Goal: Communication & Community: Answer question/provide support

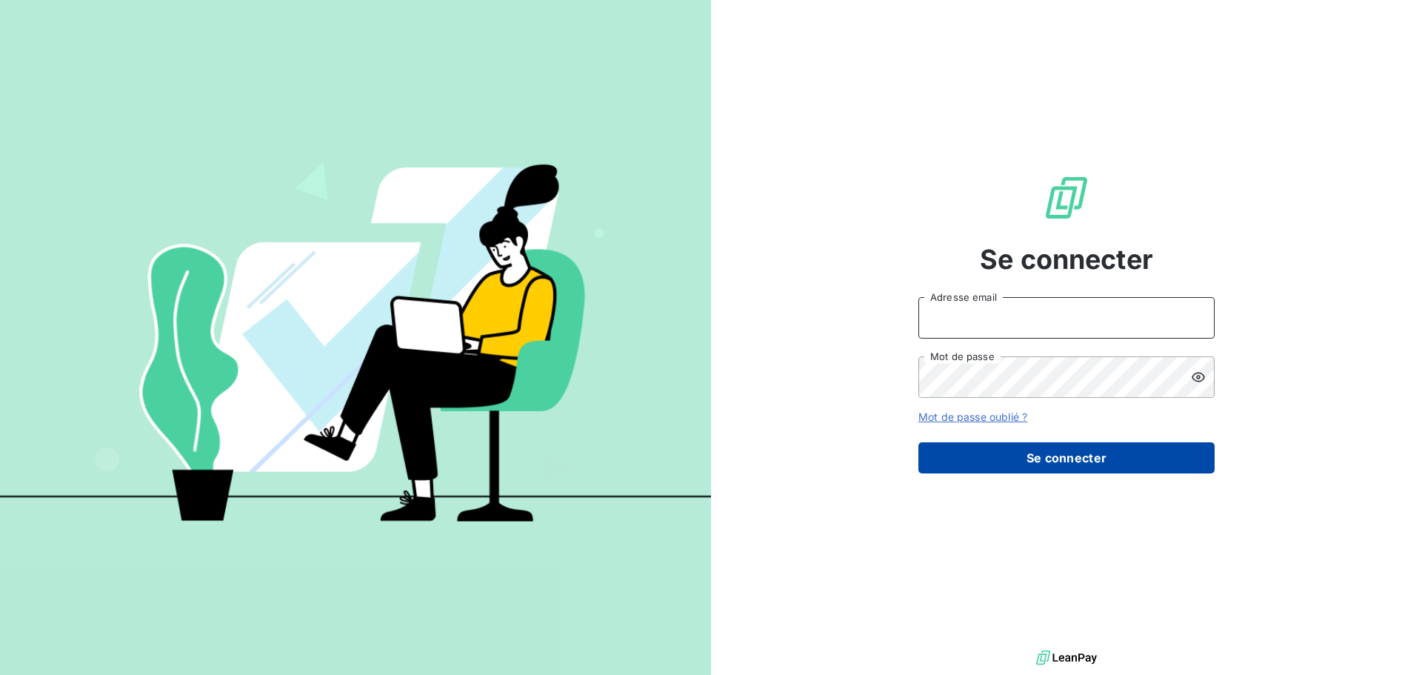
type input "[EMAIL_ADDRESS][DOMAIN_NAME]"
click at [1016, 454] on button "Se connecter" at bounding box center [1067, 457] width 296 height 31
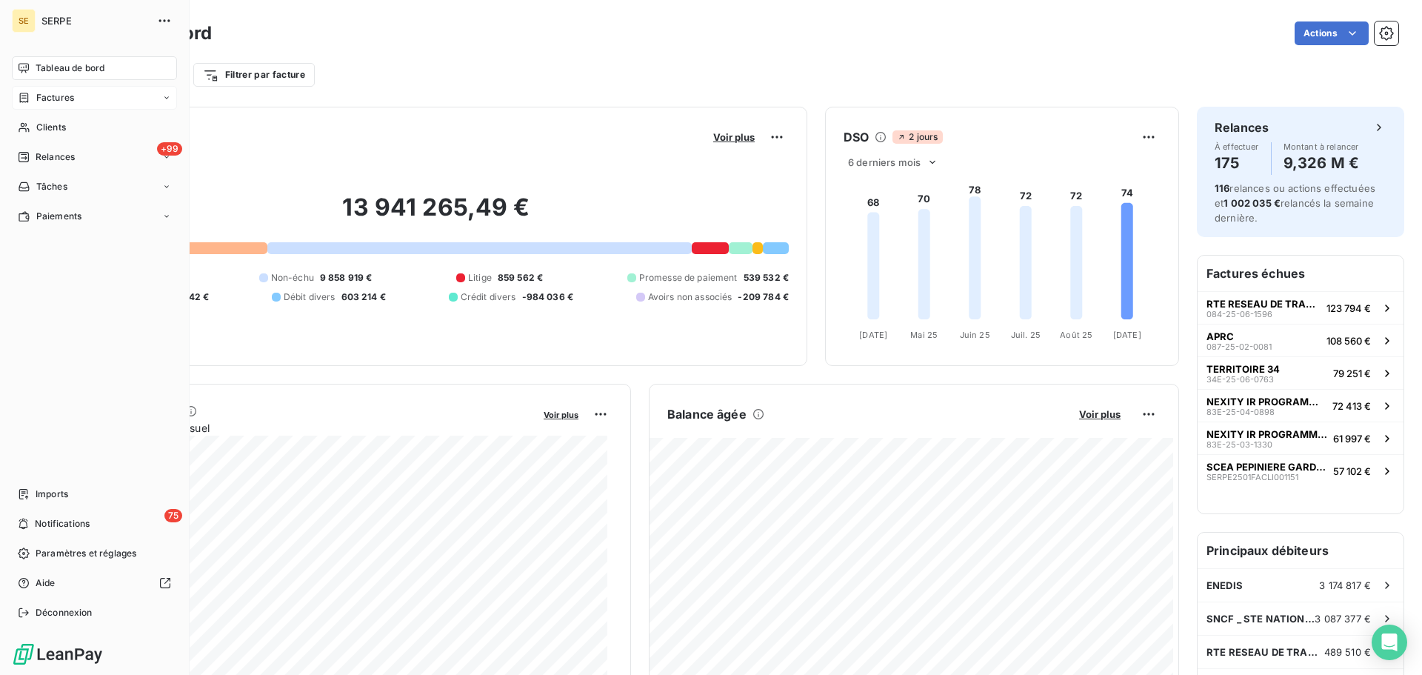
click at [78, 101] on div "Factures" at bounding box center [94, 98] width 165 height 24
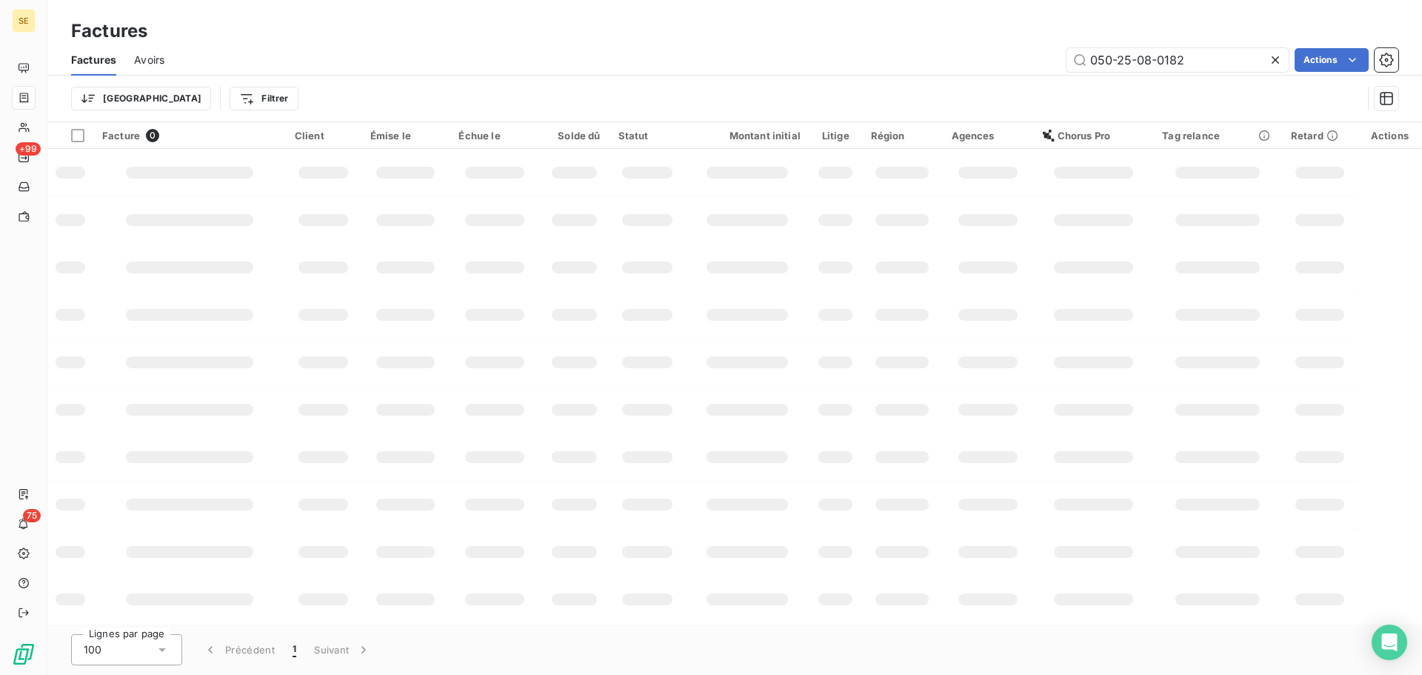
click at [1279, 65] on icon at bounding box center [1275, 60] width 15 height 15
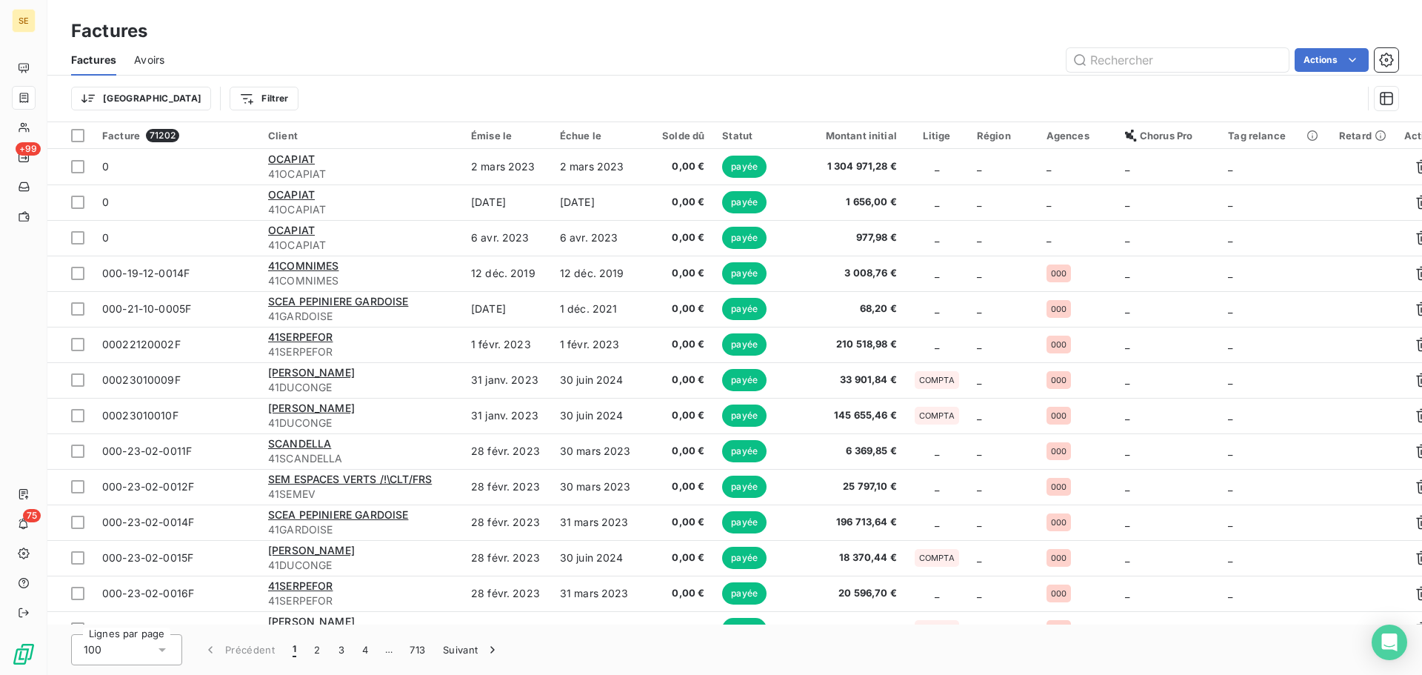
click at [194, 90] on html "SE +99 75 Factures Factures Avoirs Actions Trier Filtrer Facture 71202 Client É…" at bounding box center [711, 337] width 1422 height 675
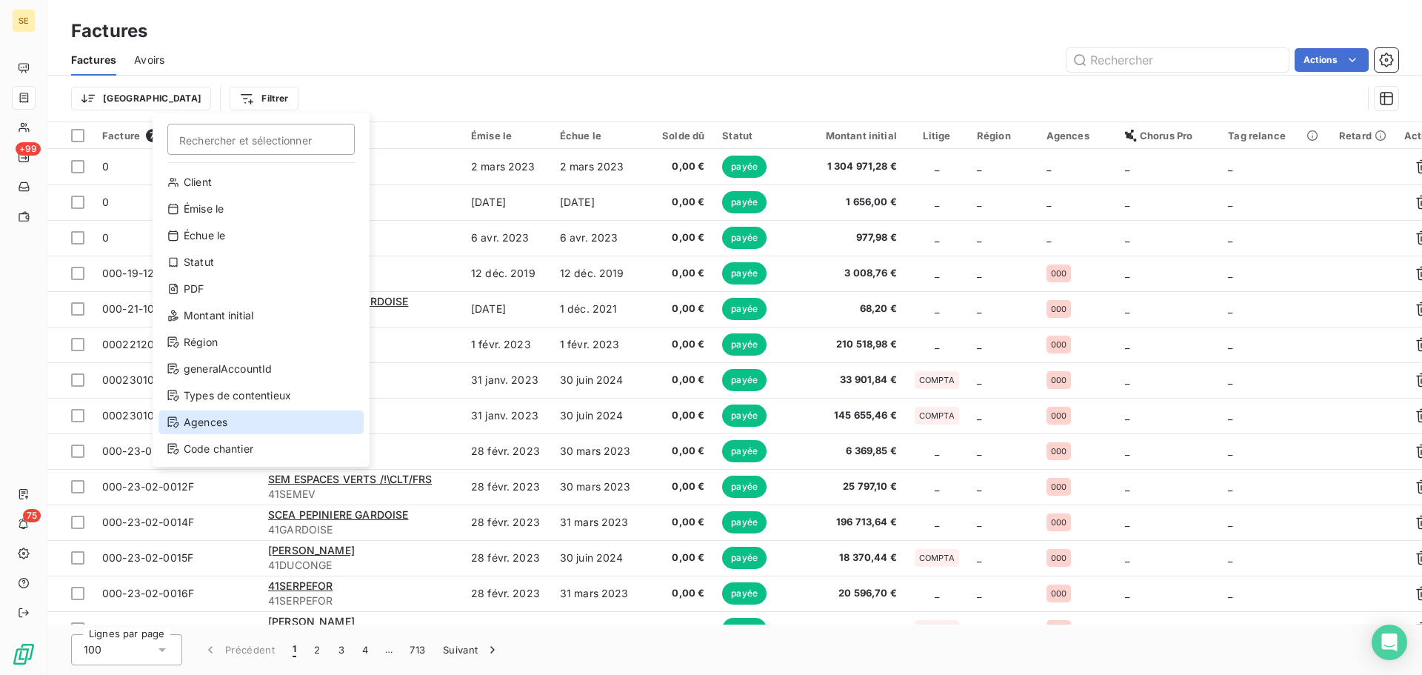
click at [229, 410] on div "Agences" at bounding box center [261, 422] width 205 height 24
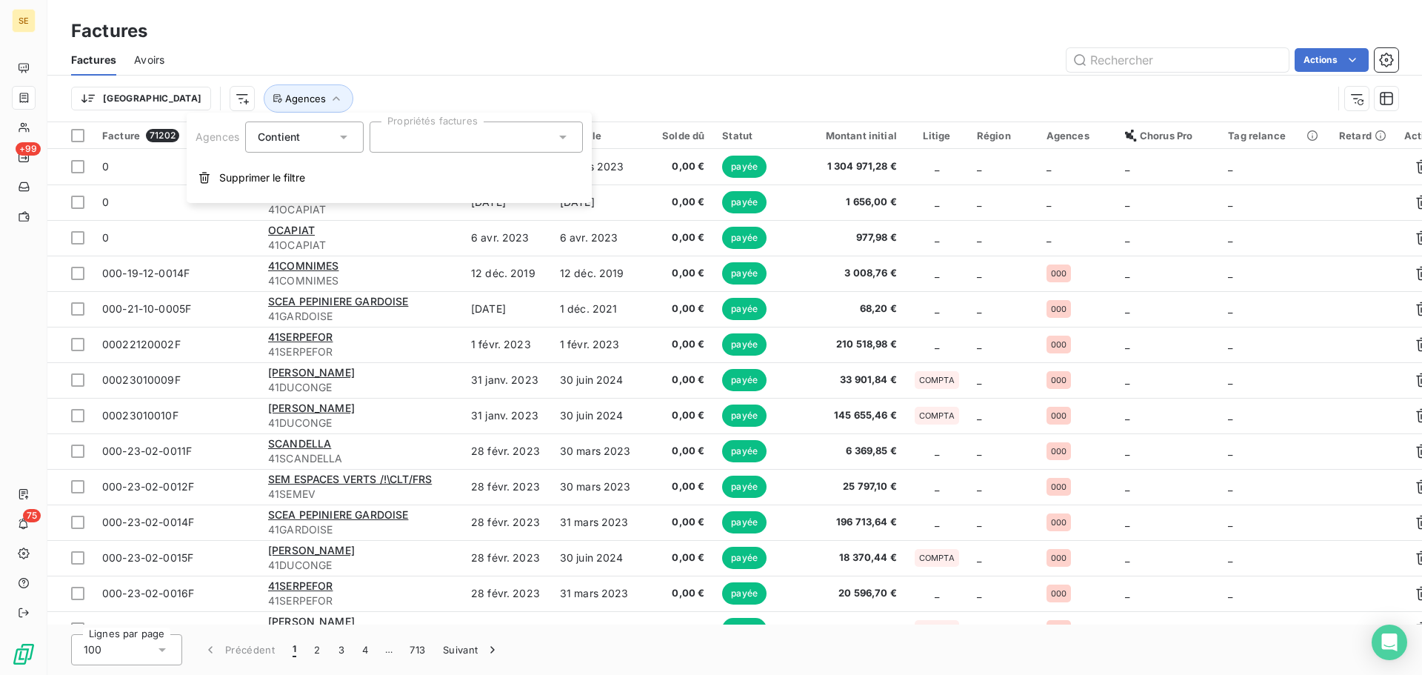
click at [535, 139] on div at bounding box center [476, 137] width 213 height 31
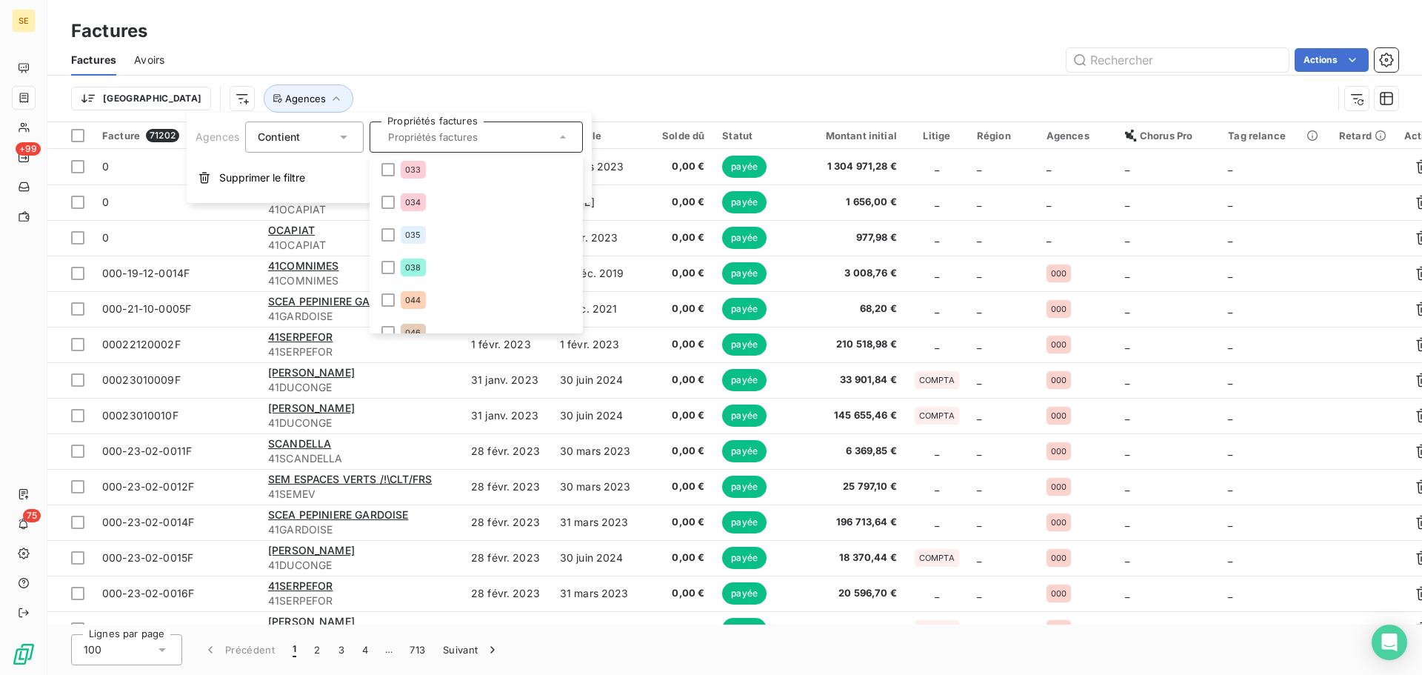
scroll to position [593, 0]
click at [454, 260] on li "066" at bounding box center [476, 265] width 207 height 30
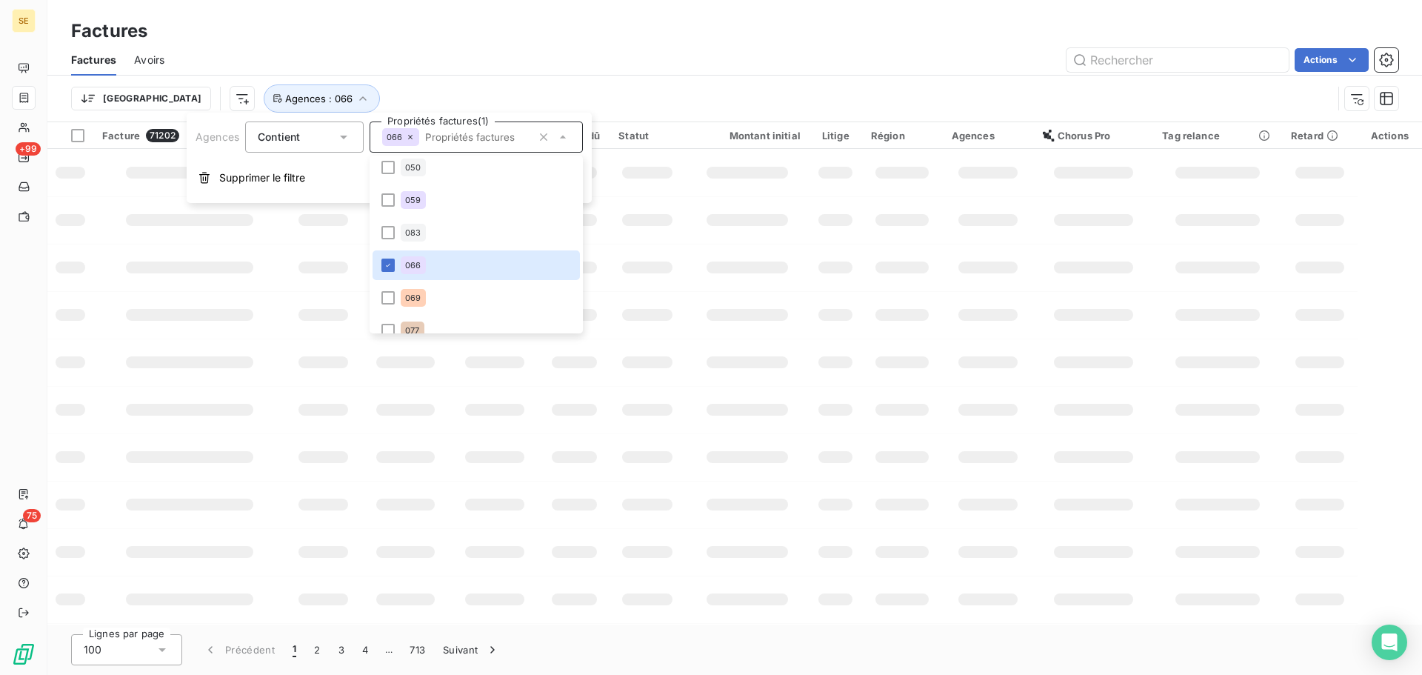
click at [413, 53] on div "Actions" at bounding box center [790, 60] width 1216 height 24
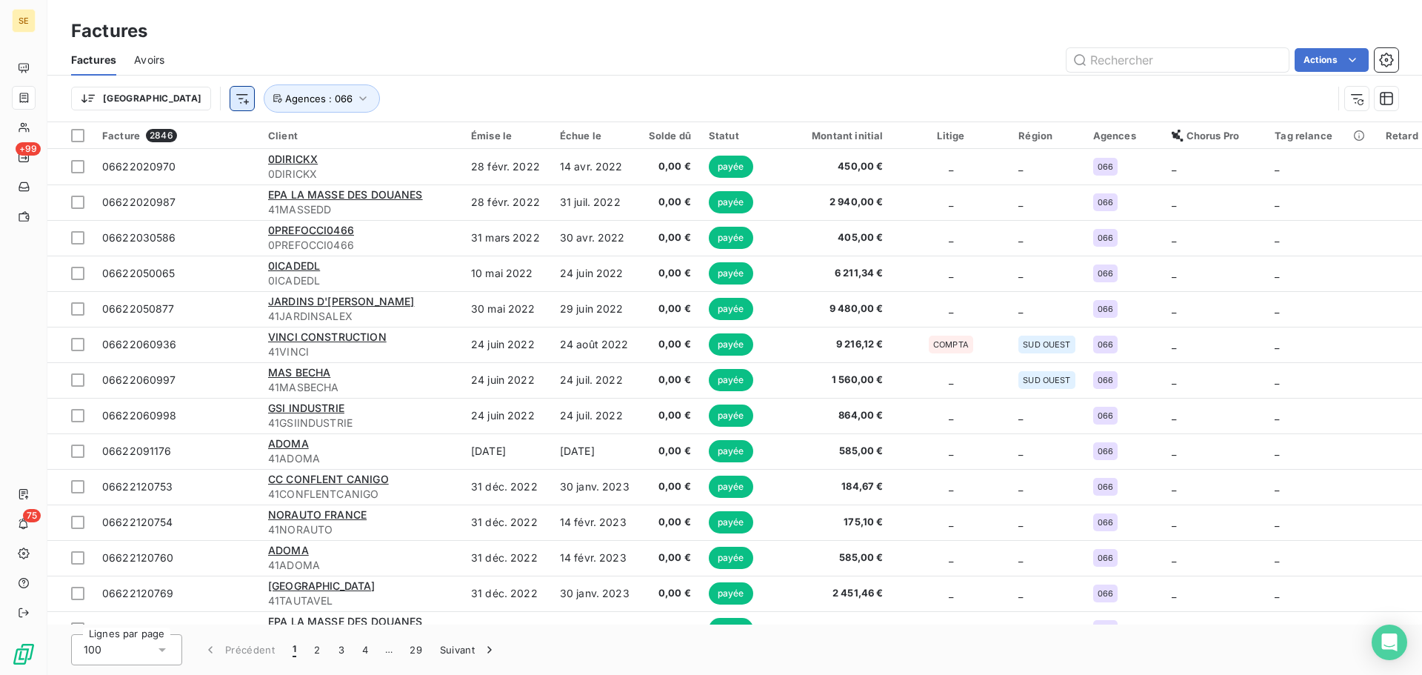
click at [173, 106] on html "SE +99 75 Factures Factures Avoirs Actions Trier Agences : 066 Facture 2846 Cli…" at bounding box center [711, 337] width 1422 height 675
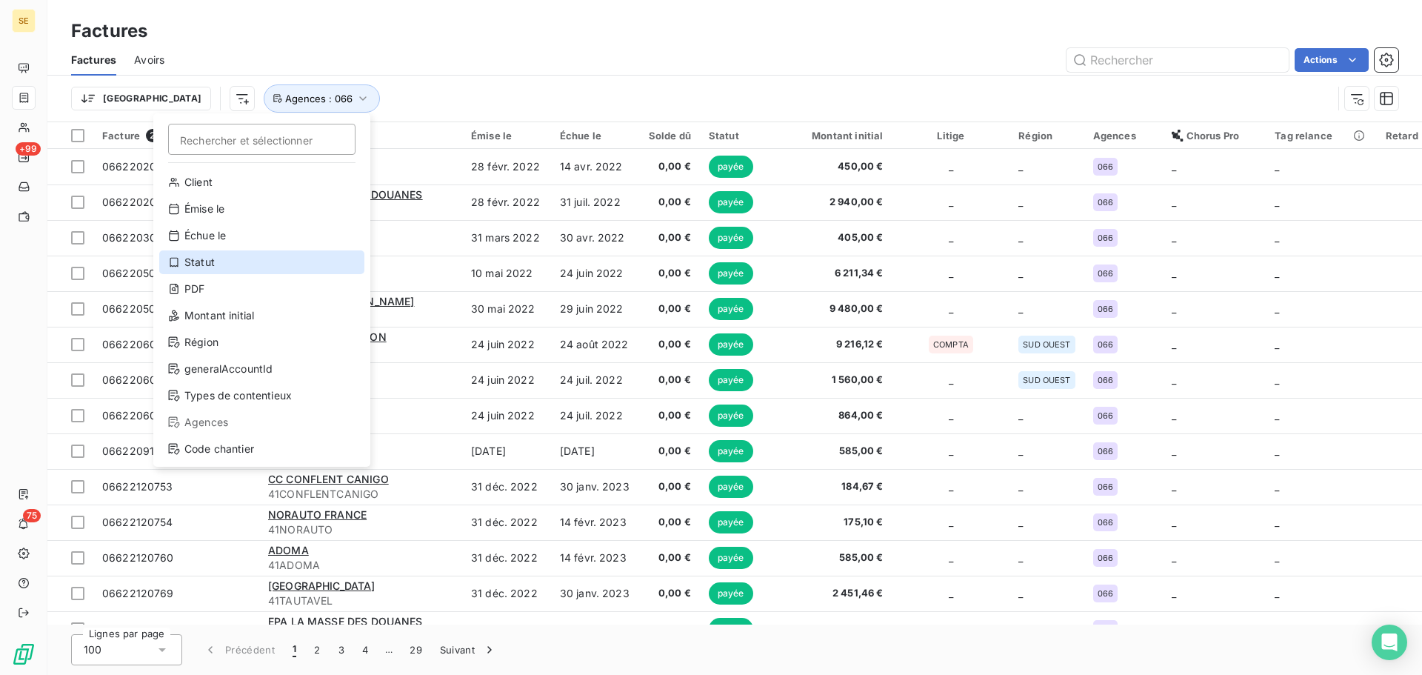
click at [227, 264] on div "Statut" at bounding box center [261, 262] width 205 height 24
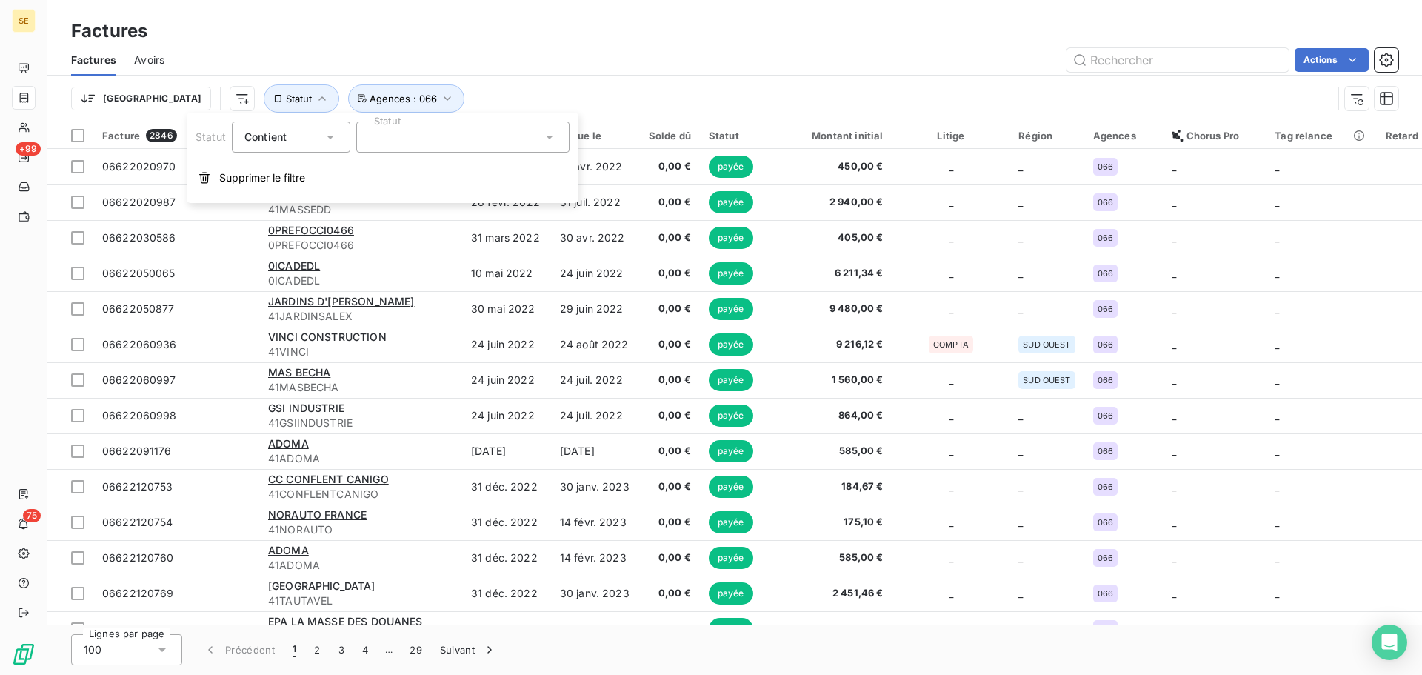
click at [411, 124] on div at bounding box center [462, 137] width 213 height 31
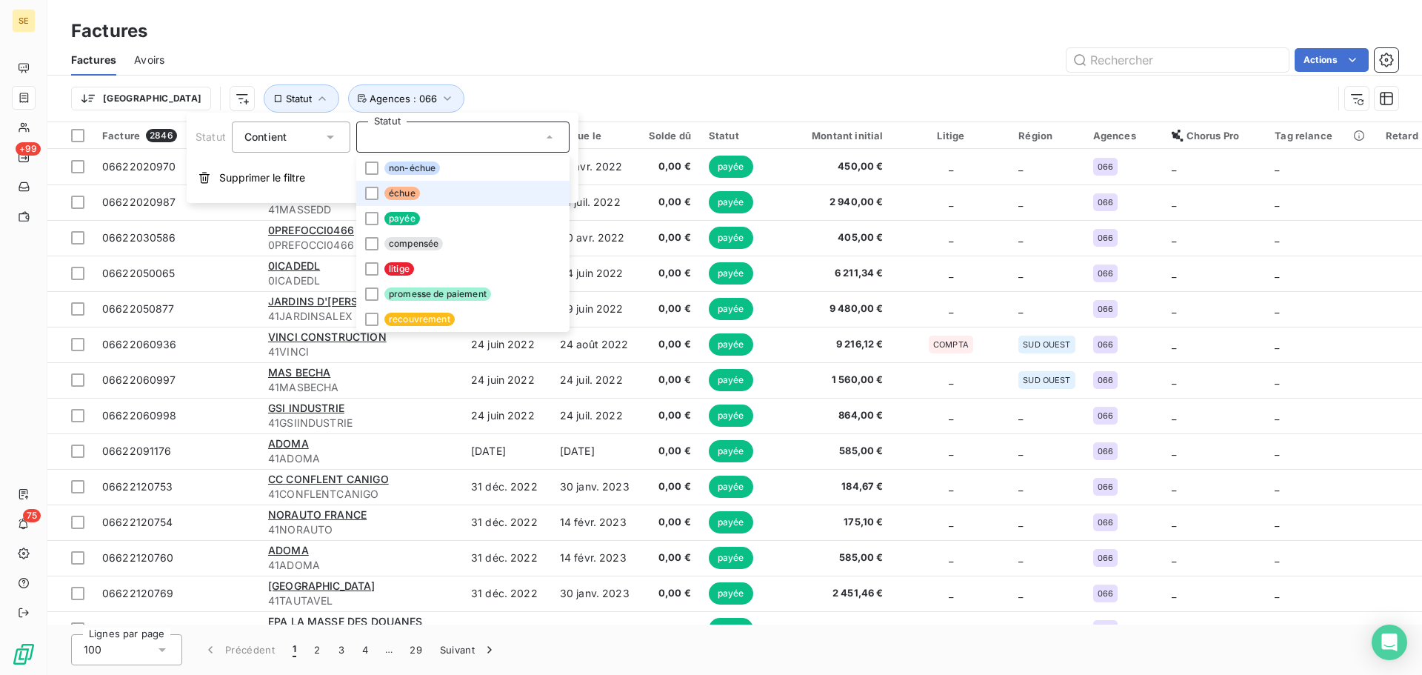
click at [429, 196] on li "échue" at bounding box center [462, 193] width 213 height 25
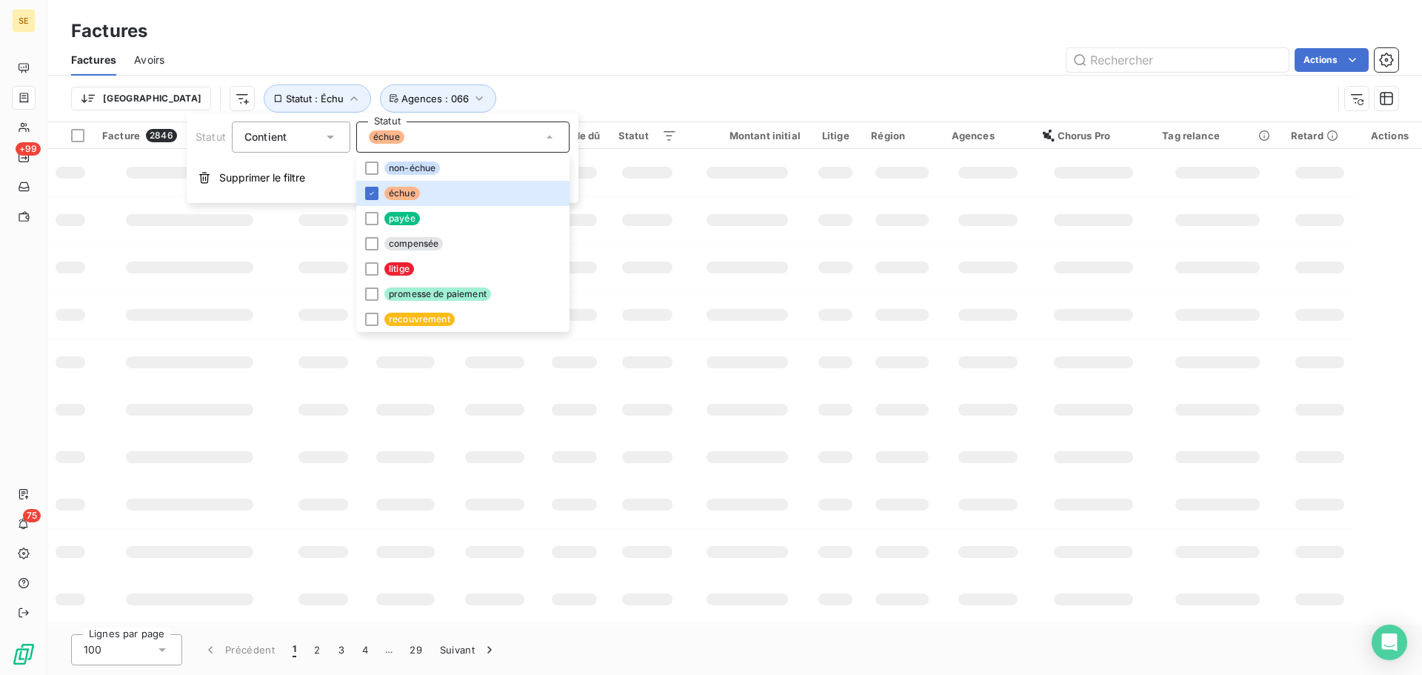
click at [527, 80] on div "Trier Statut : Échu Agences : 066" at bounding box center [735, 99] width 1328 height 46
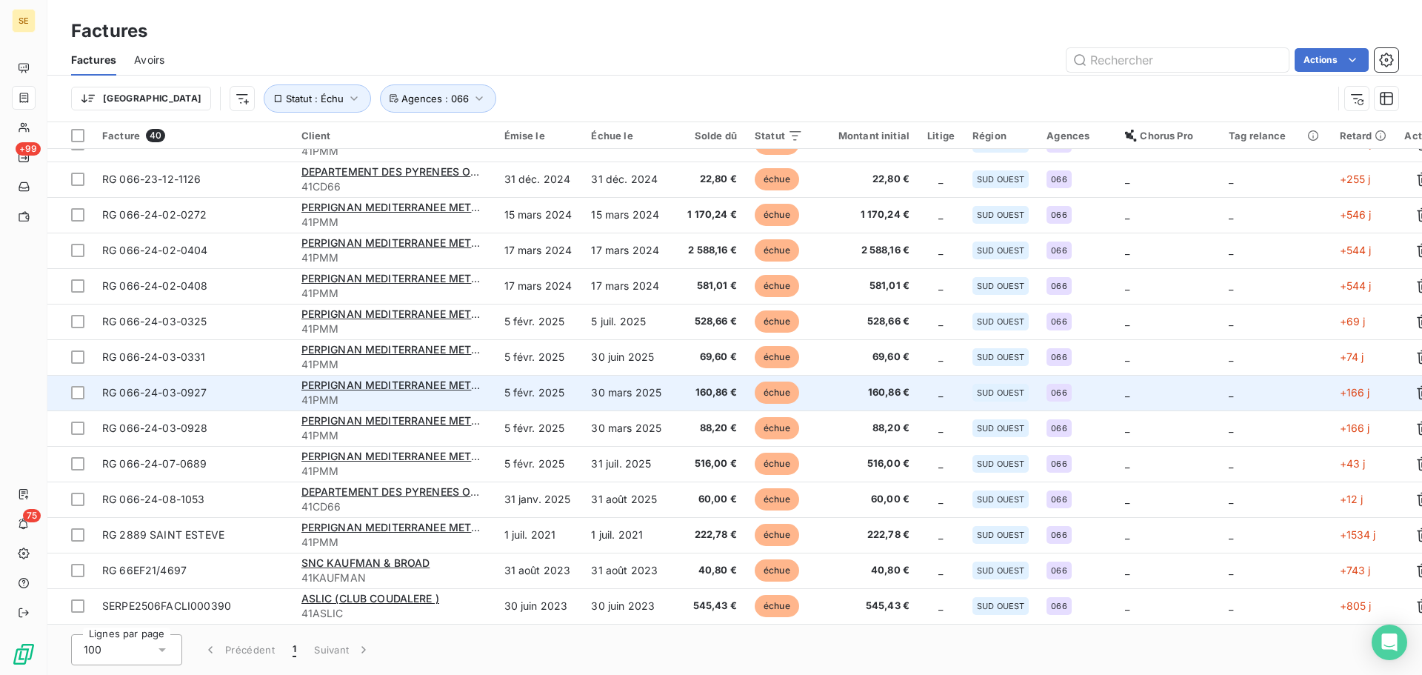
scroll to position [0, 0]
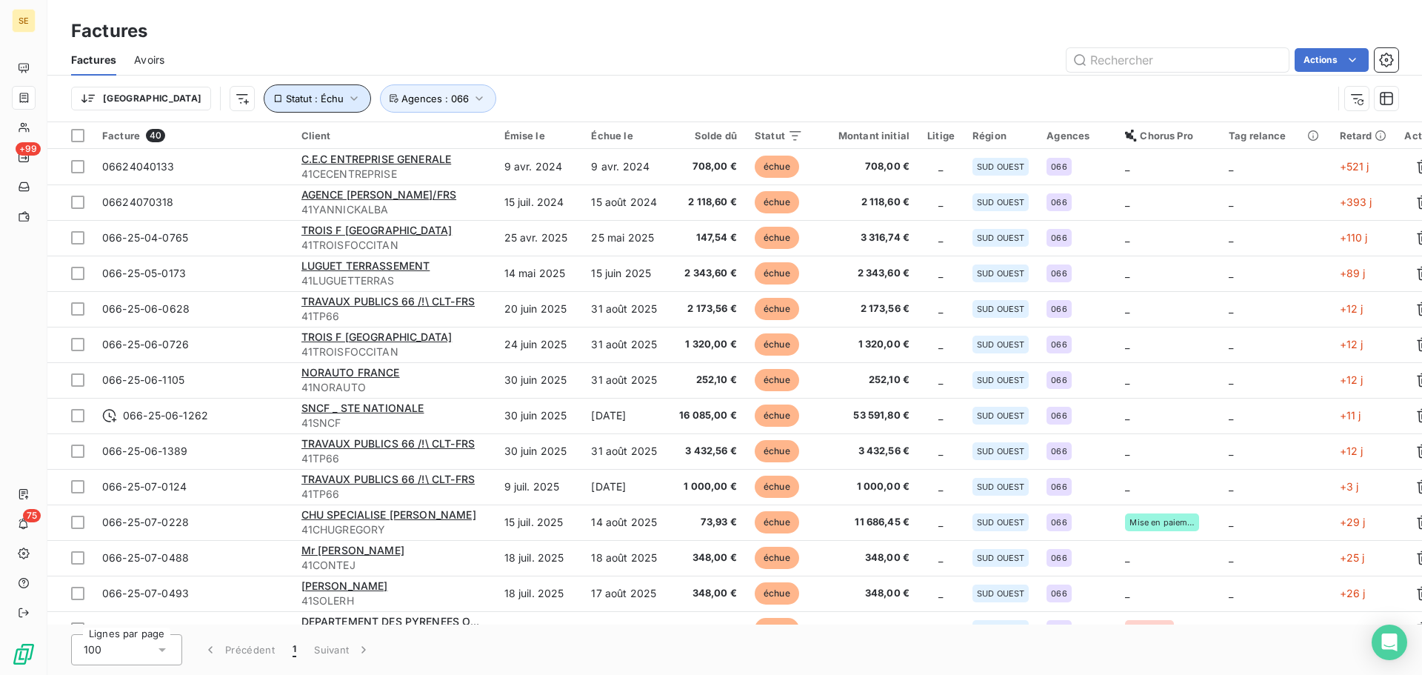
click at [264, 107] on button "Statut : Échu" at bounding box center [317, 98] width 107 height 28
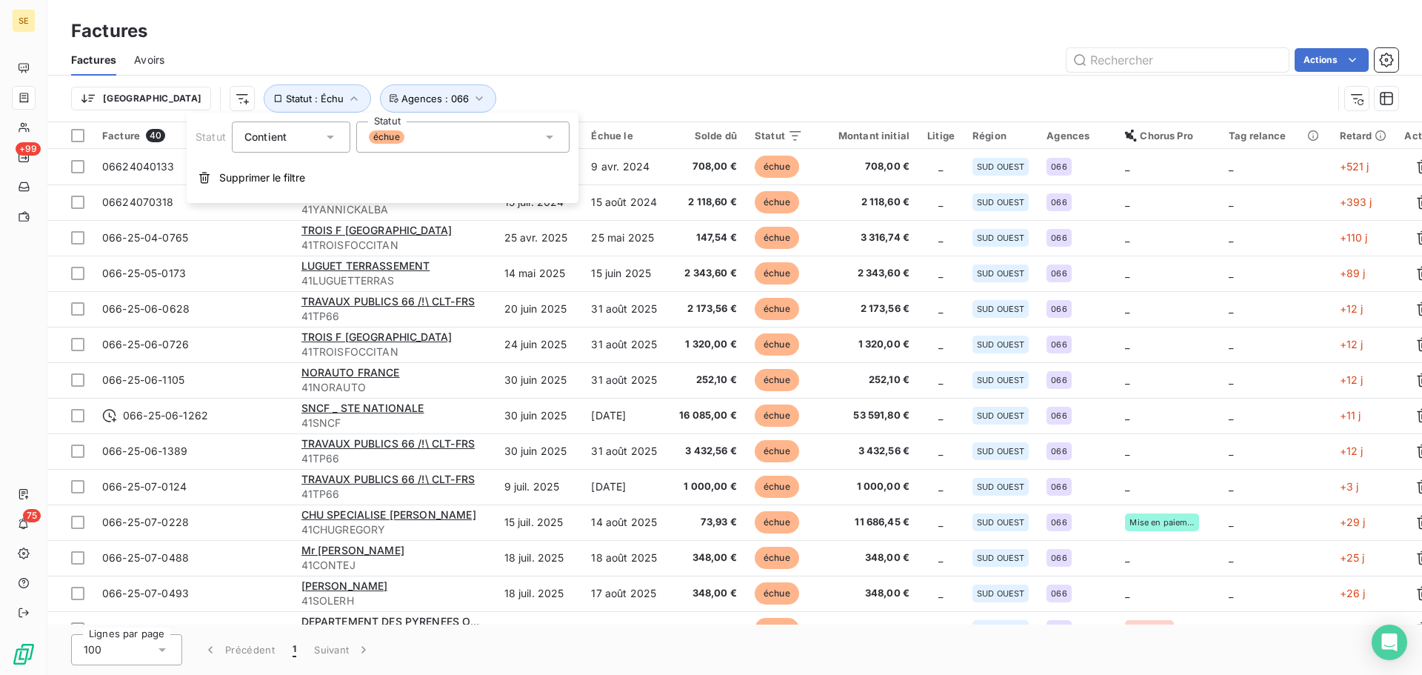
click at [439, 140] on div "échue" at bounding box center [462, 137] width 213 height 31
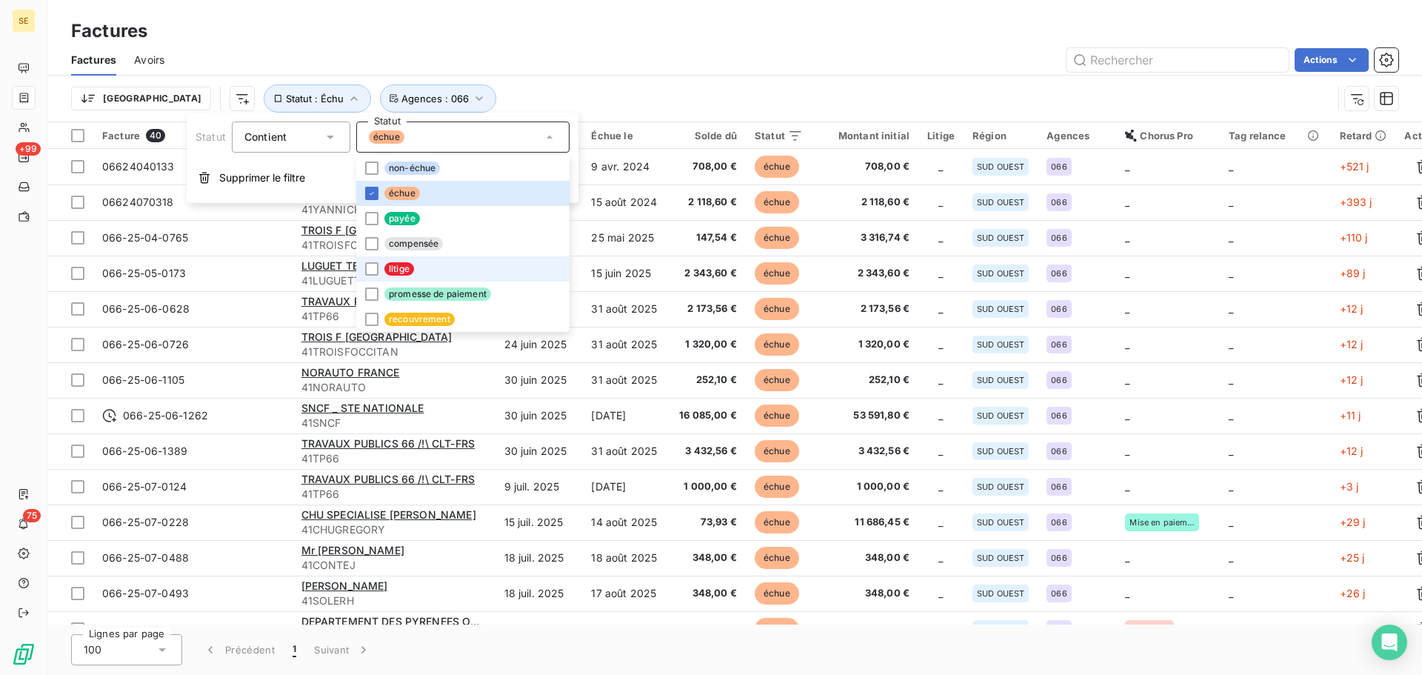
click at [437, 262] on li "litige" at bounding box center [462, 268] width 213 height 25
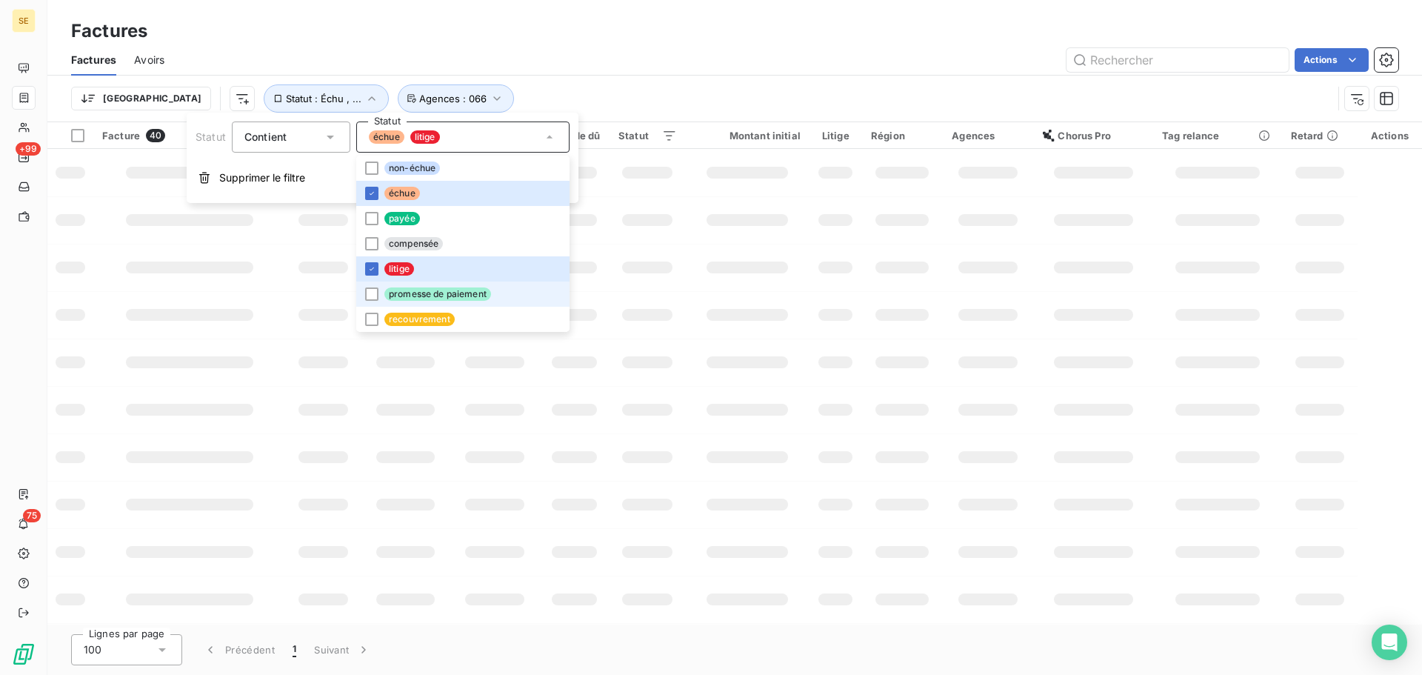
click at [463, 290] on span "promesse de paiement" at bounding box center [438, 293] width 107 height 13
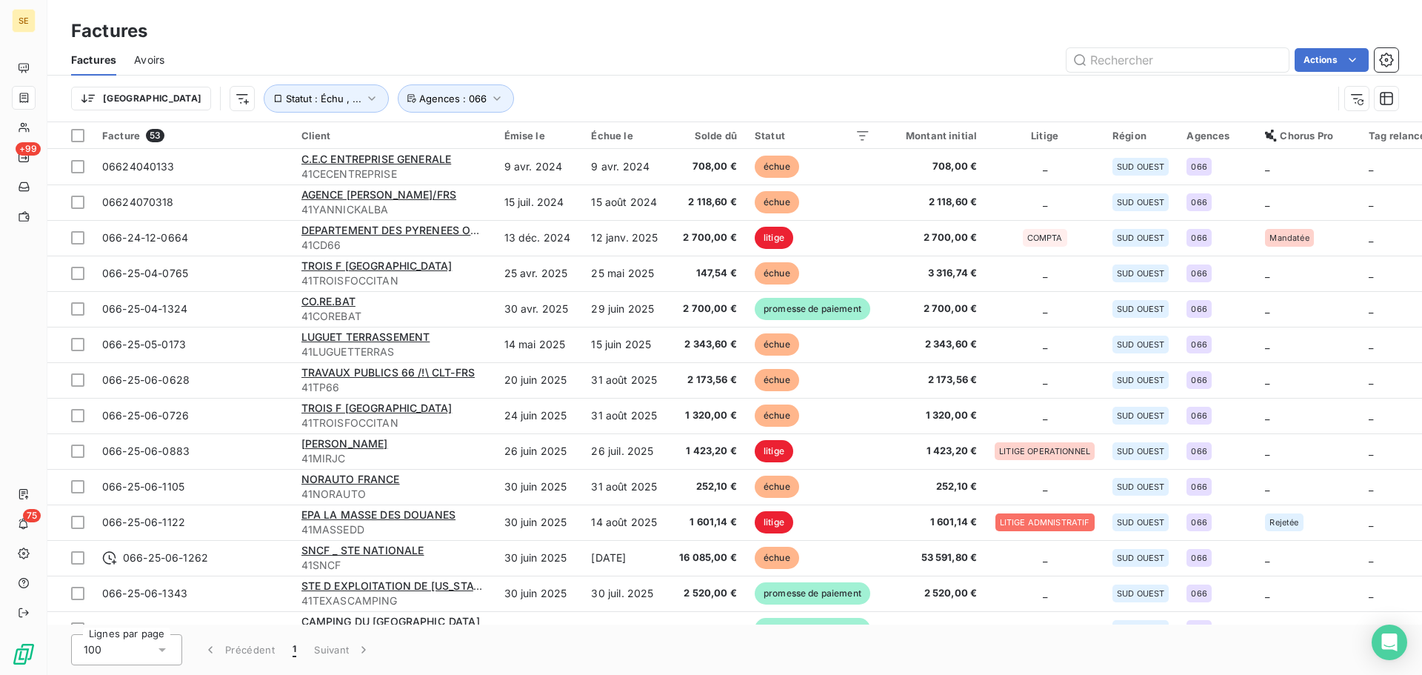
click at [614, 64] on div "Actions" at bounding box center [790, 60] width 1216 height 24
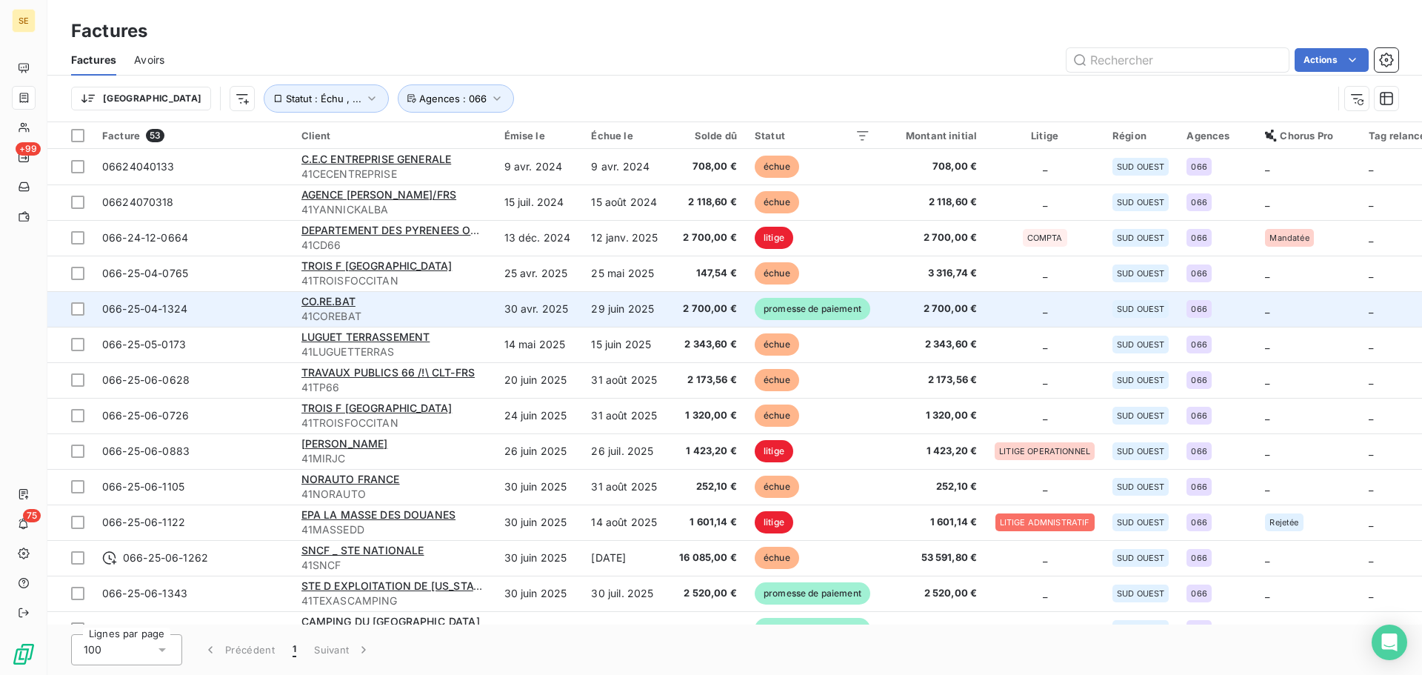
click at [336, 312] on span "41COREBAT" at bounding box center [394, 316] width 185 height 15
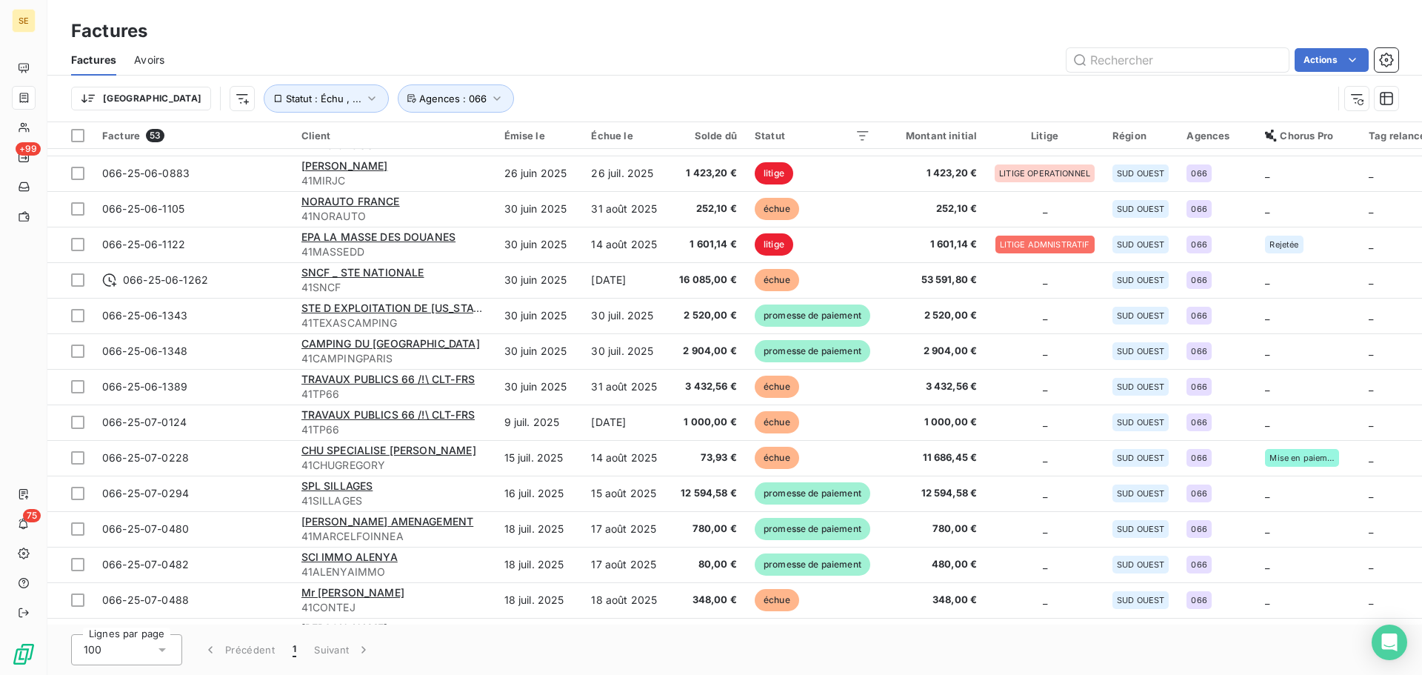
scroll to position [395, 0]
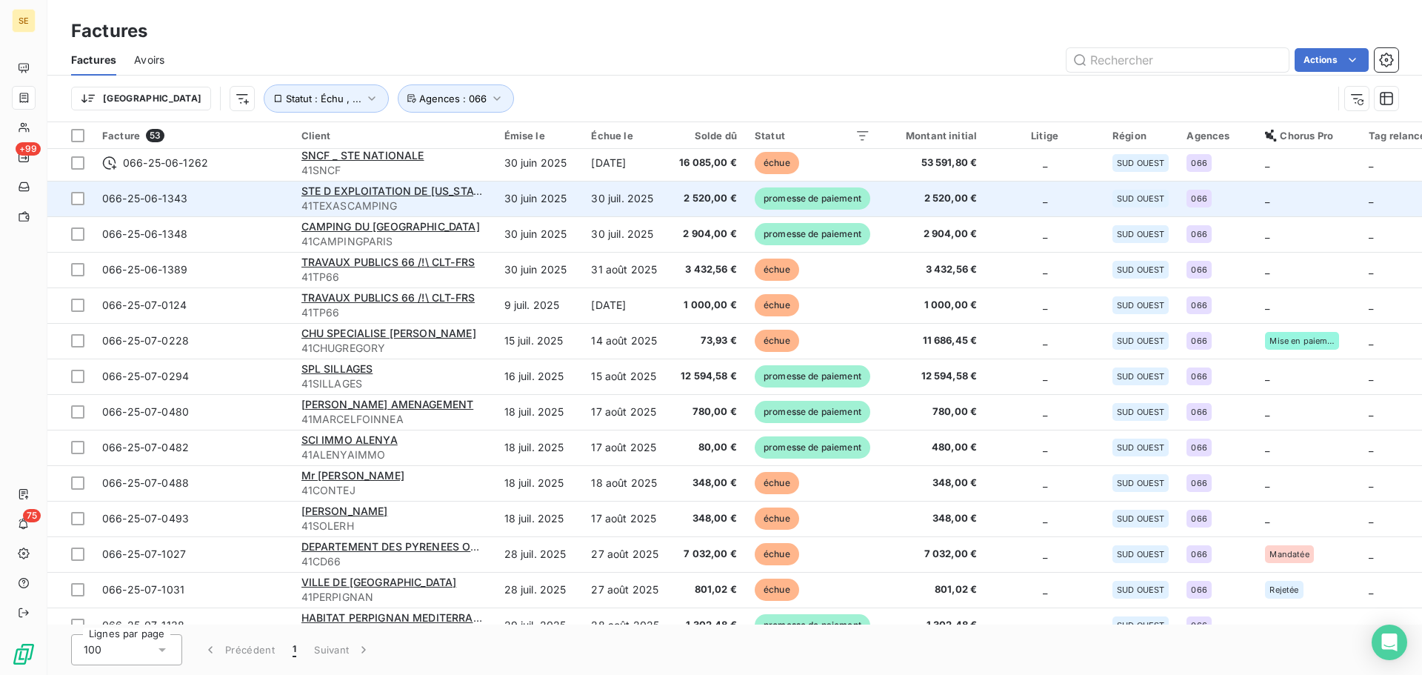
click at [662, 194] on td "30 juil. 2025" at bounding box center [626, 199] width 88 height 36
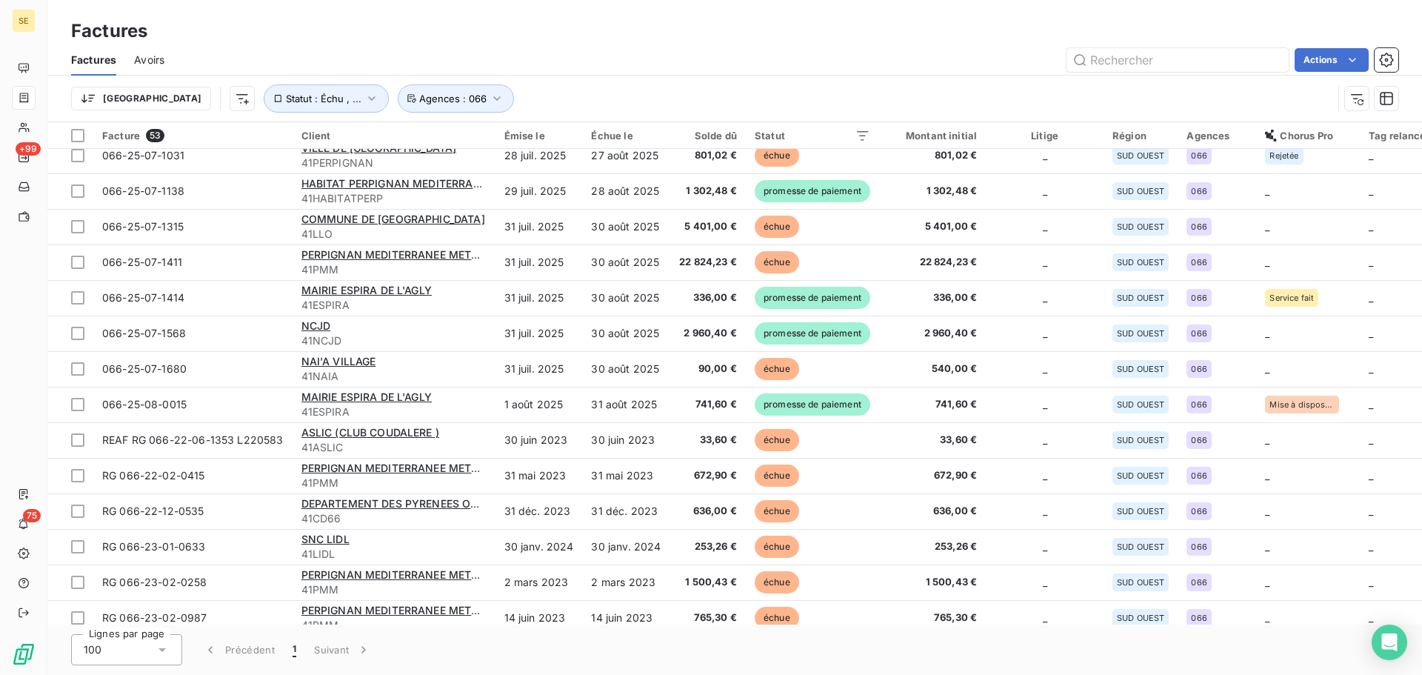
scroll to position [631, 0]
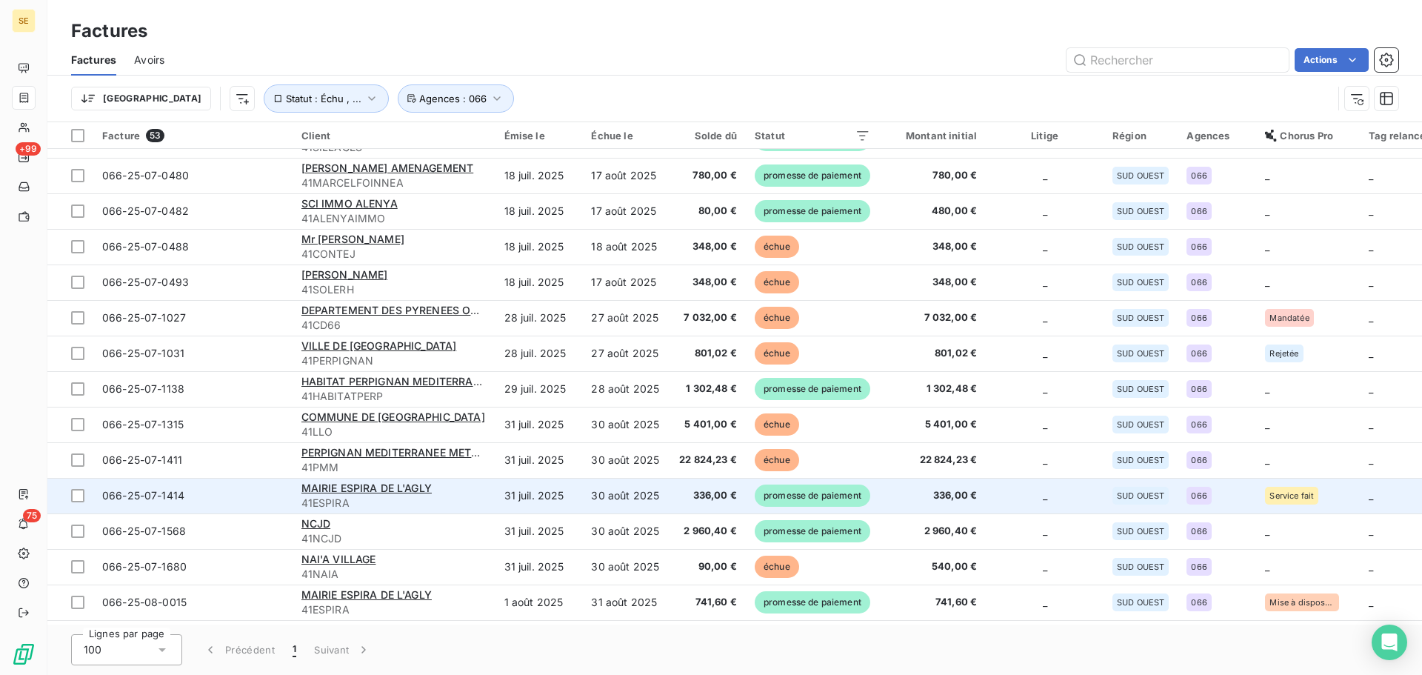
click at [567, 487] on td "31 juil. 2025" at bounding box center [539, 496] width 87 height 36
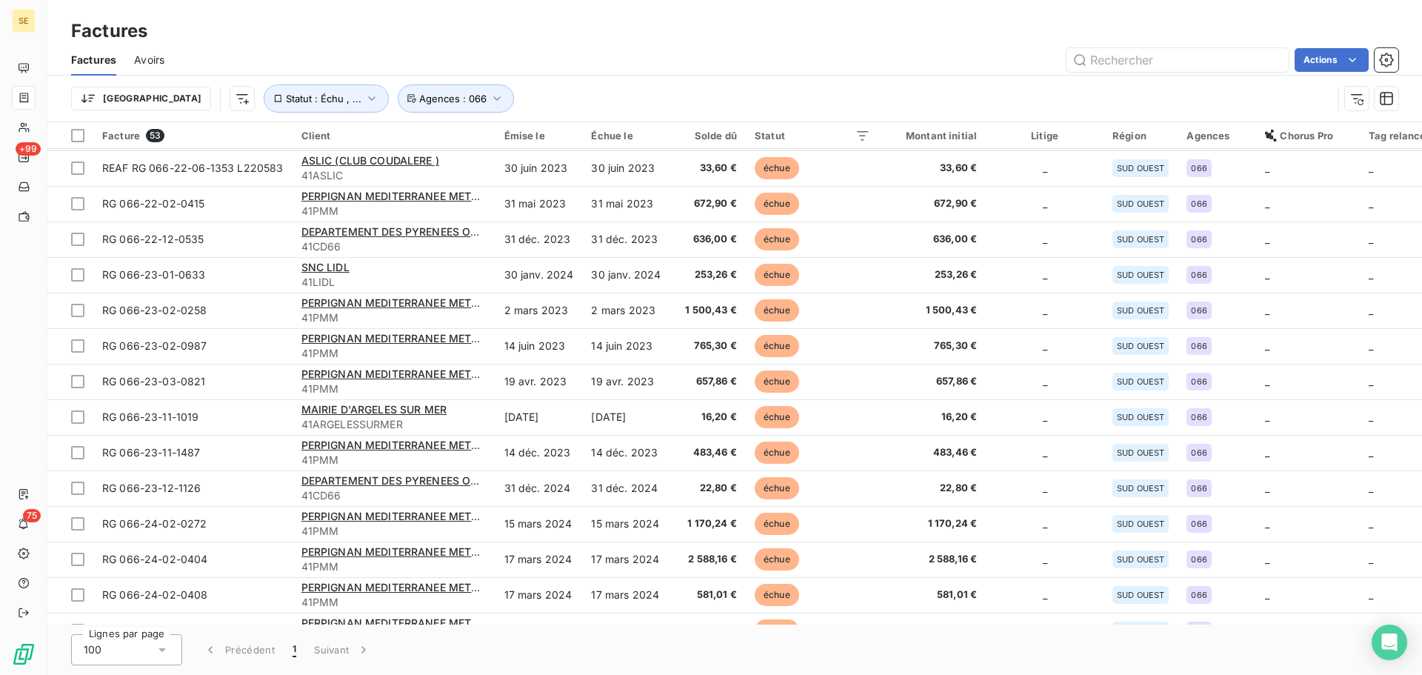
scroll to position [1416, 0]
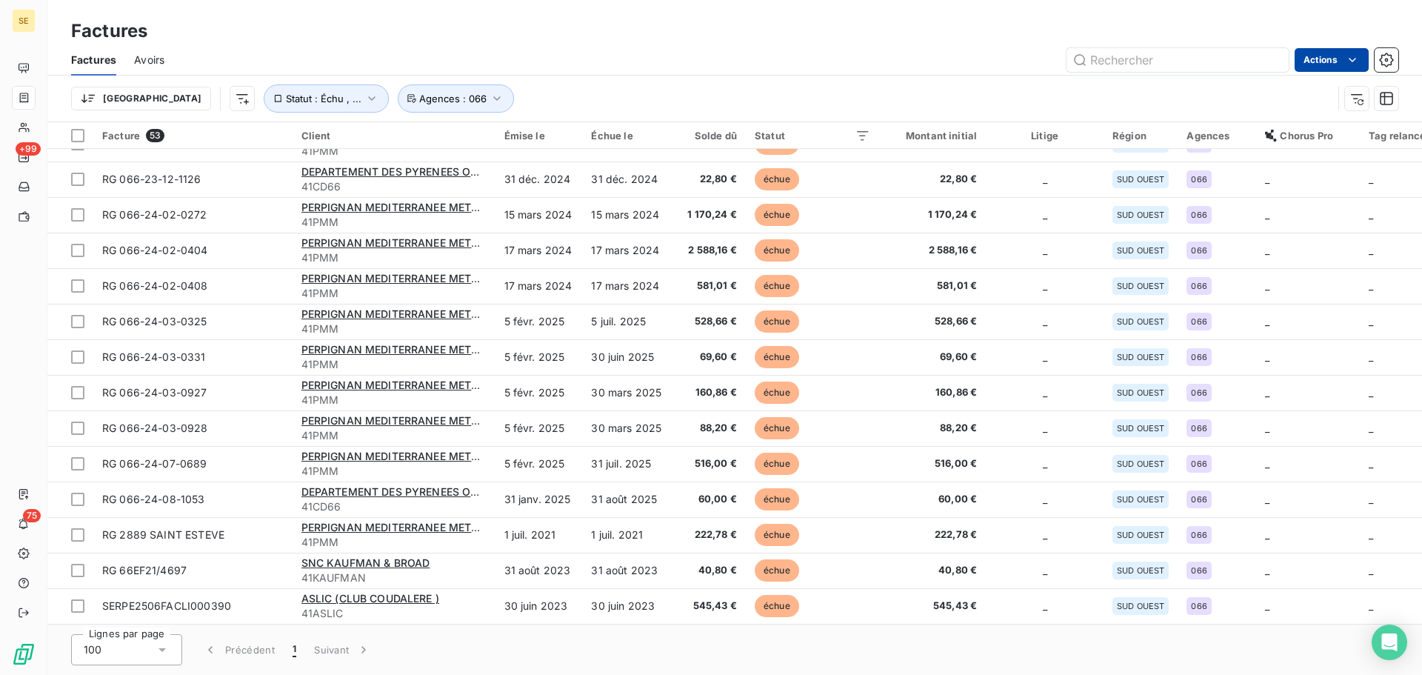
click at [1332, 56] on html "SE +99 75 Factures Factures Avoirs Actions Trier Statut : Échu , ... Agences : …" at bounding box center [711, 337] width 1422 height 675
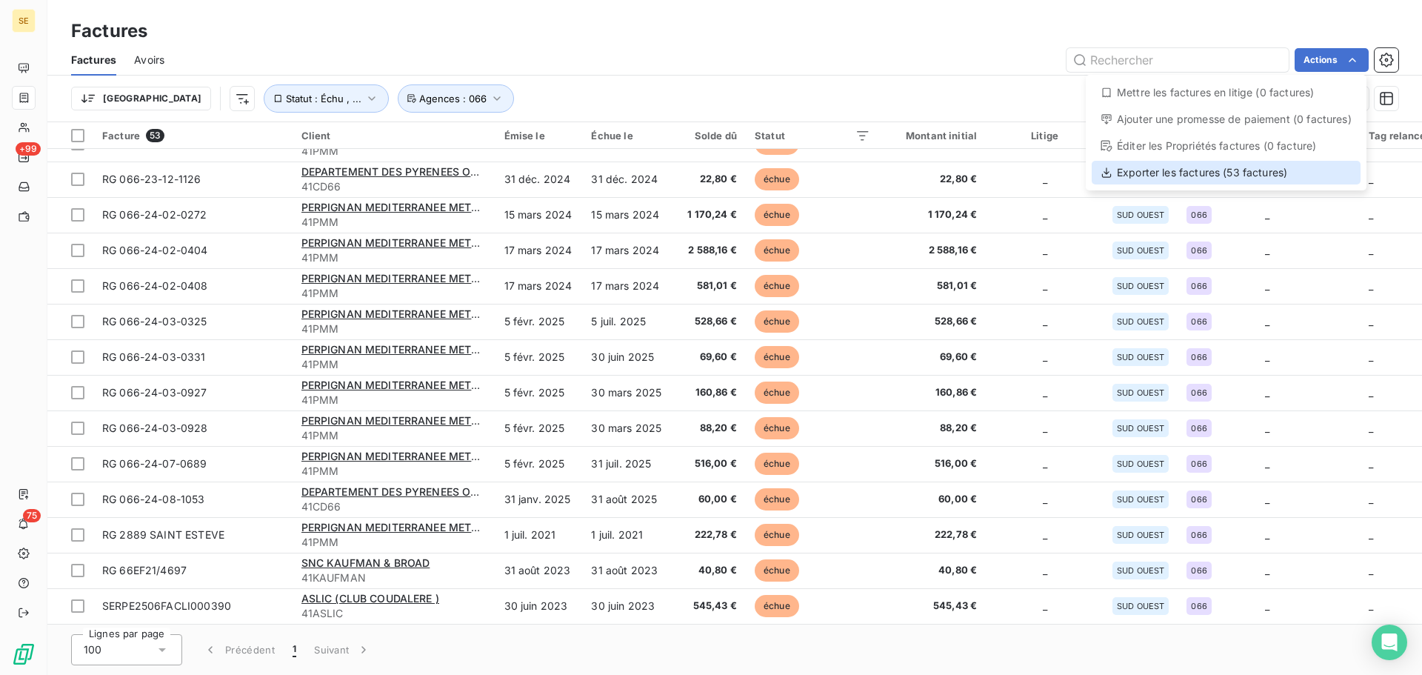
click at [1270, 178] on div "Exporter les factures (53 factures)" at bounding box center [1226, 173] width 269 height 24
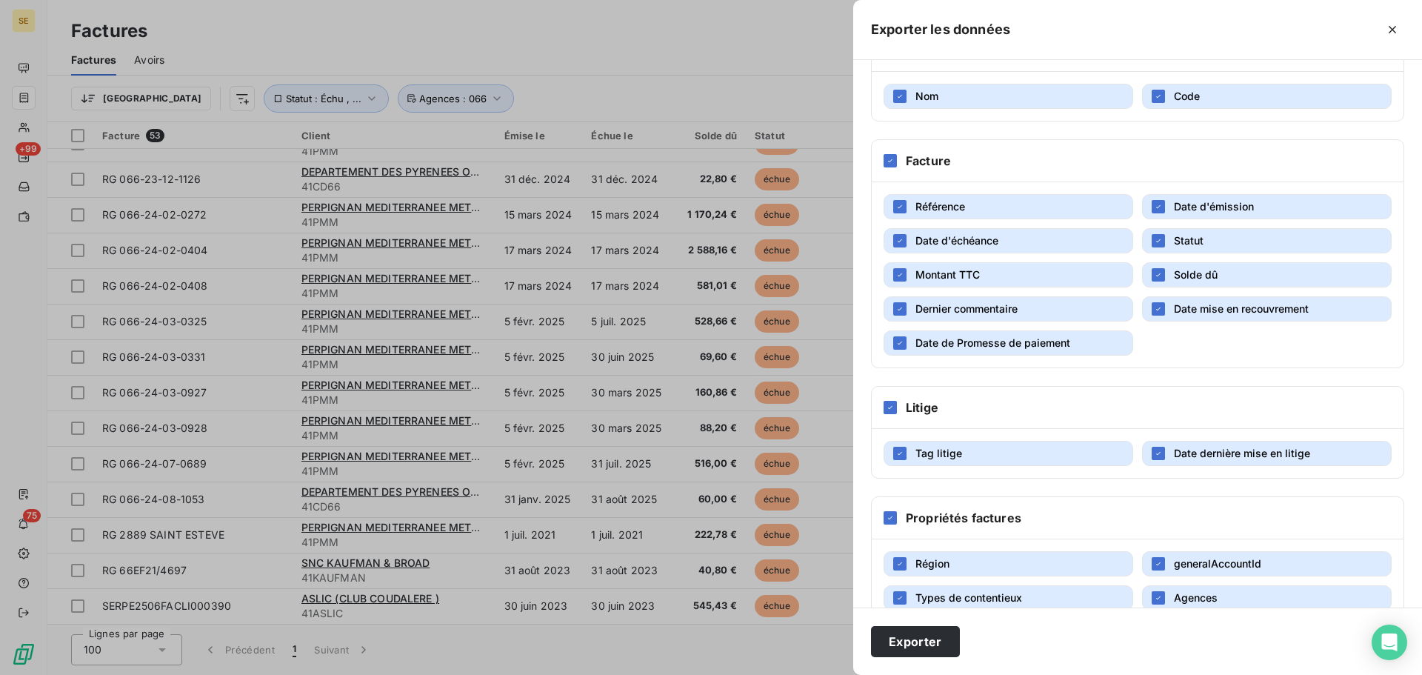
scroll to position [317, 0]
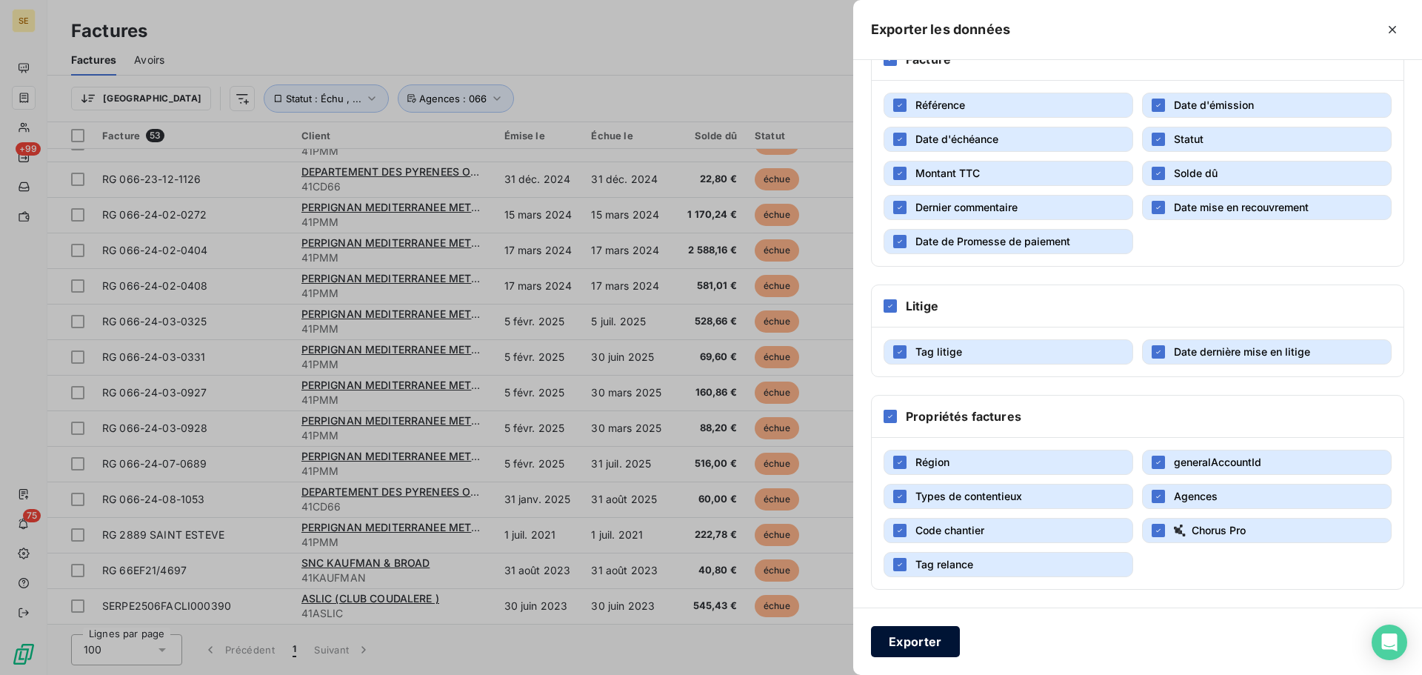
click at [942, 646] on button "Exporter" at bounding box center [915, 641] width 89 height 31
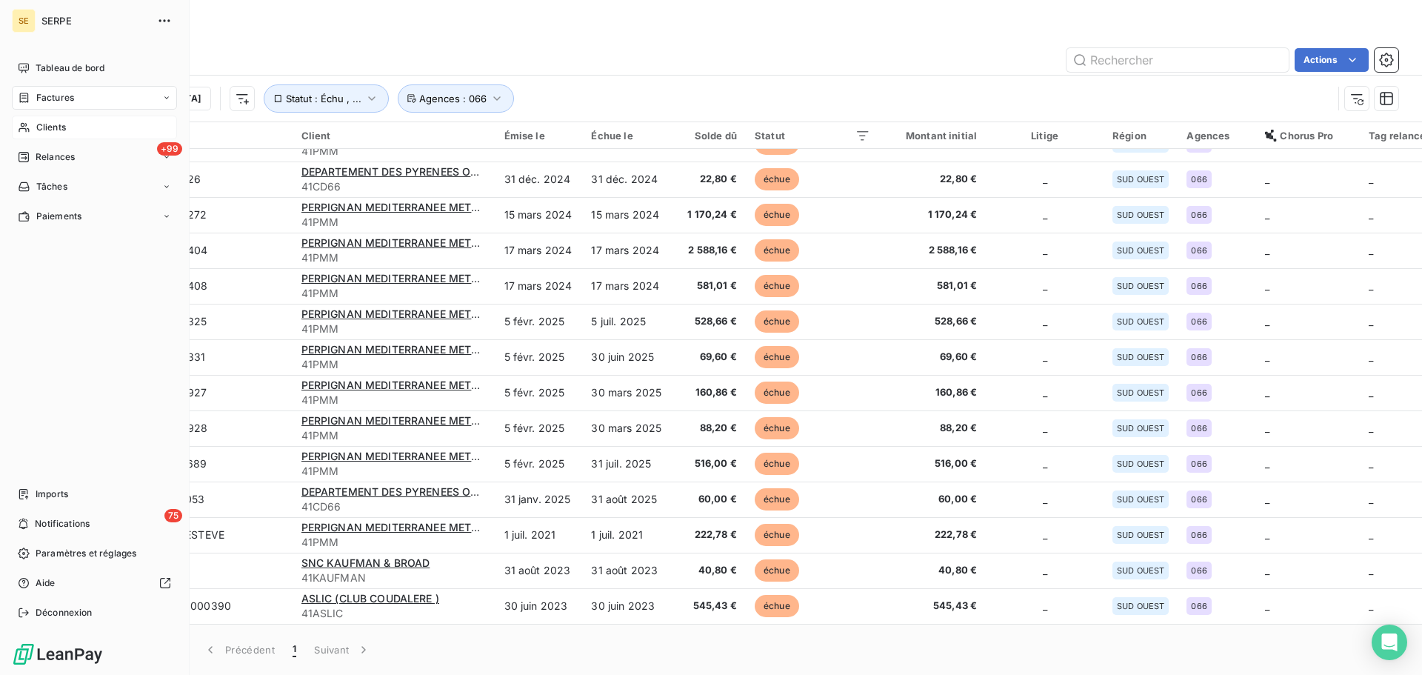
click at [41, 133] on span "Clients" at bounding box center [51, 127] width 30 height 13
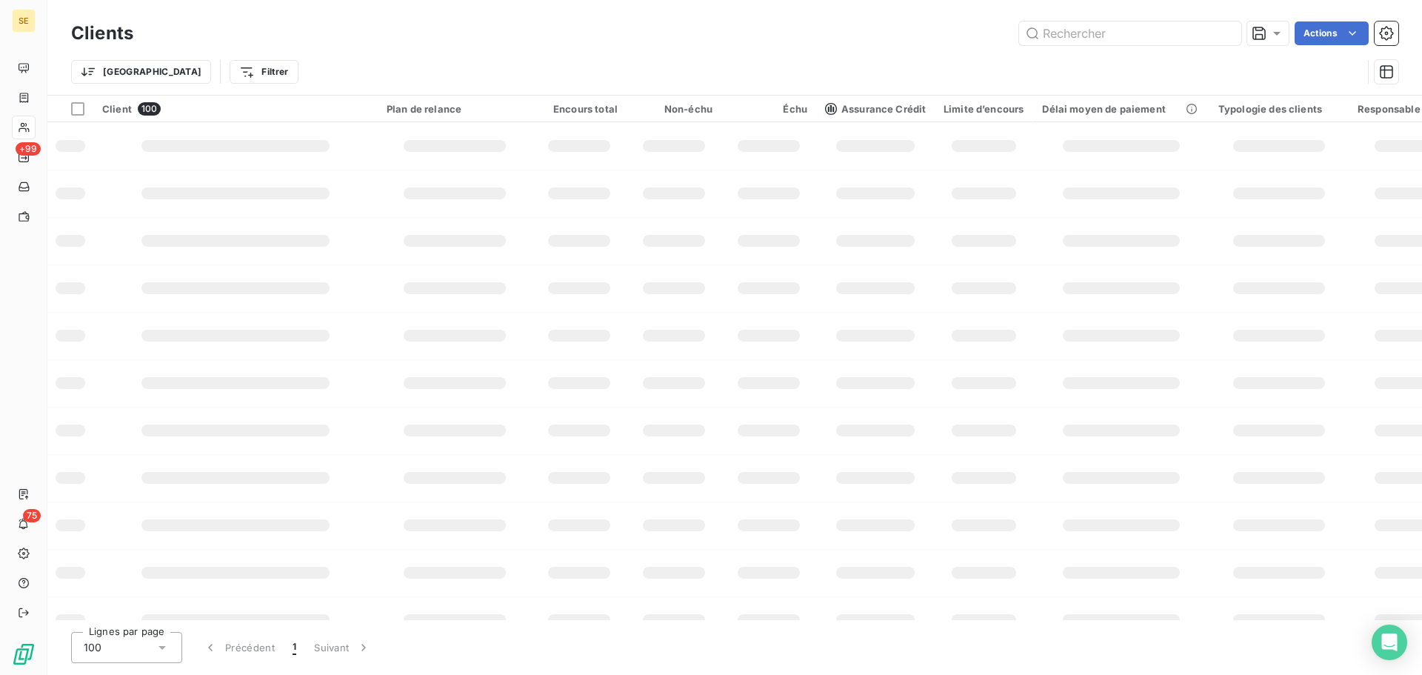
click at [1130, 60] on div "Trier Filtrer" at bounding box center [716, 72] width 1291 height 28
click at [1111, 44] on input "text" at bounding box center [1130, 33] width 222 height 24
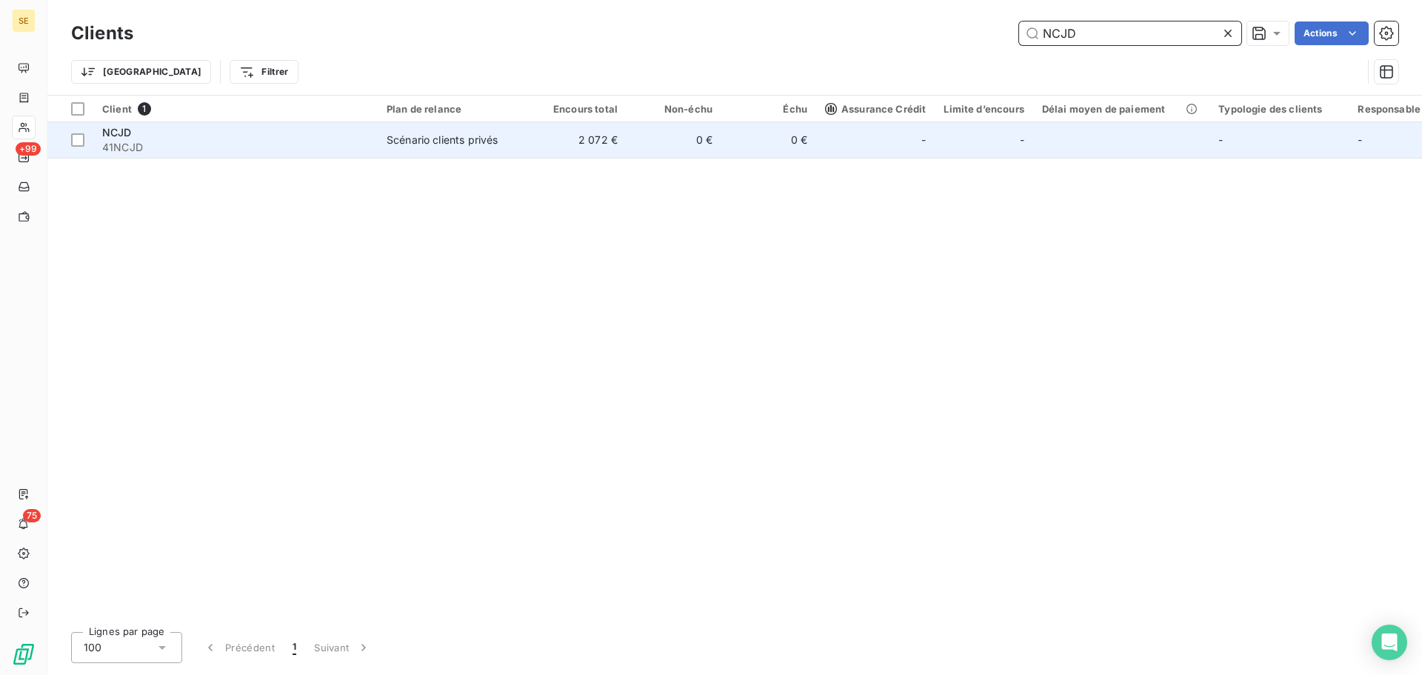
type input "NCJD"
click at [625, 150] on td "2 072 €" at bounding box center [579, 140] width 95 height 36
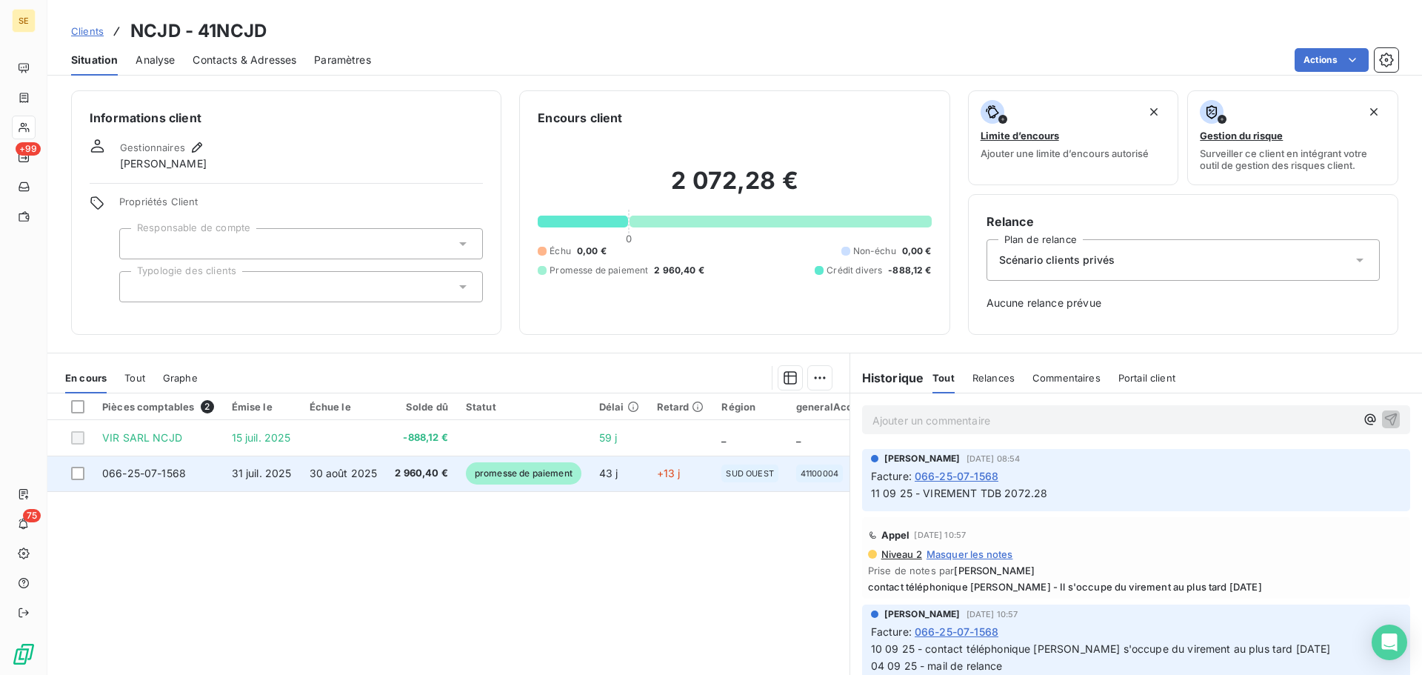
click at [440, 468] on span "2 960,40 €" at bounding box center [421, 473] width 53 height 15
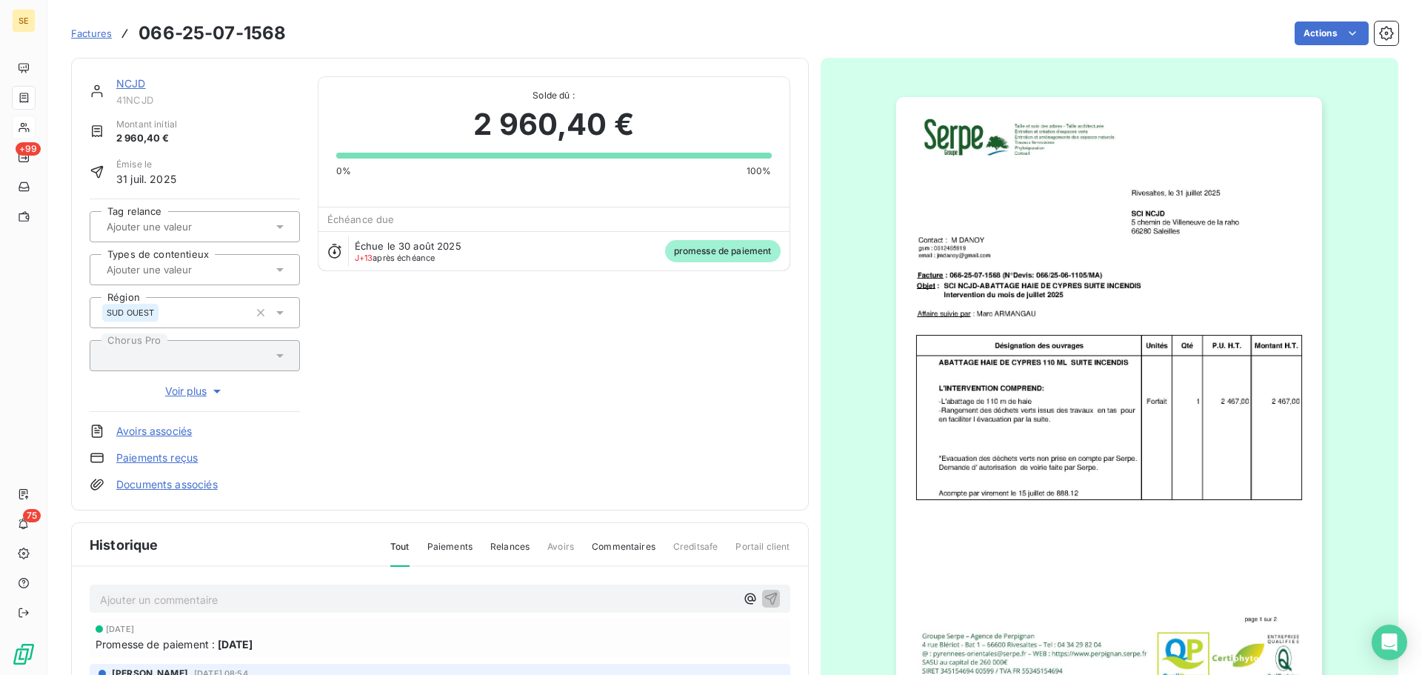
click at [183, 451] on link "Paiements reçus" at bounding box center [156, 457] width 81 height 15
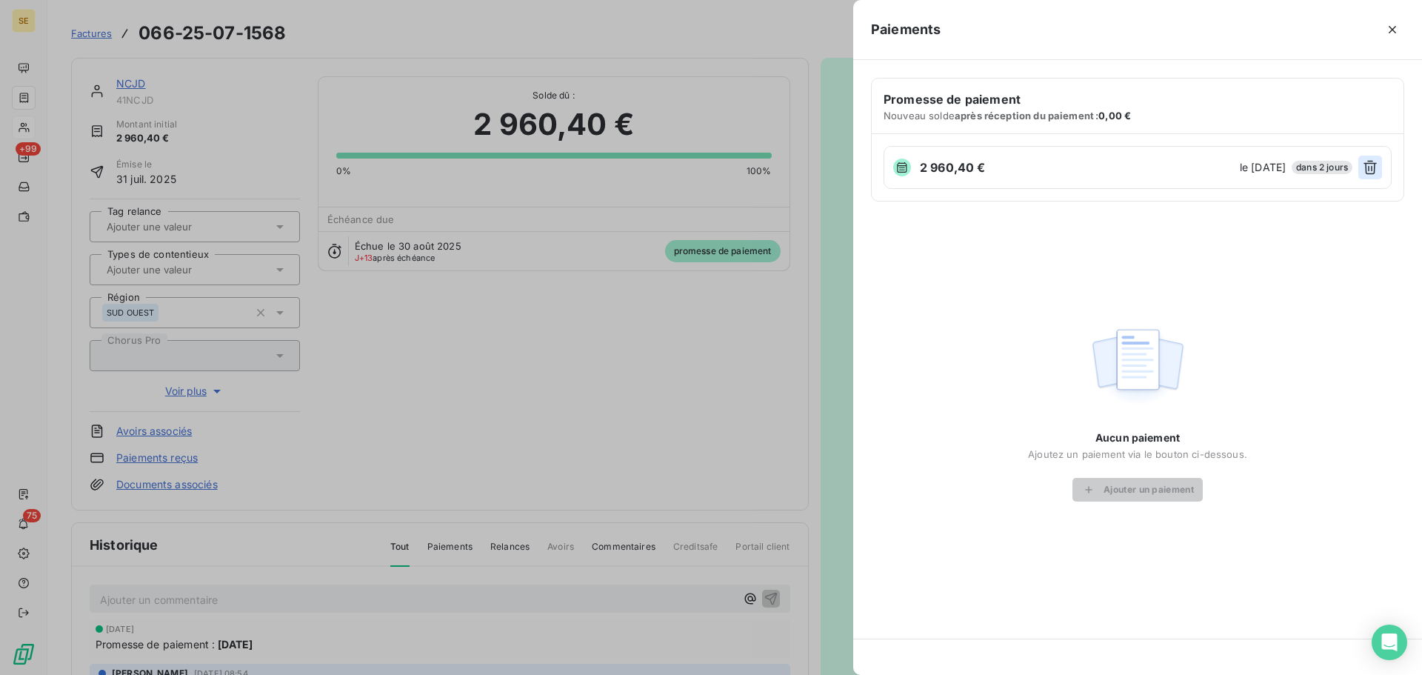
click at [1372, 170] on icon "button" at bounding box center [1370, 168] width 13 height 14
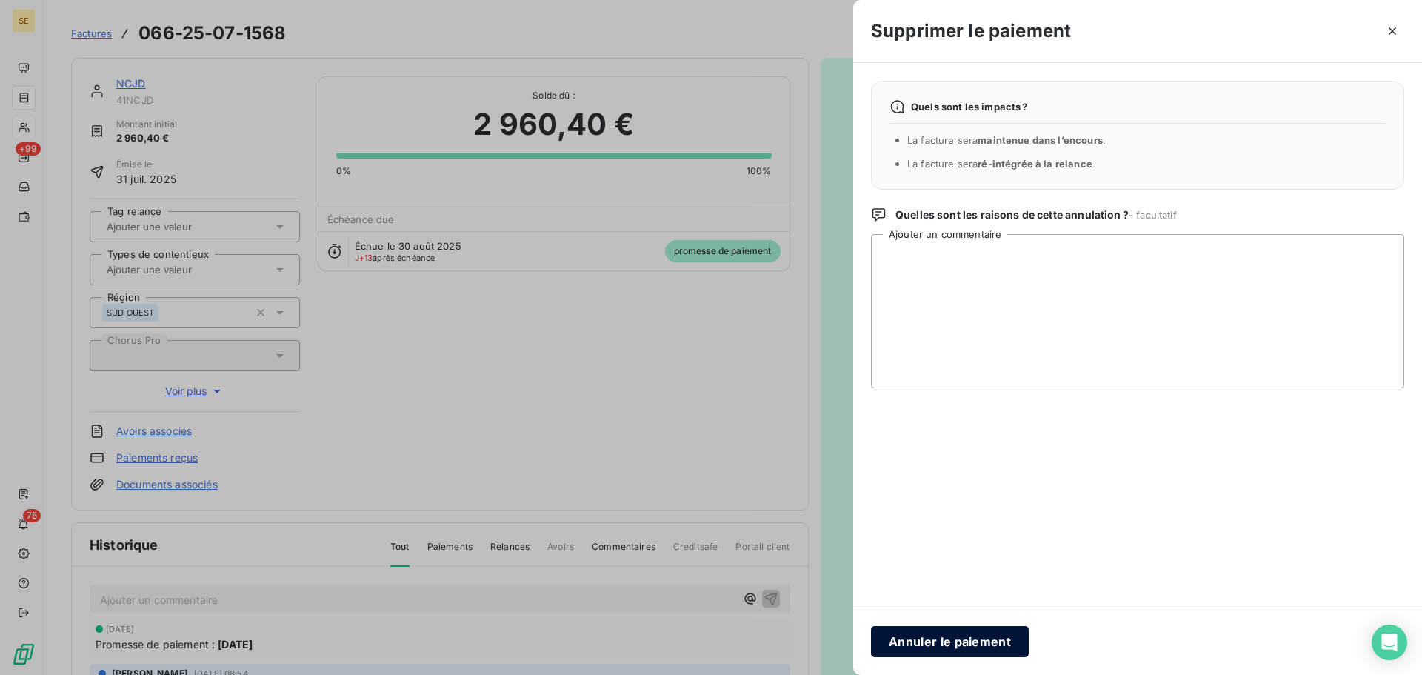
click at [938, 636] on button "Annuler le paiement" at bounding box center [950, 641] width 158 height 31
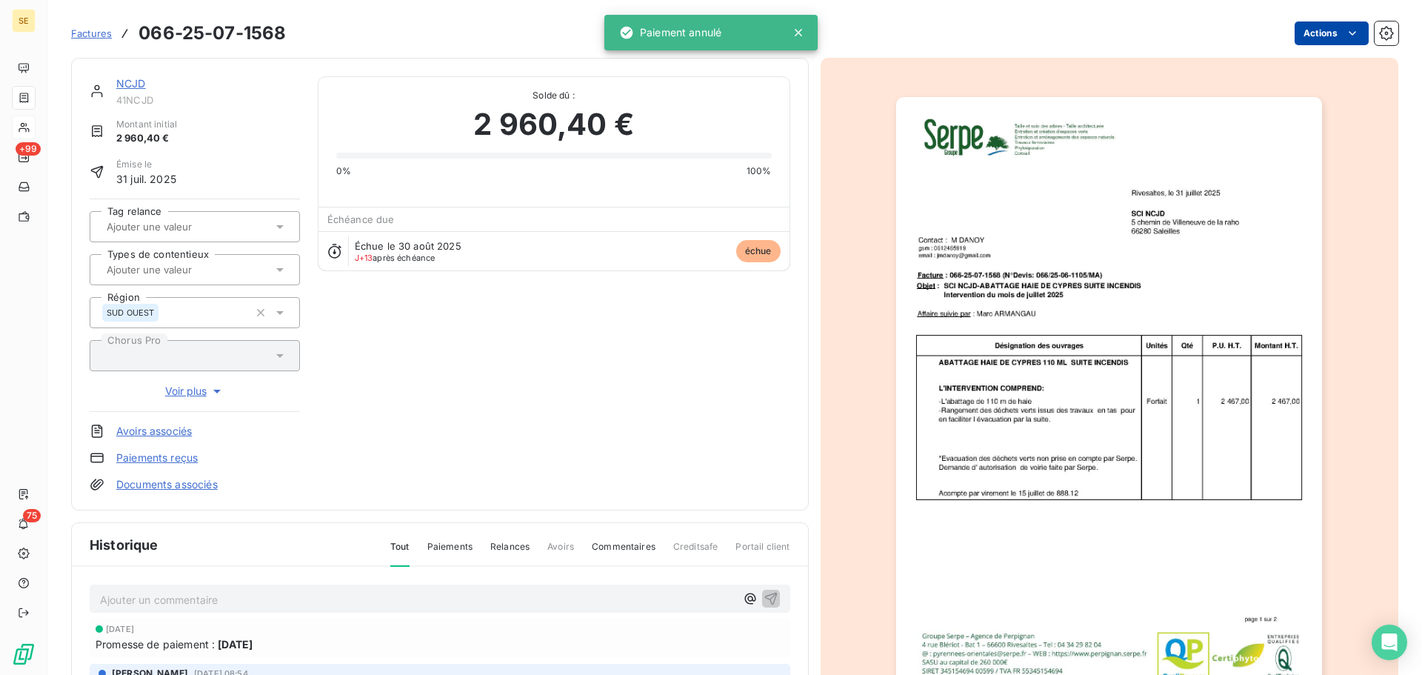
click at [1317, 36] on html "SE +99 75 Factures 066-25-07-1568 Actions NCJD 41NCJD Montant initial 2 960,40 …" at bounding box center [711, 337] width 1422 height 675
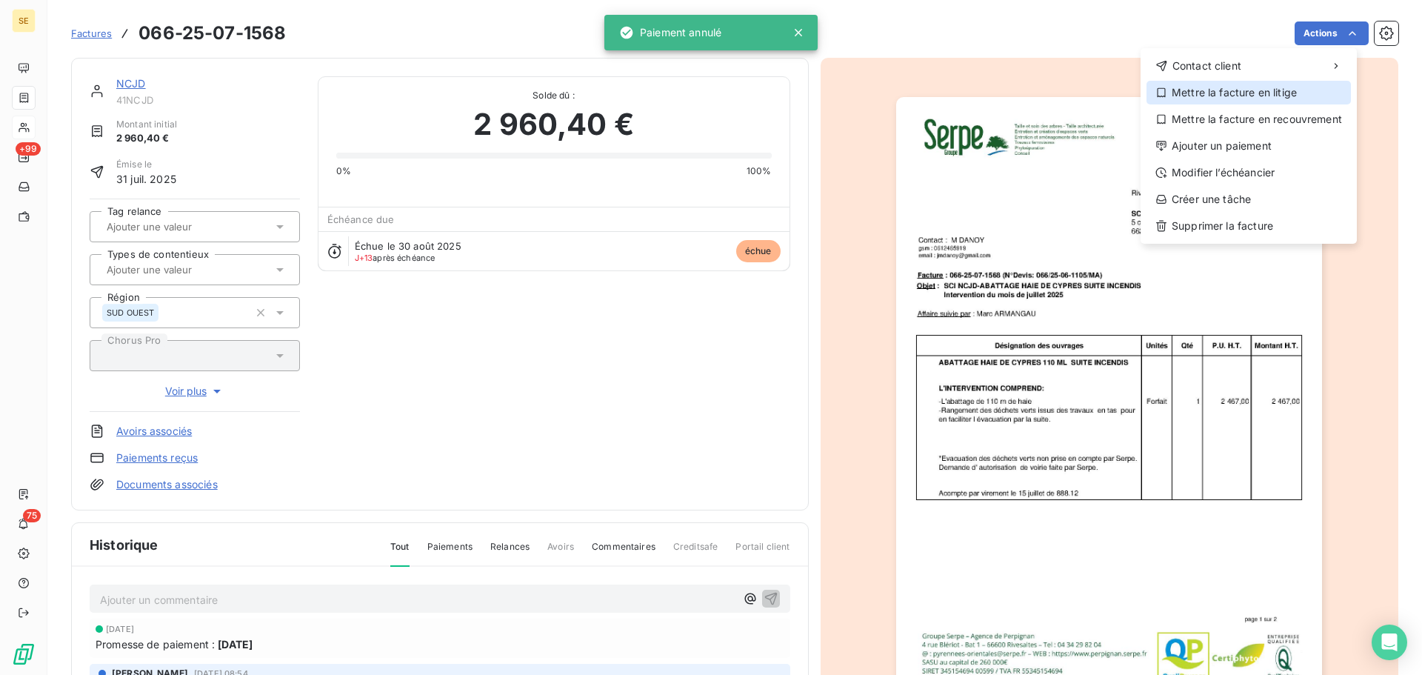
click at [1245, 101] on div "Mettre la facture en litige" at bounding box center [1249, 93] width 204 height 24
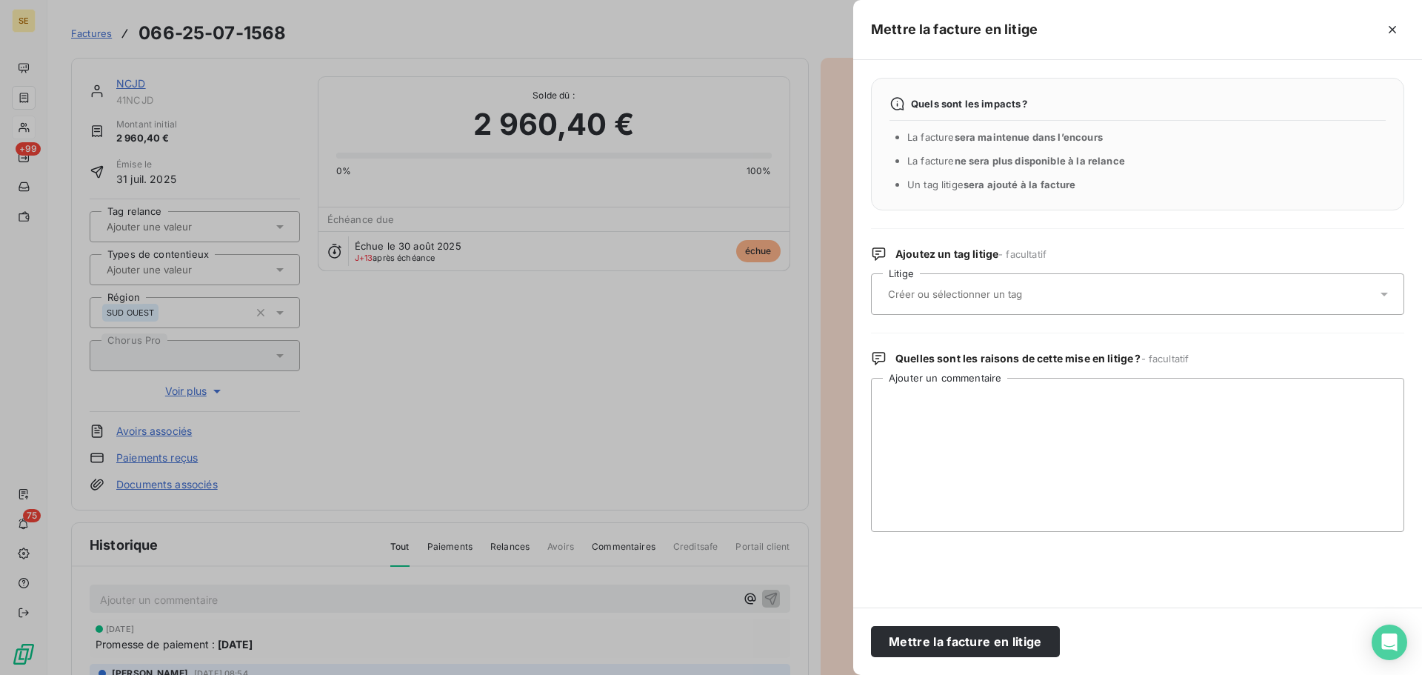
click at [1111, 273] on div "Ajoutez un tag litige - facultatif Litige" at bounding box center [1137, 281] width 533 height 68
click at [1080, 302] on div at bounding box center [1130, 294] width 493 height 31
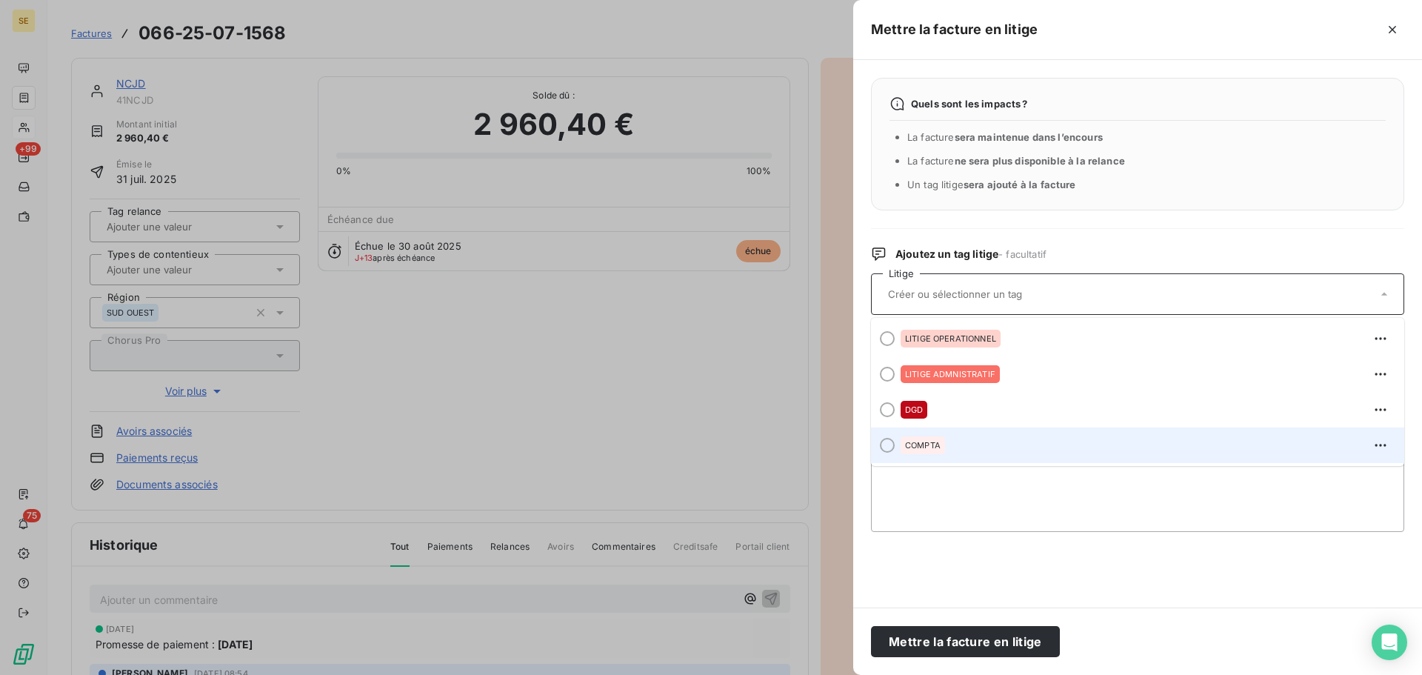
click at [1011, 439] on div "COMPTA" at bounding box center [1147, 445] width 492 height 24
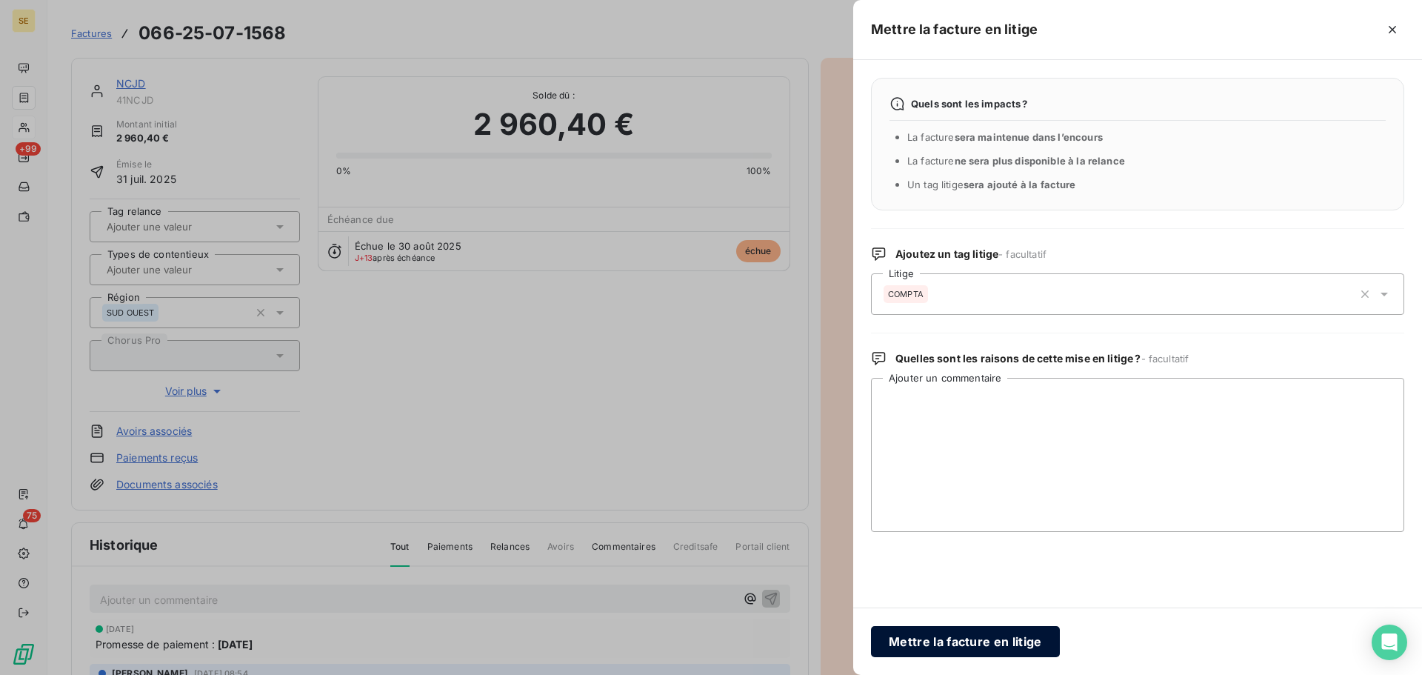
click at [988, 645] on button "Mettre la facture en litige" at bounding box center [965, 641] width 189 height 31
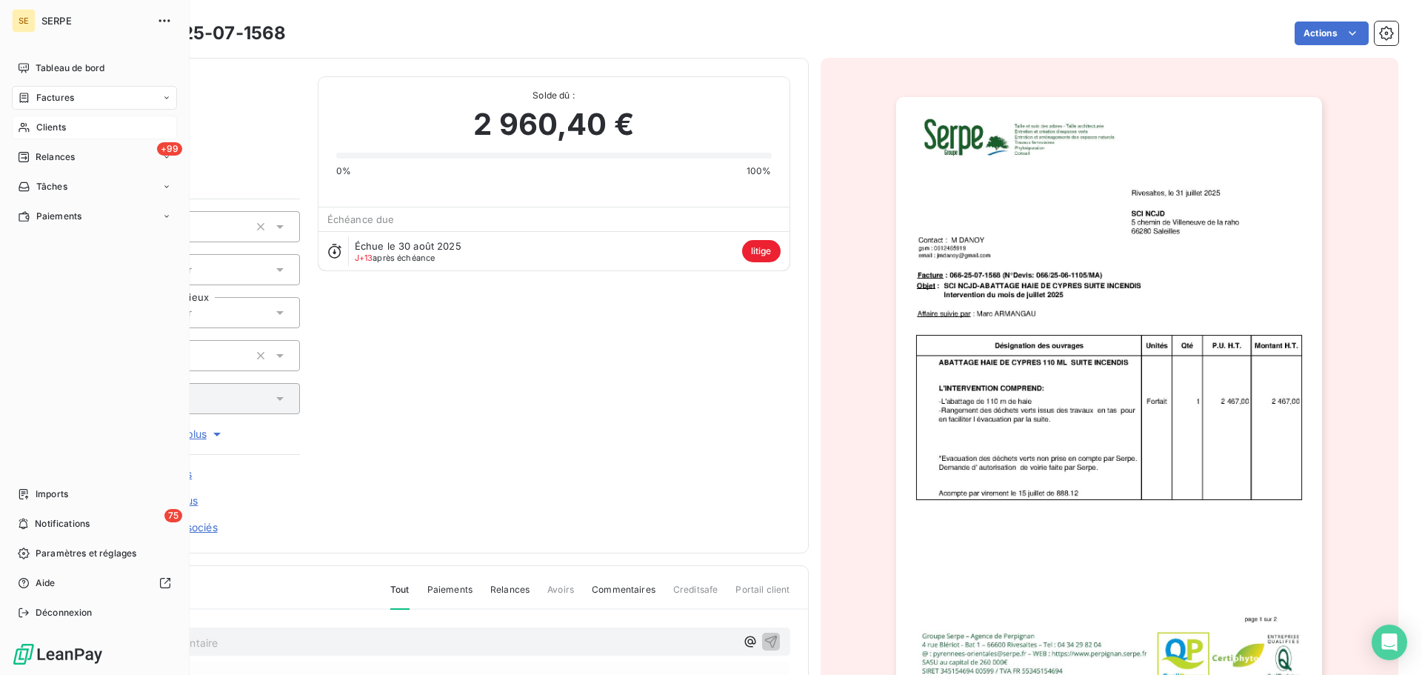
click at [48, 97] on span "Factures" at bounding box center [55, 97] width 38 height 13
click at [26, 161] on icon at bounding box center [24, 157] width 12 height 12
click at [52, 104] on span "Factures" at bounding box center [55, 97] width 38 height 13
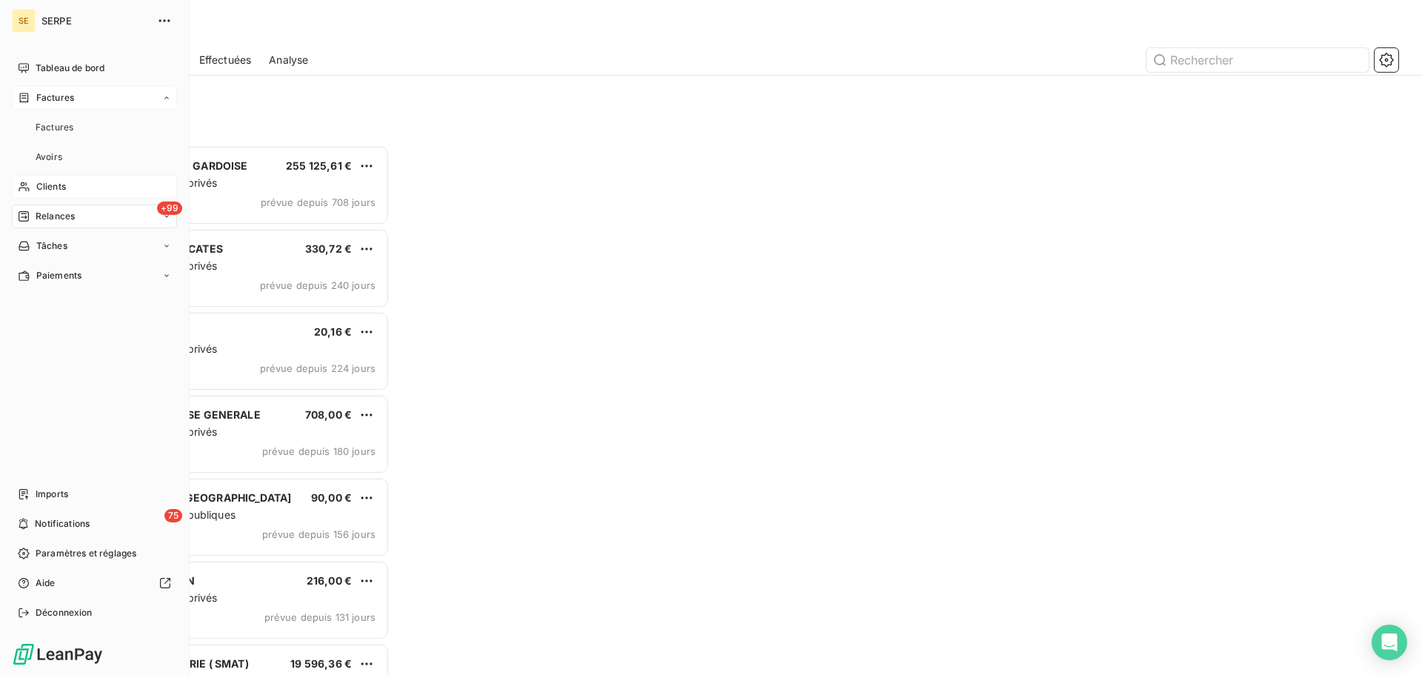
scroll to position [519, 307]
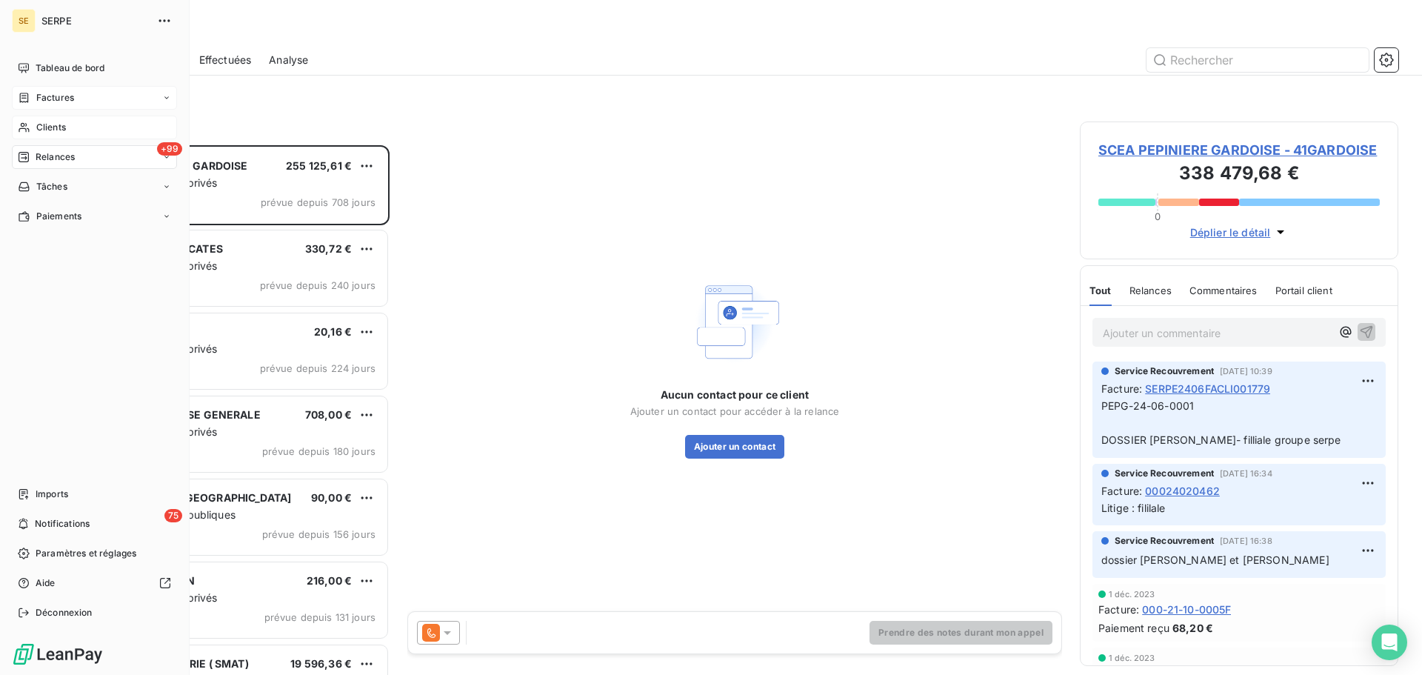
click at [27, 96] on icon at bounding box center [24, 98] width 9 height 10
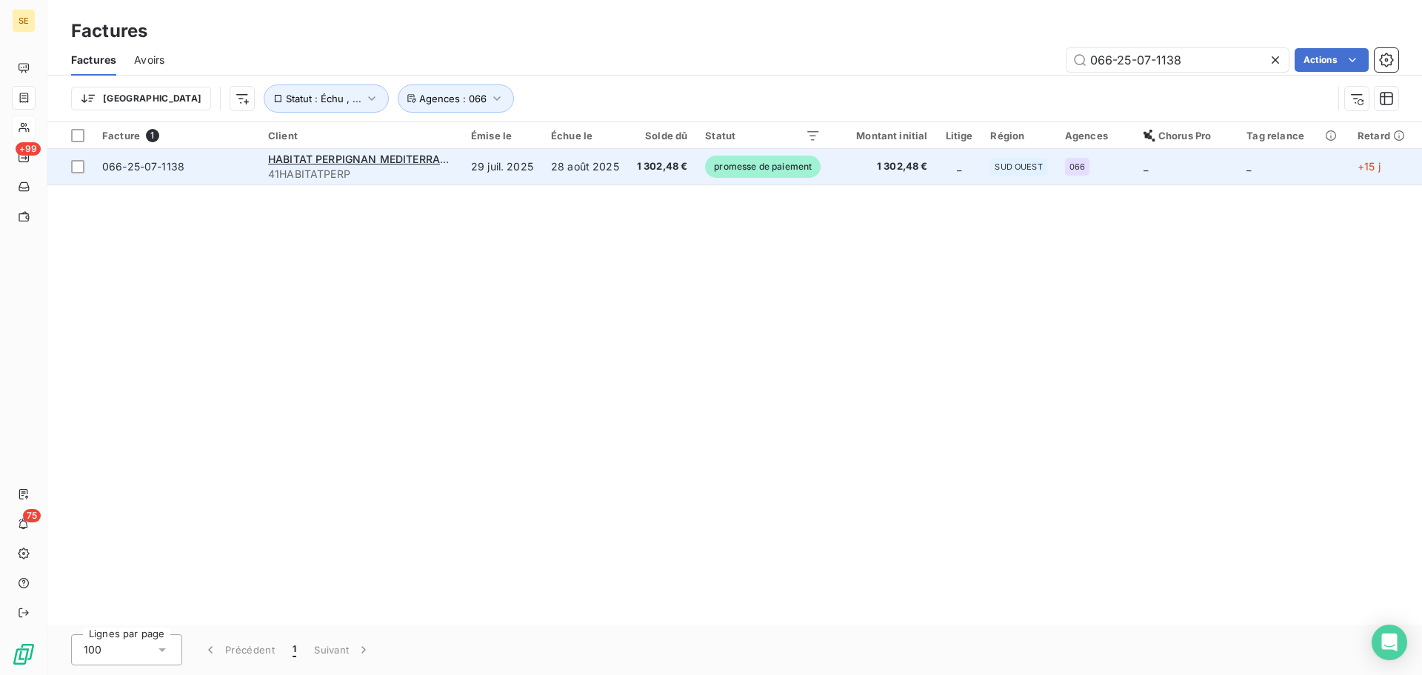
type input "066-25-07-1138"
click at [573, 159] on td "28 août 2025" at bounding box center [585, 167] width 86 height 36
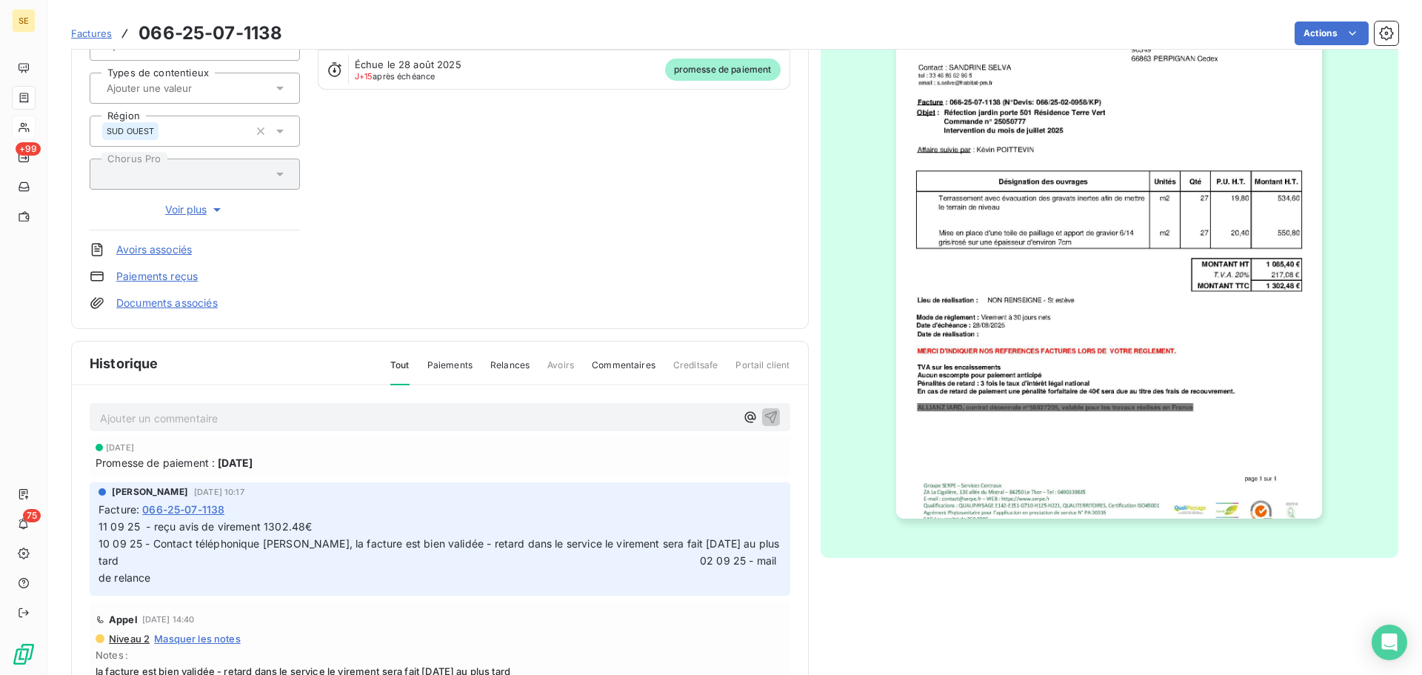
scroll to position [204, 0]
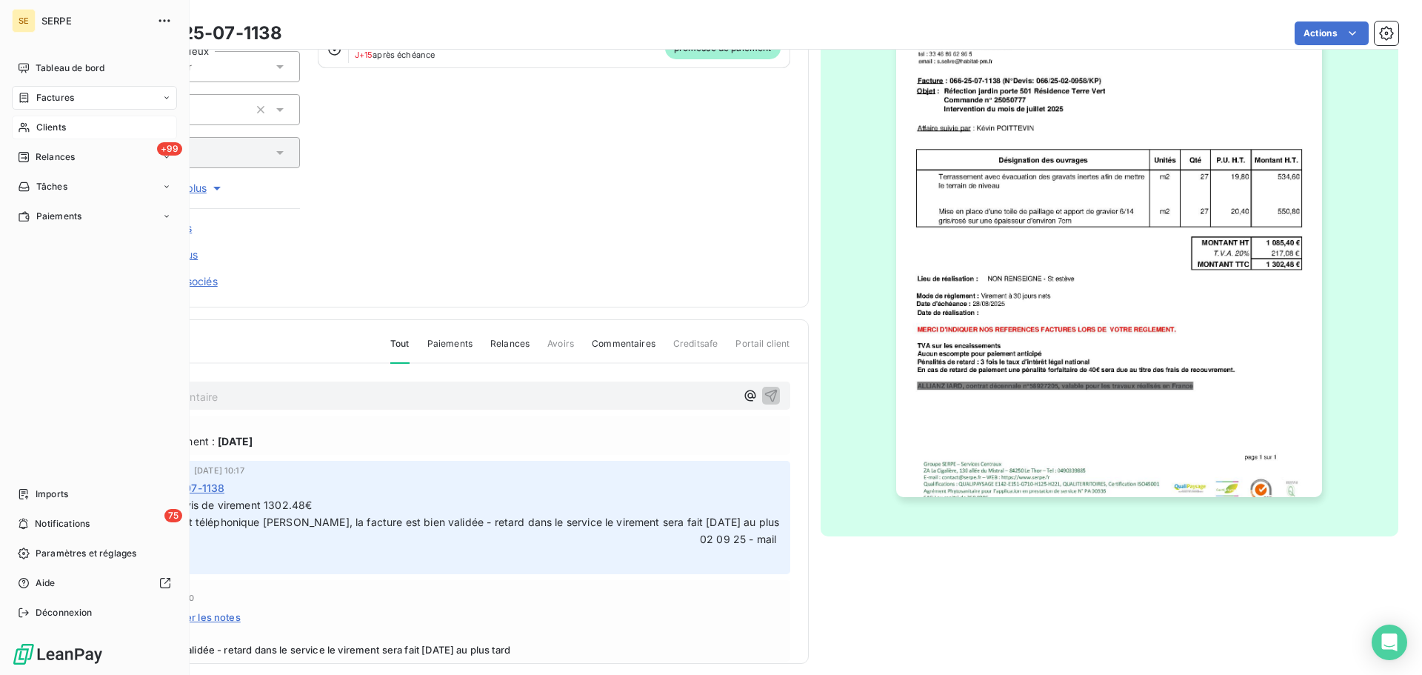
click at [50, 125] on span "Clients" at bounding box center [51, 127] width 30 height 13
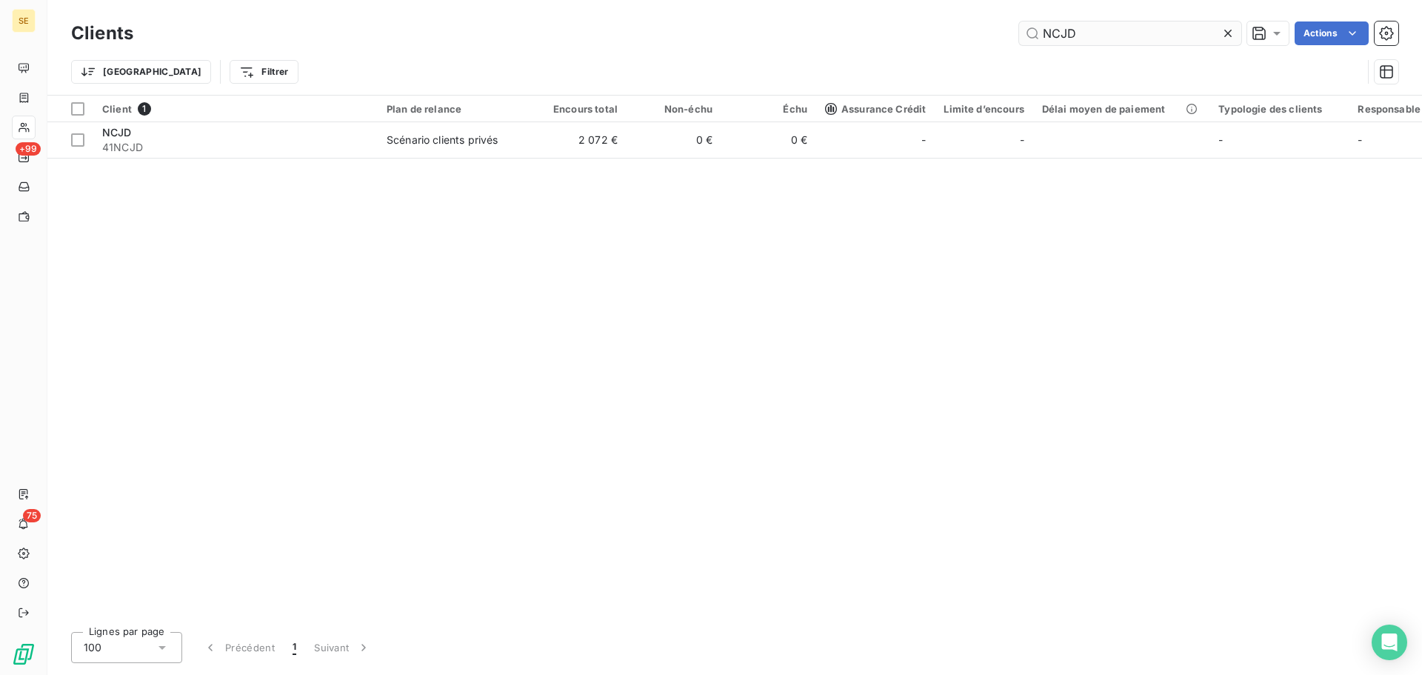
click at [1088, 38] on input "NCJD" at bounding box center [1130, 33] width 222 height 24
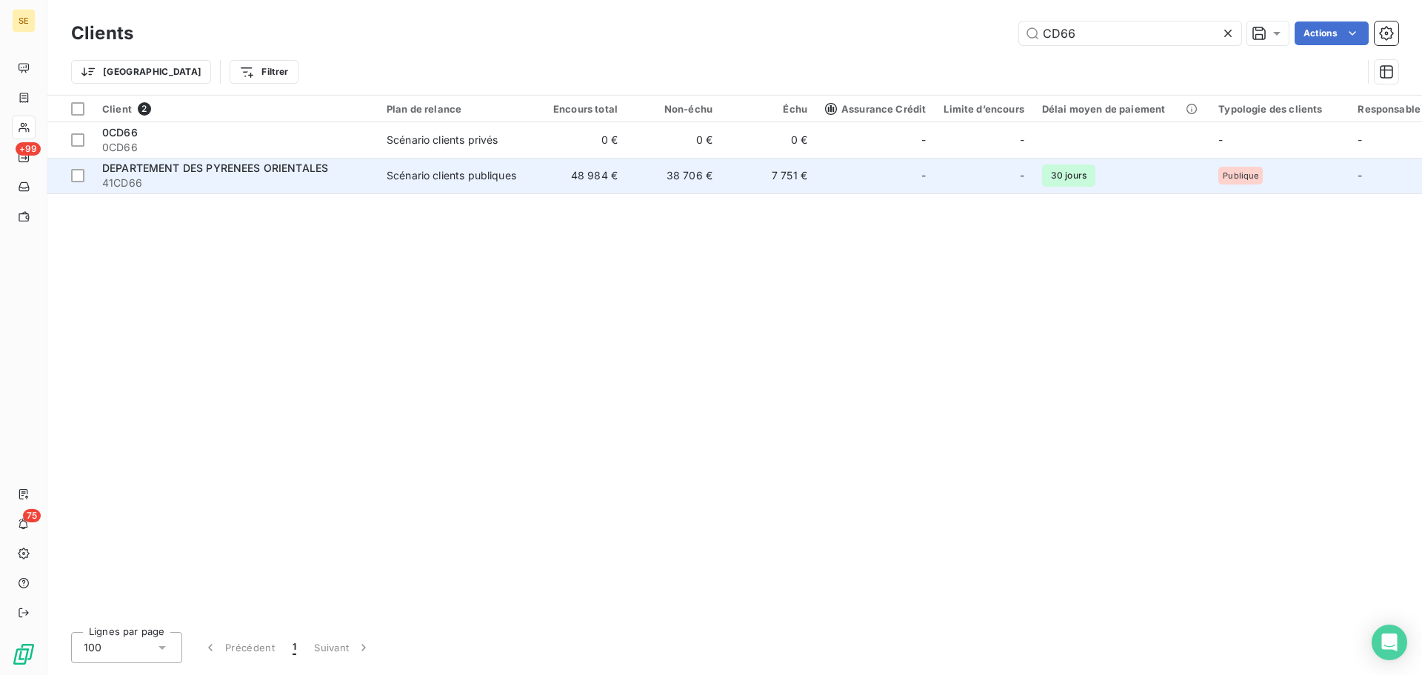
type input "CD66"
click at [904, 181] on div at bounding box center [904, 176] width 24 height 24
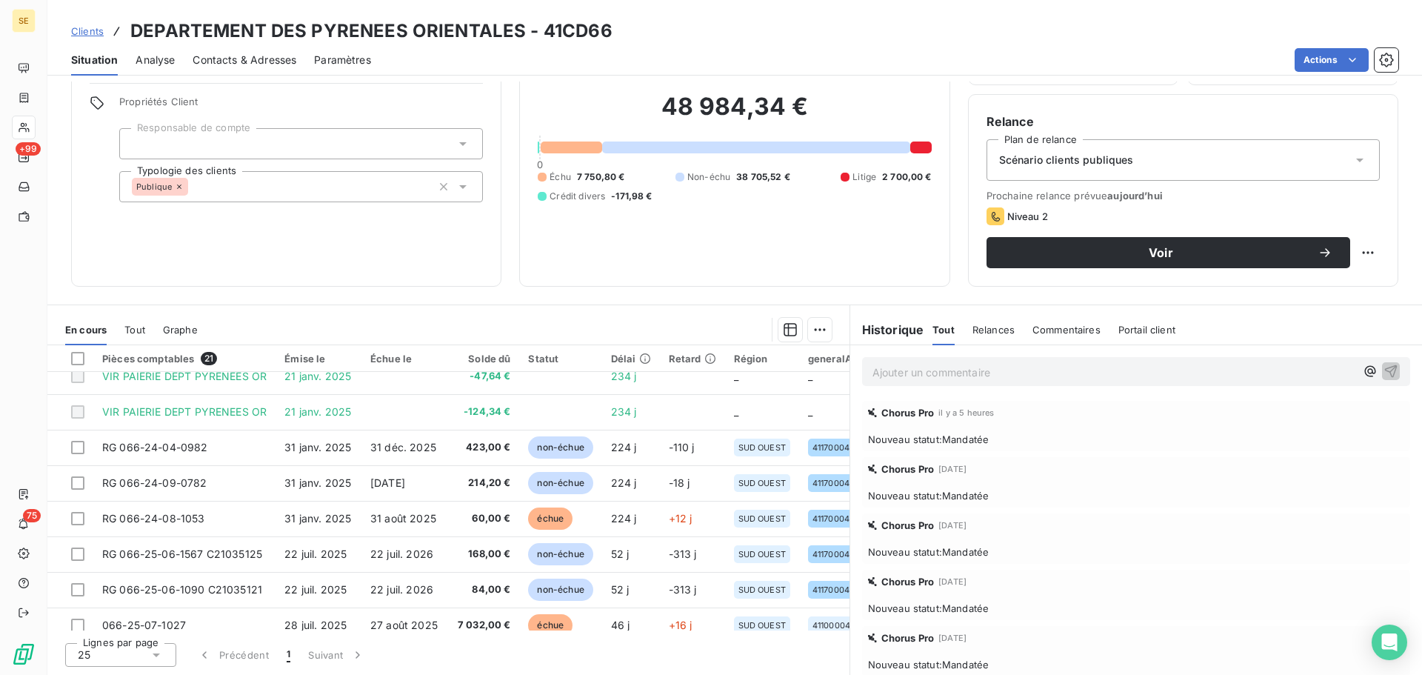
scroll to position [198, 0]
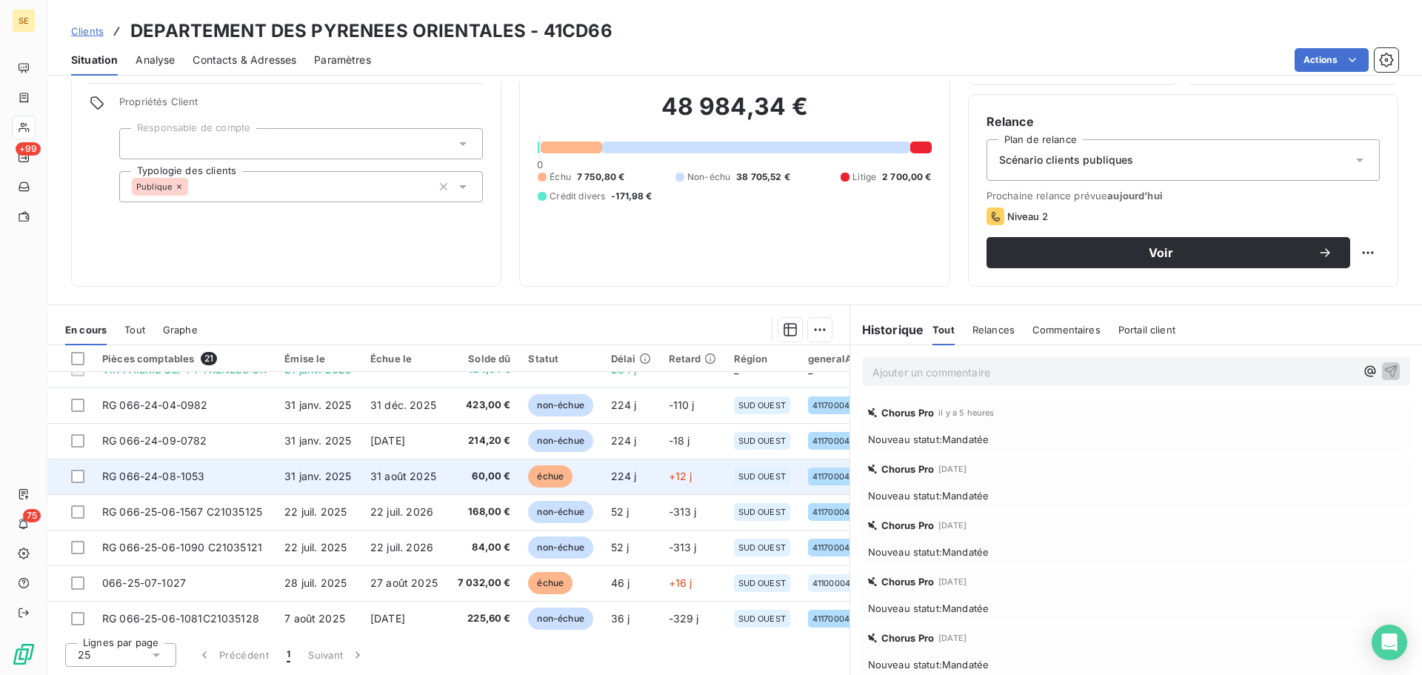
click at [482, 483] on span "60,00 €" at bounding box center [484, 476] width 56 height 15
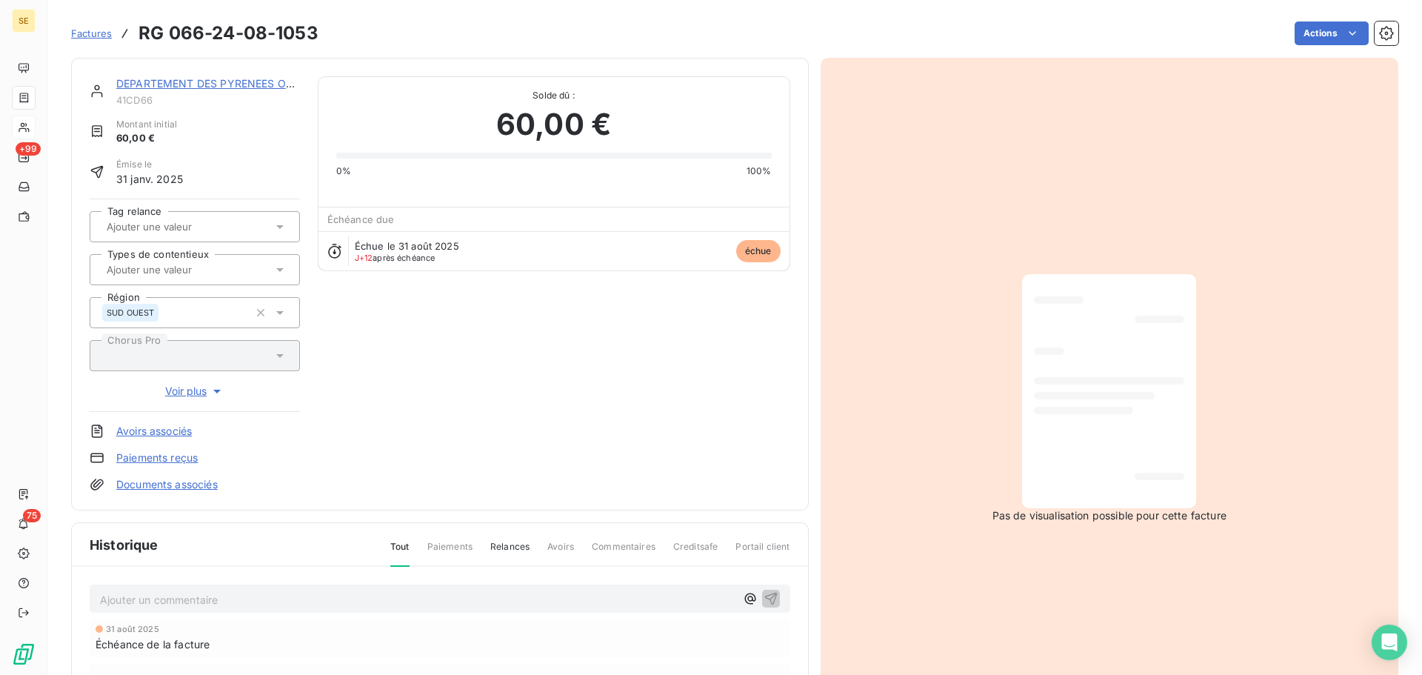
click at [210, 83] on link "DEPARTEMENT DES PYRENEES ORIENTALES" at bounding box center [229, 83] width 226 height 13
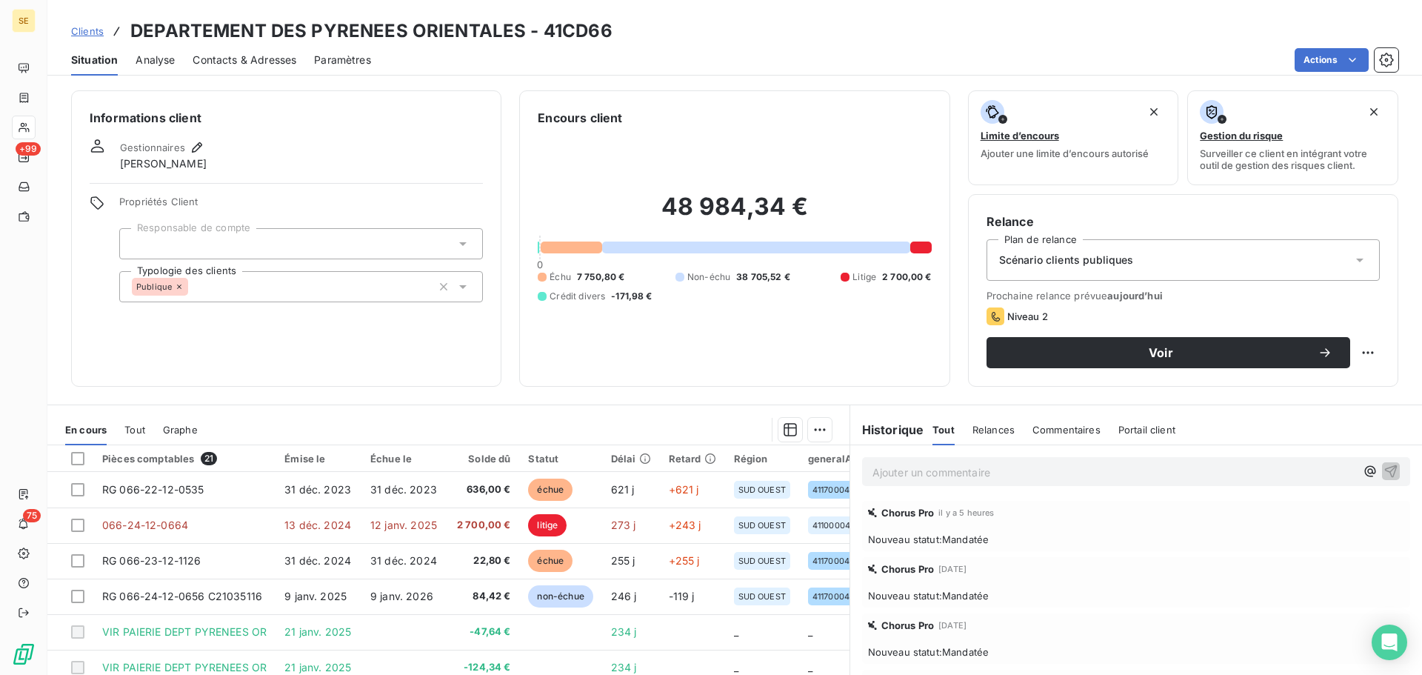
click at [224, 61] on span "Contacts & Adresses" at bounding box center [245, 60] width 104 height 15
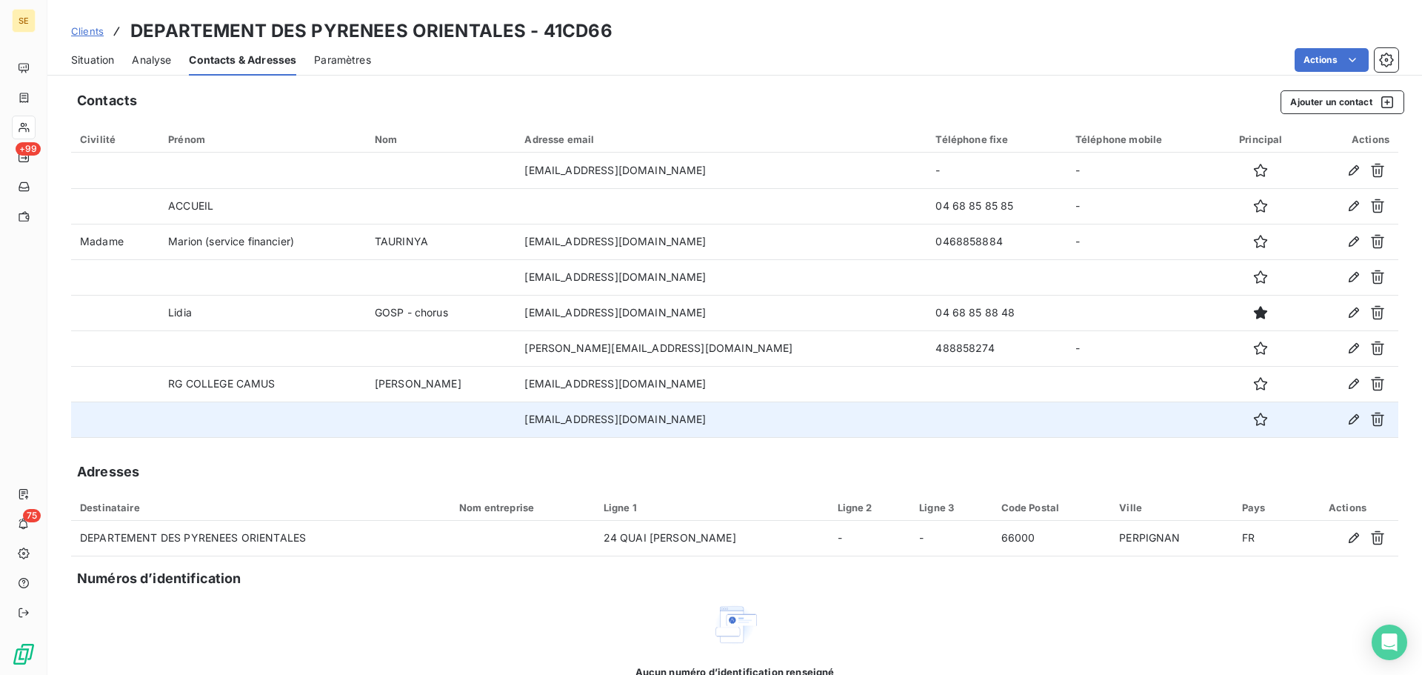
click at [703, 424] on td "[EMAIL_ADDRESS][DOMAIN_NAME]" at bounding box center [721, 420] width 411 height 36
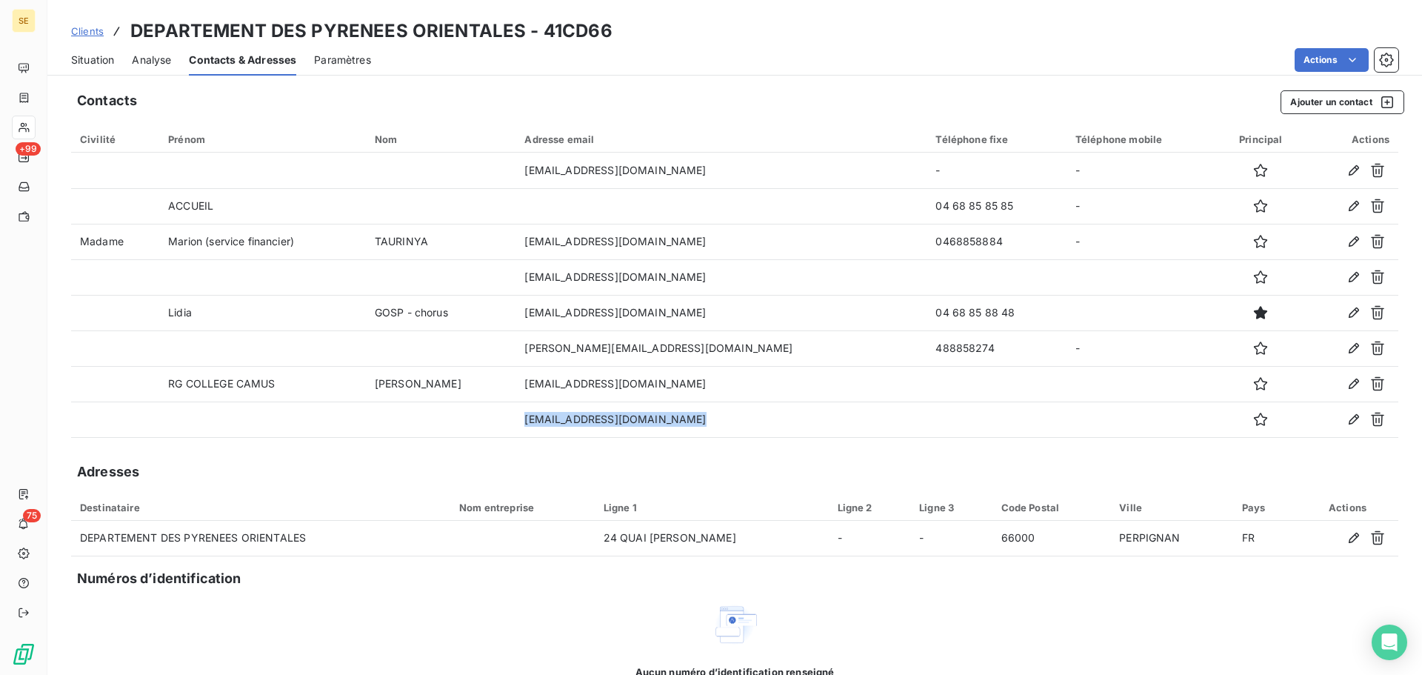
click at [96, 56] on span "Situation" at bounding box center [92, 60] width 43 height 15
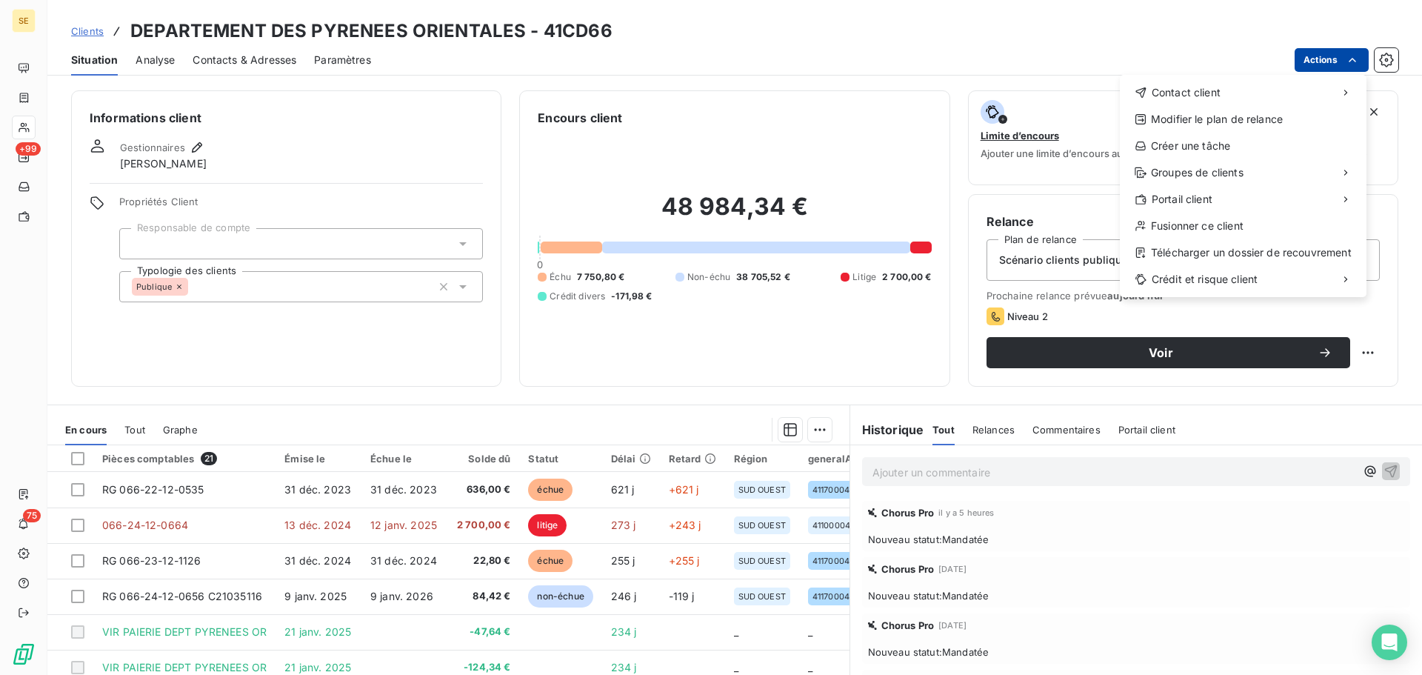
click at [1306, 59] on html "SE +99 75 Clients DEPARTEMENT DES PYRENEES ORIENTALES - 41CD66 Situation Analys…" at bounding box center [711, 337] width 1422 height 675
click at [1062, 90] on div "Envoyer un email" at bounding box center [1010, 99] width 199 height 24
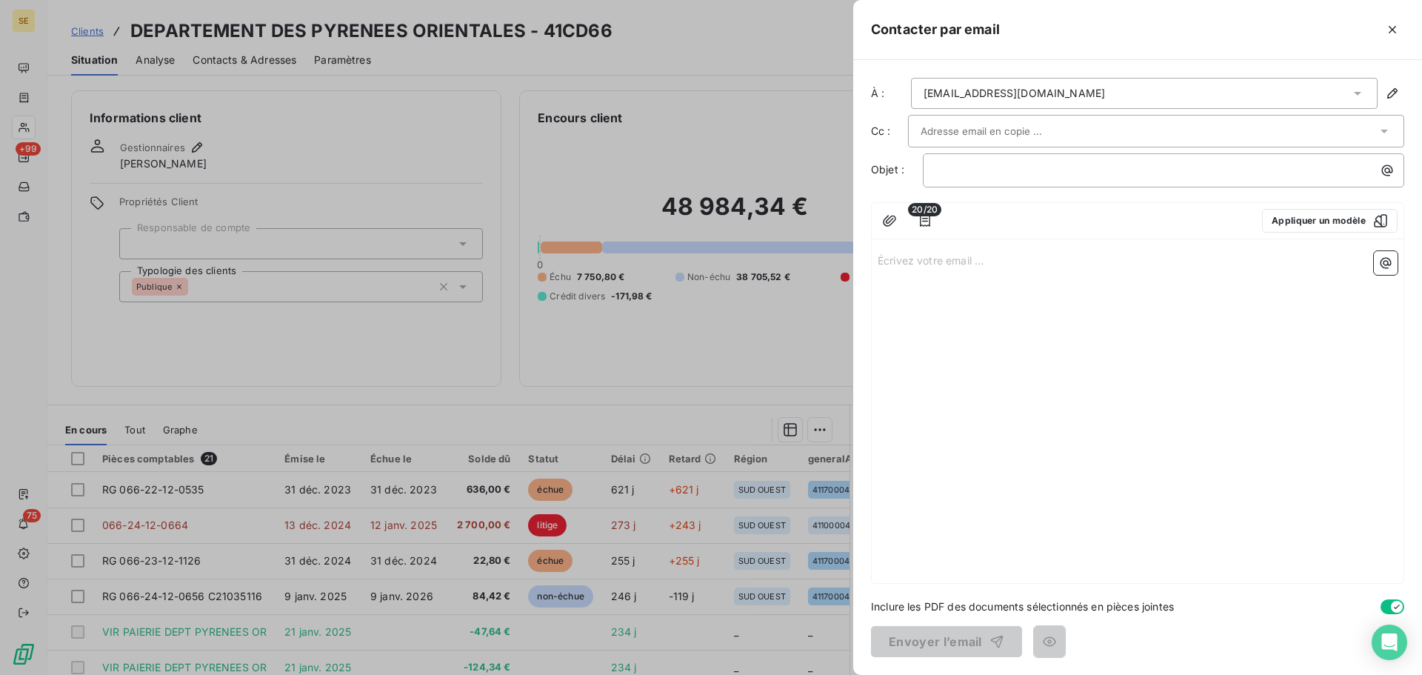
click at [1028, 94] on div "[EMAIL_ADDRESS][DOMAIN_NAME]" at bounding box center [1144, 93] width 467 height 31
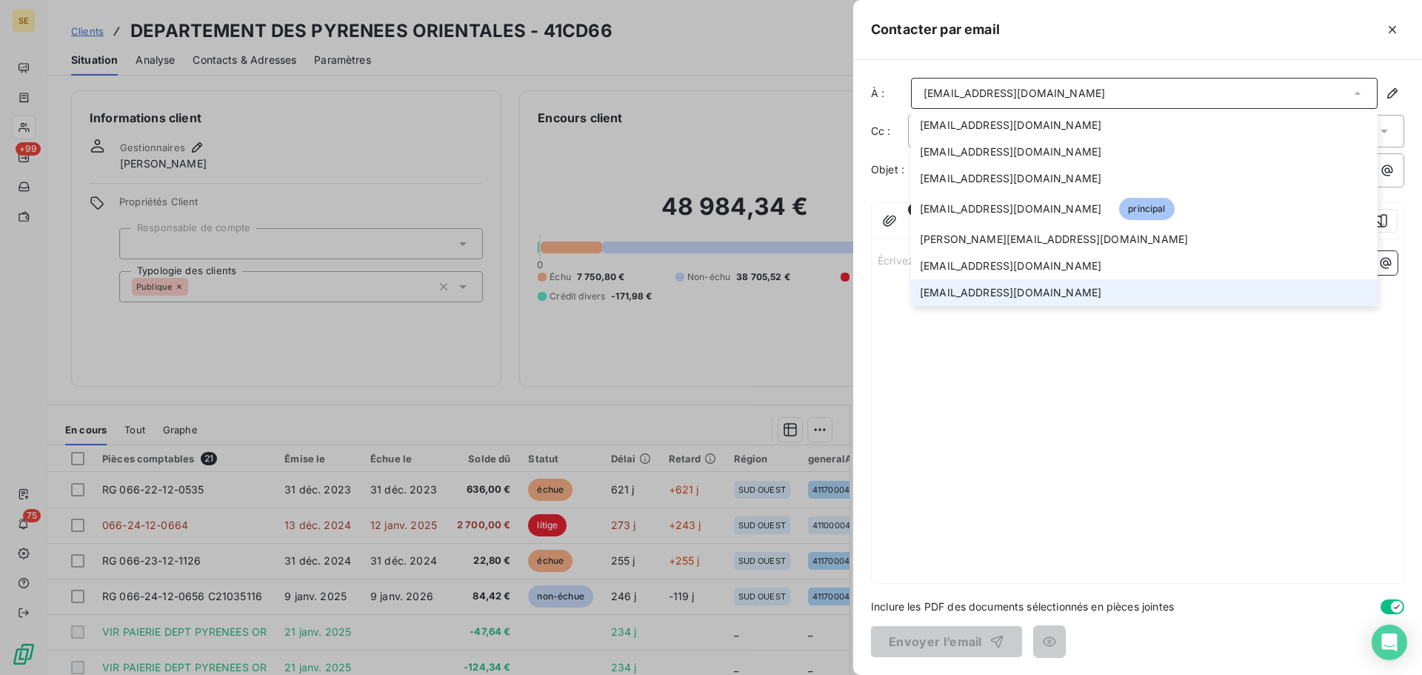
click at [1017, 286] on span "[EMAIL_ADDRESS][DOMAIN_NAME]" at bounding box center [1011, 292] width 182 height 15
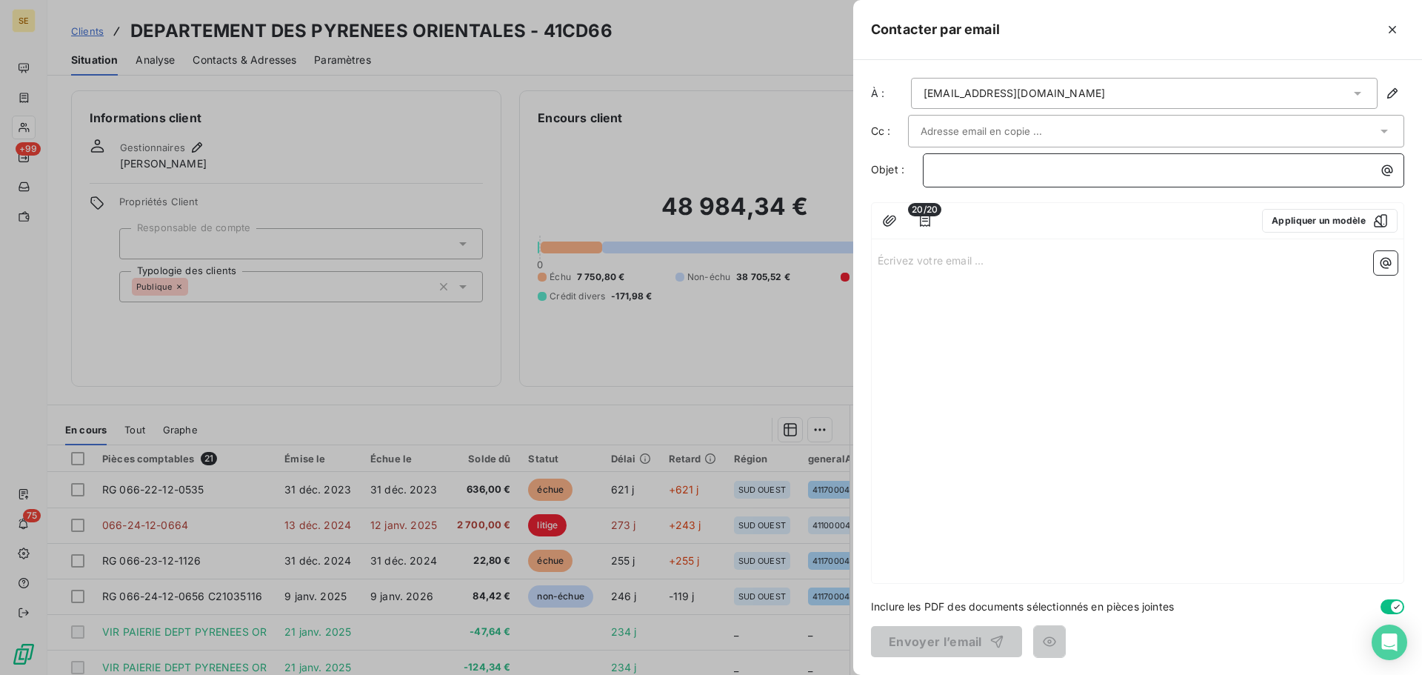
click at [988, 171] on p "﻿" at bounding box center [1168, 170] width 464 height 17
click at [1068, 262] on p "Écrivez votre email ... ﻿" at bounding box center [1138, 259] width 520 height 17
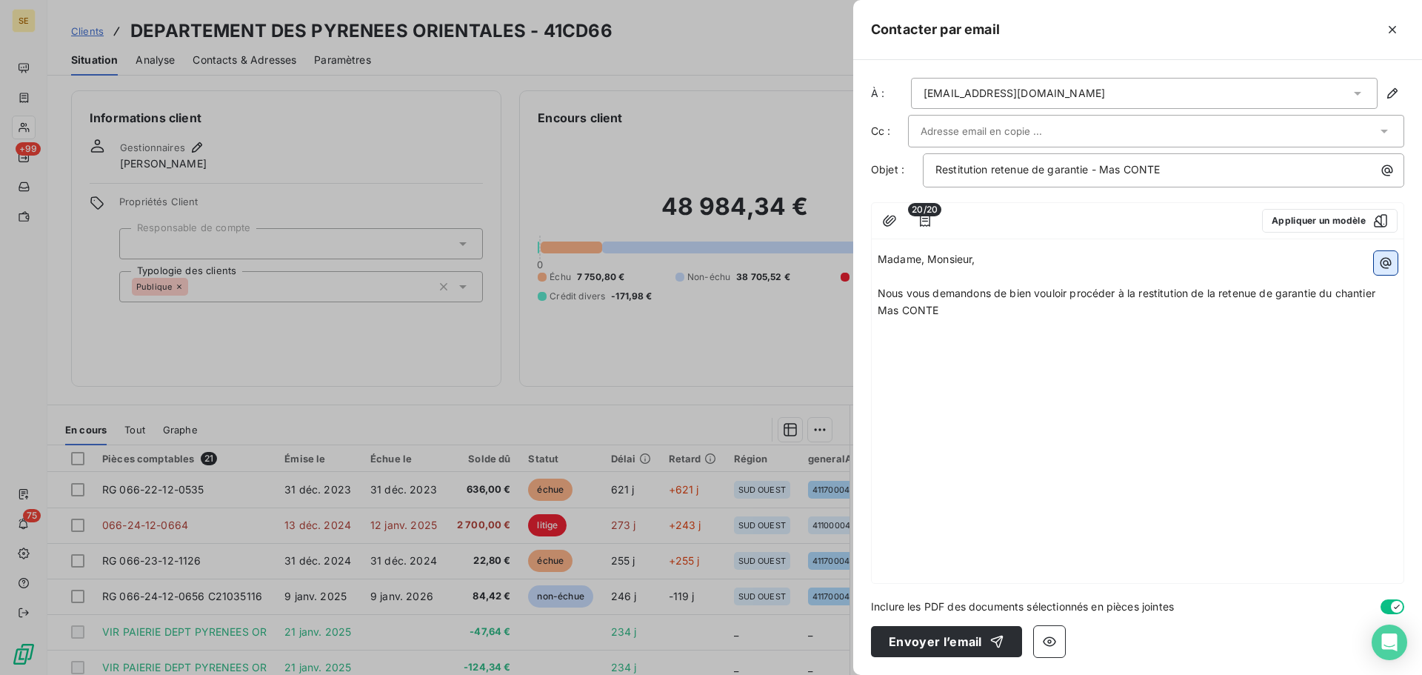
click at [1382, 261] on icon "button" at bounding box center [1386, 263] width 11 height 11
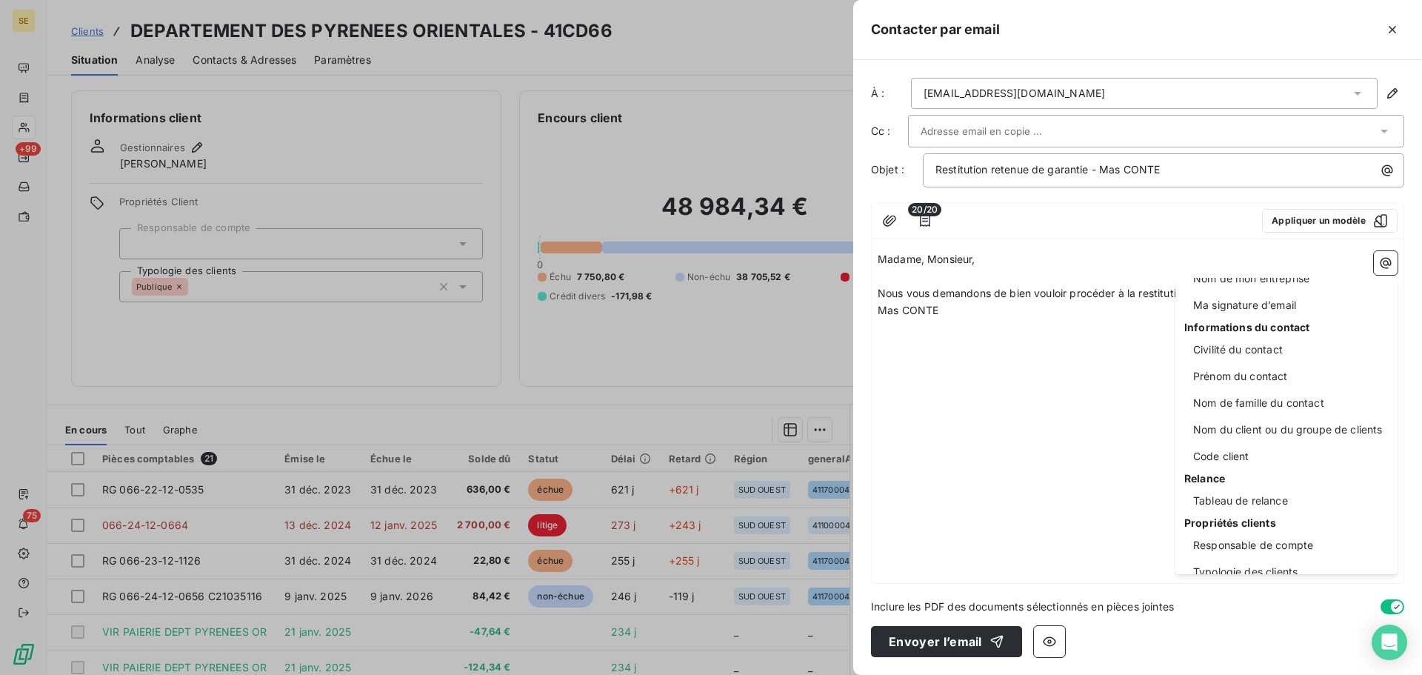
scroll to position [56, 0]
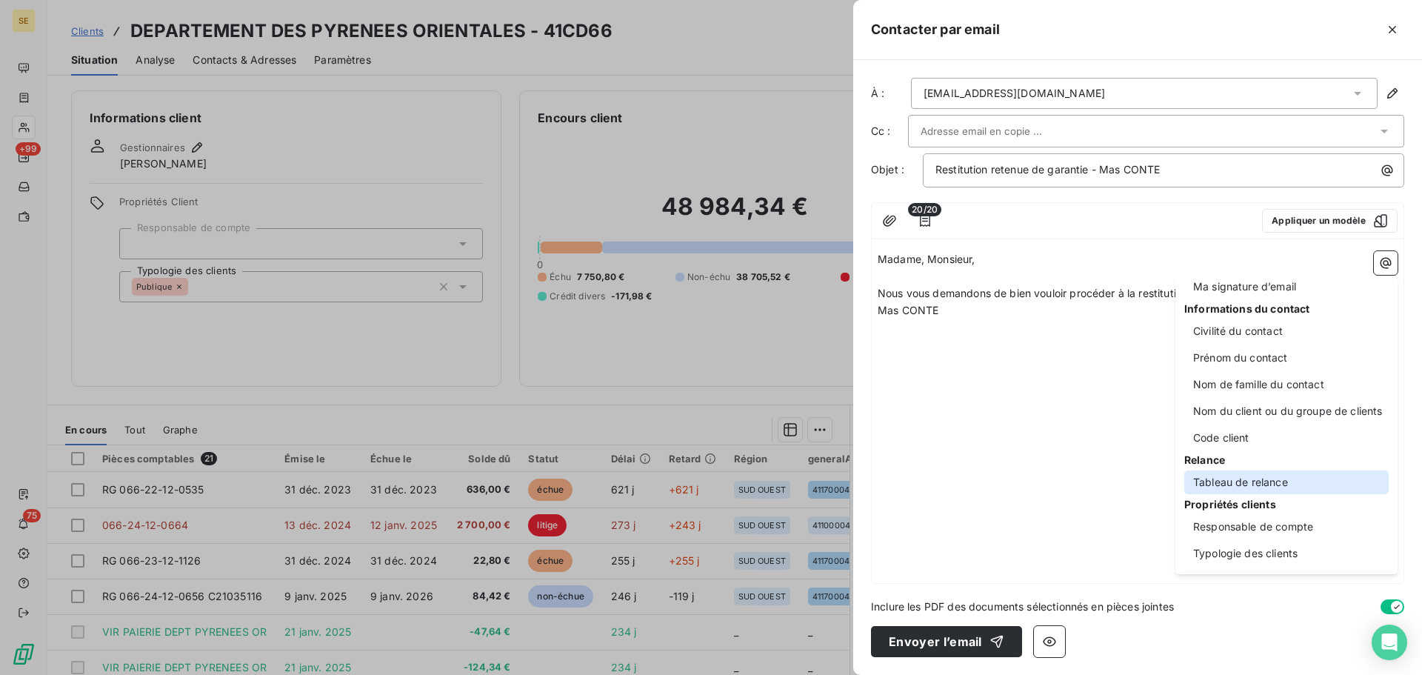
click at [1254, 478] on div "Tableau de relance" at bounding box center [1287, 482] width 204 height 24
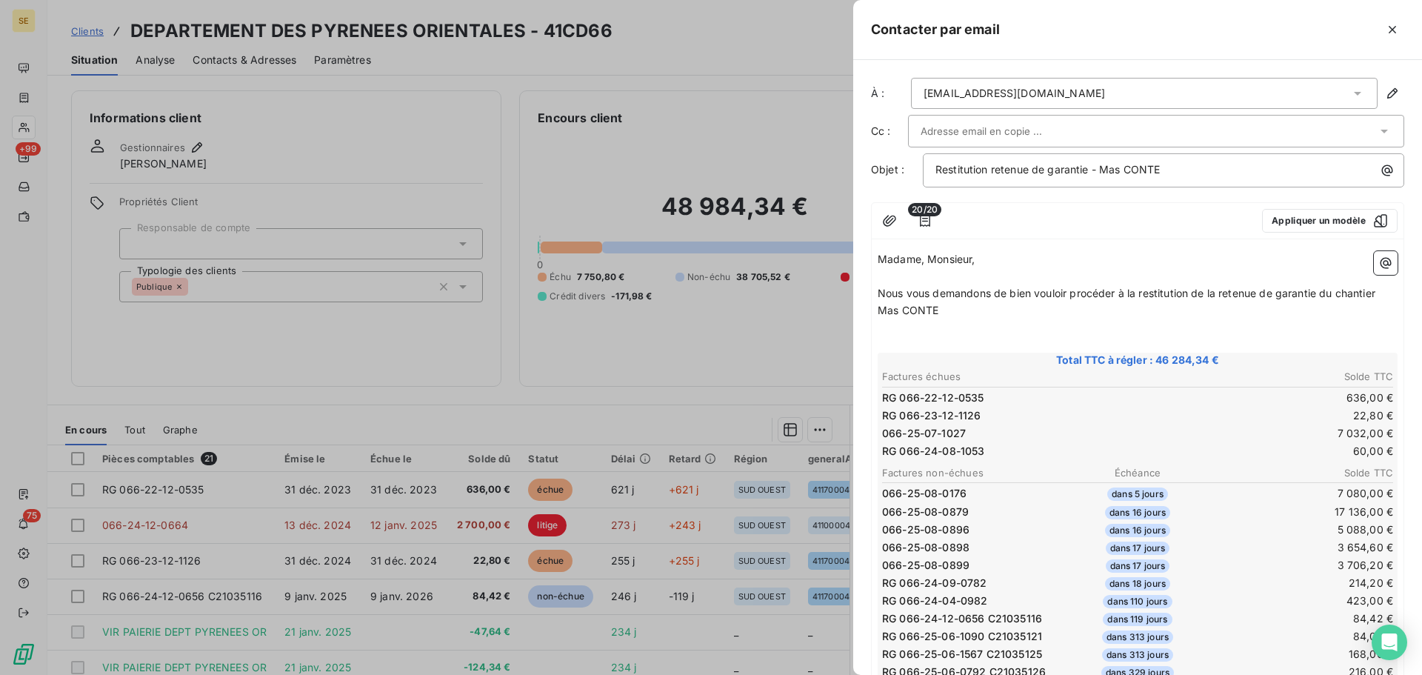
scroll to position [198, 0]
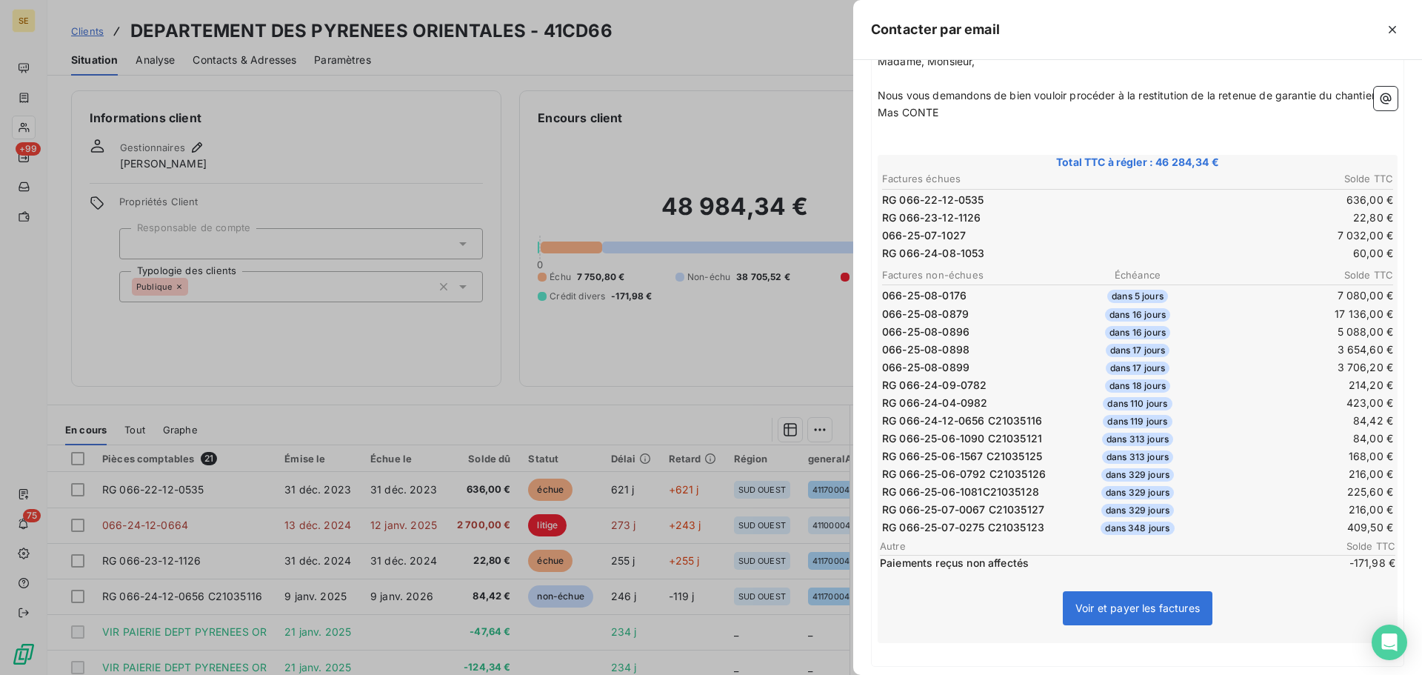
click at [1053, 332] on td "dans 16 jours" at bounding box center [1138, 332] width 170 height 16
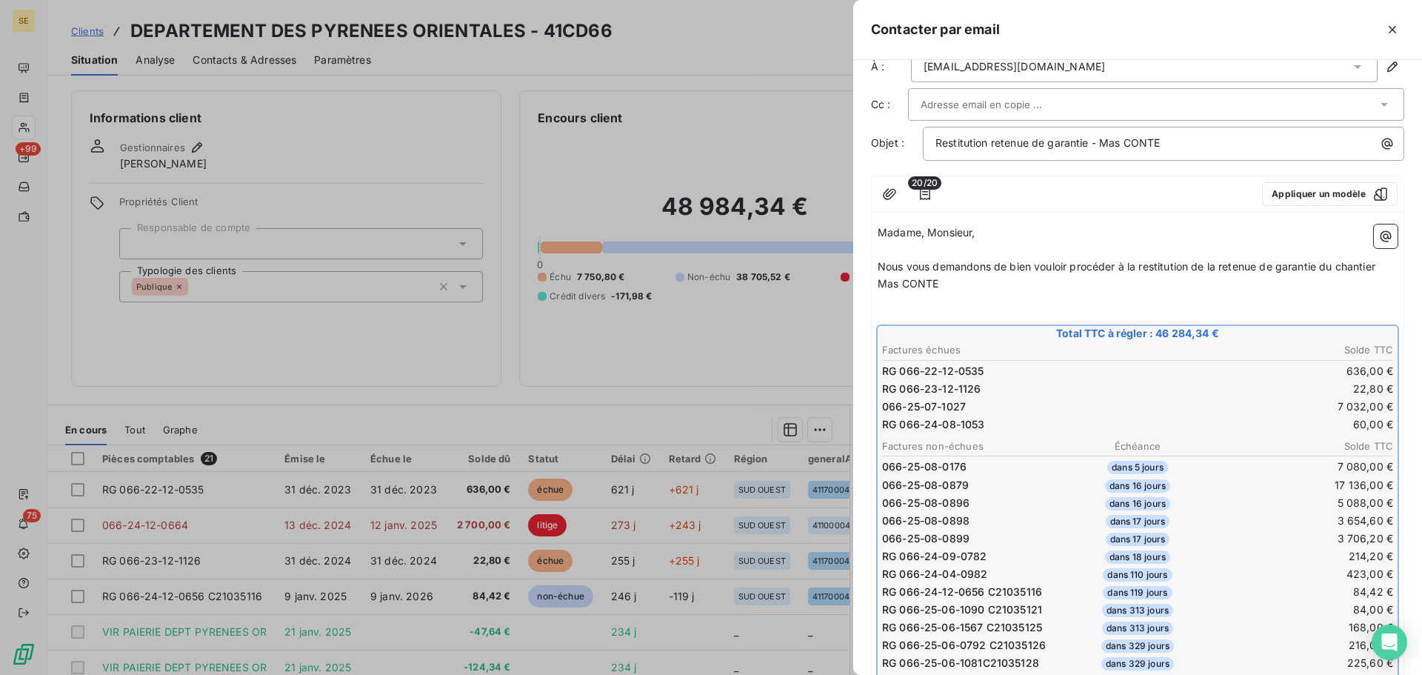
scroll to position [0, 0]
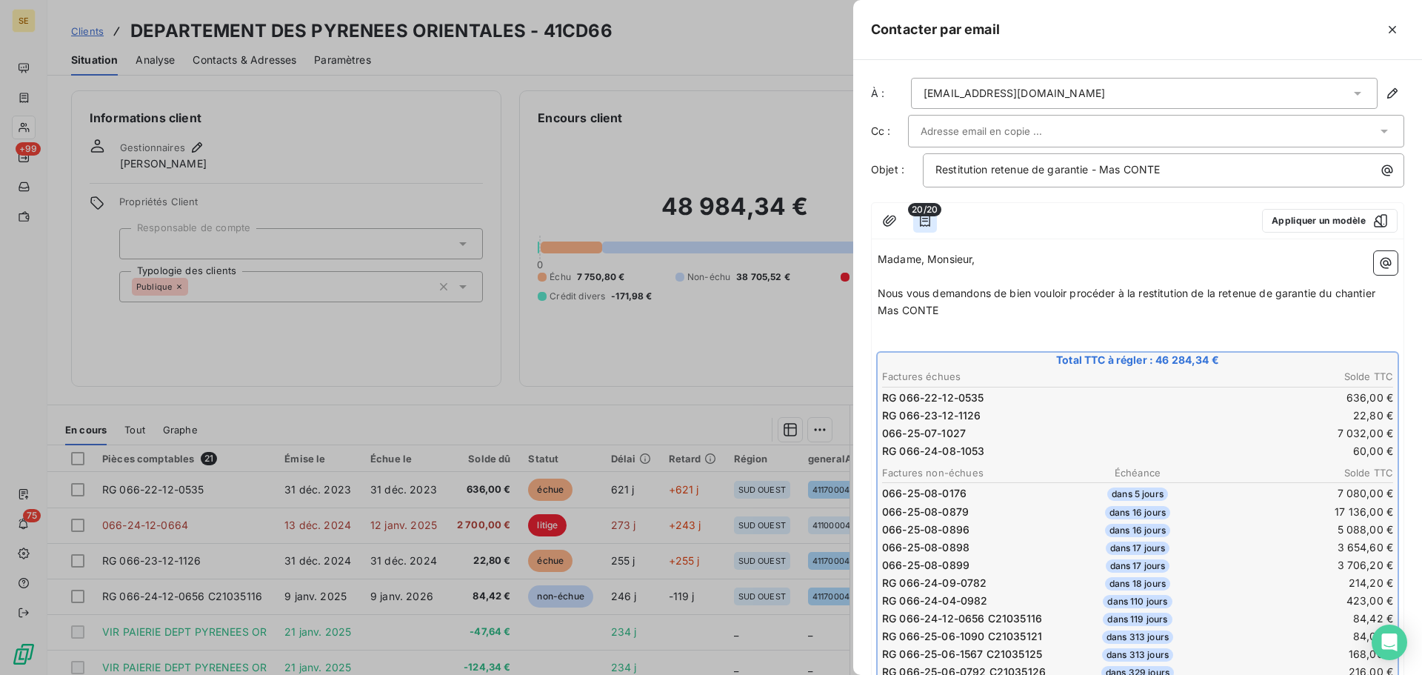
click at [931, 220] on icon "button" at bounding box center [925, 220] width 15 height 15
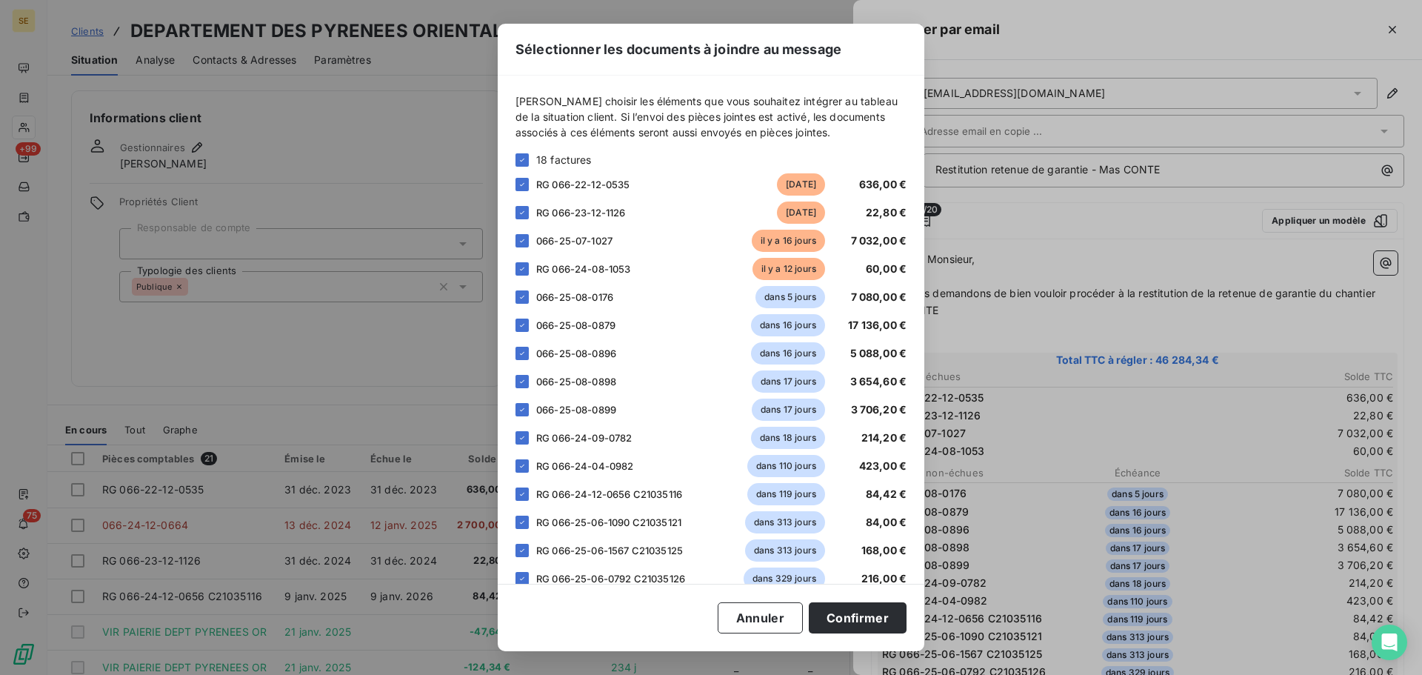
click at [515, 157] on div "[PERSON_NAME] choisir les éléments que vous souhaitez intégrer au tableau de la…" at bounding box center [711, 330] width 427 height 508
click at [525, 158] on icon at bounding box center [522, 160] width 9 height 9
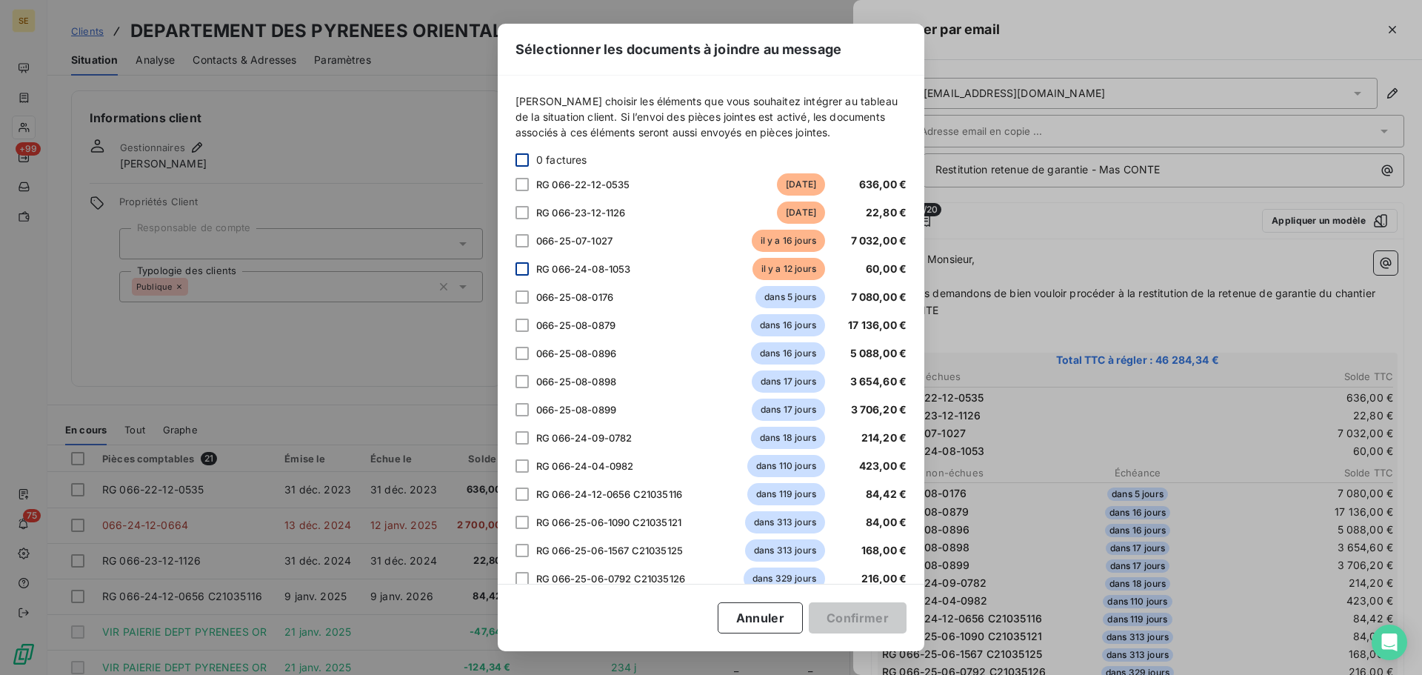
click at [525, 269] on div at bounding box center [522, 268] width 13 height 13
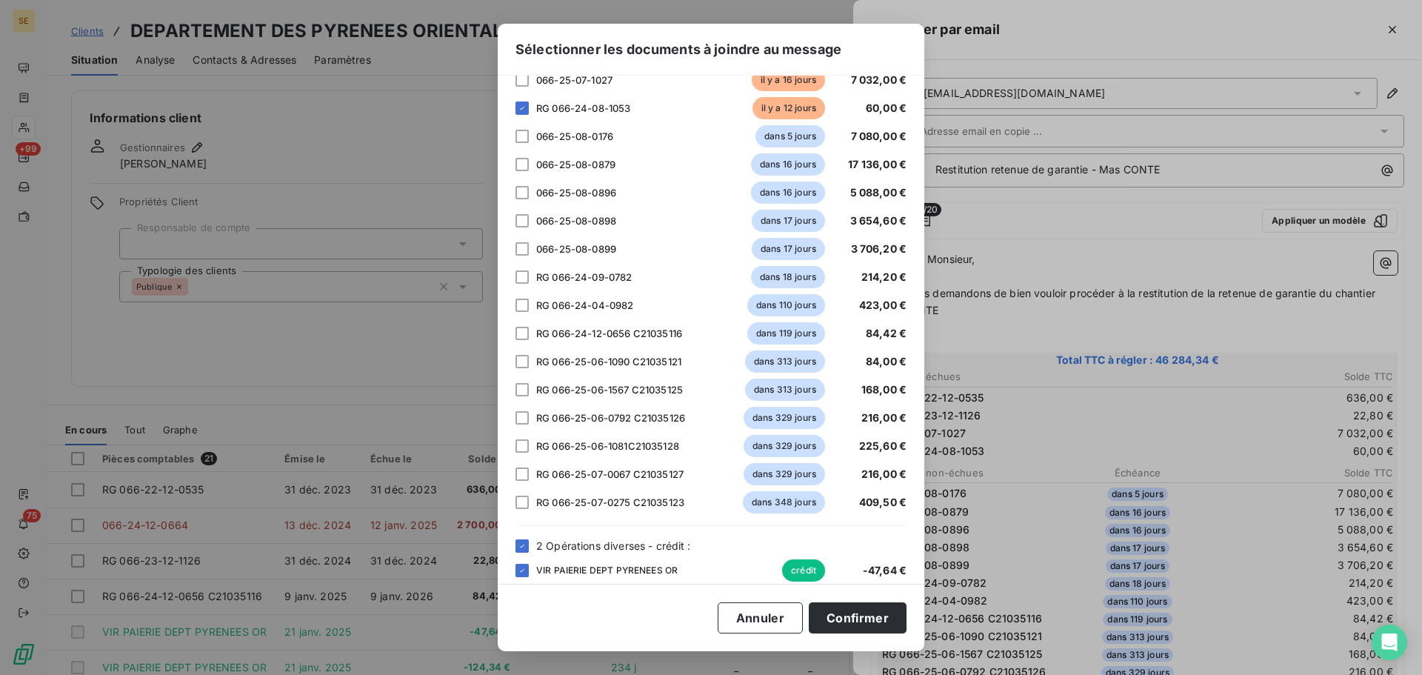
scroll to position [204, 0]
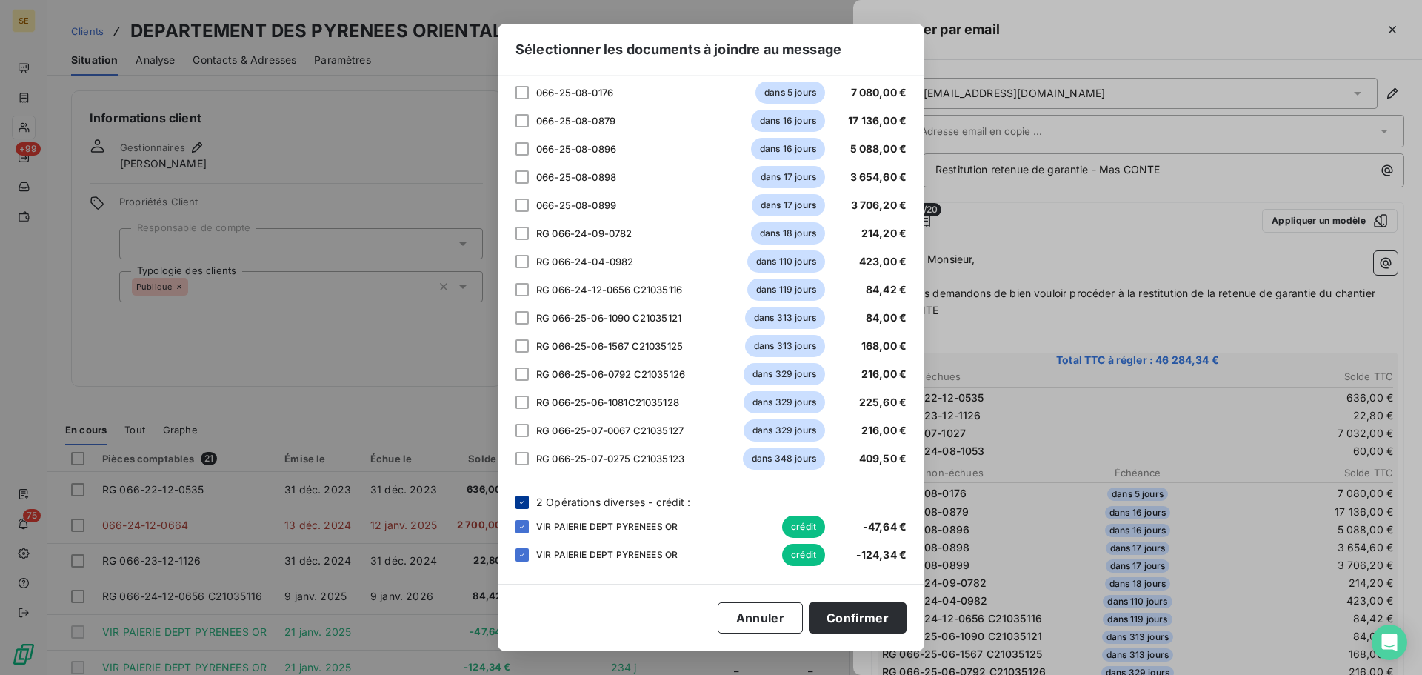
click at [520, 501] on icon at bounding box center [522, 502] width 9 height 9
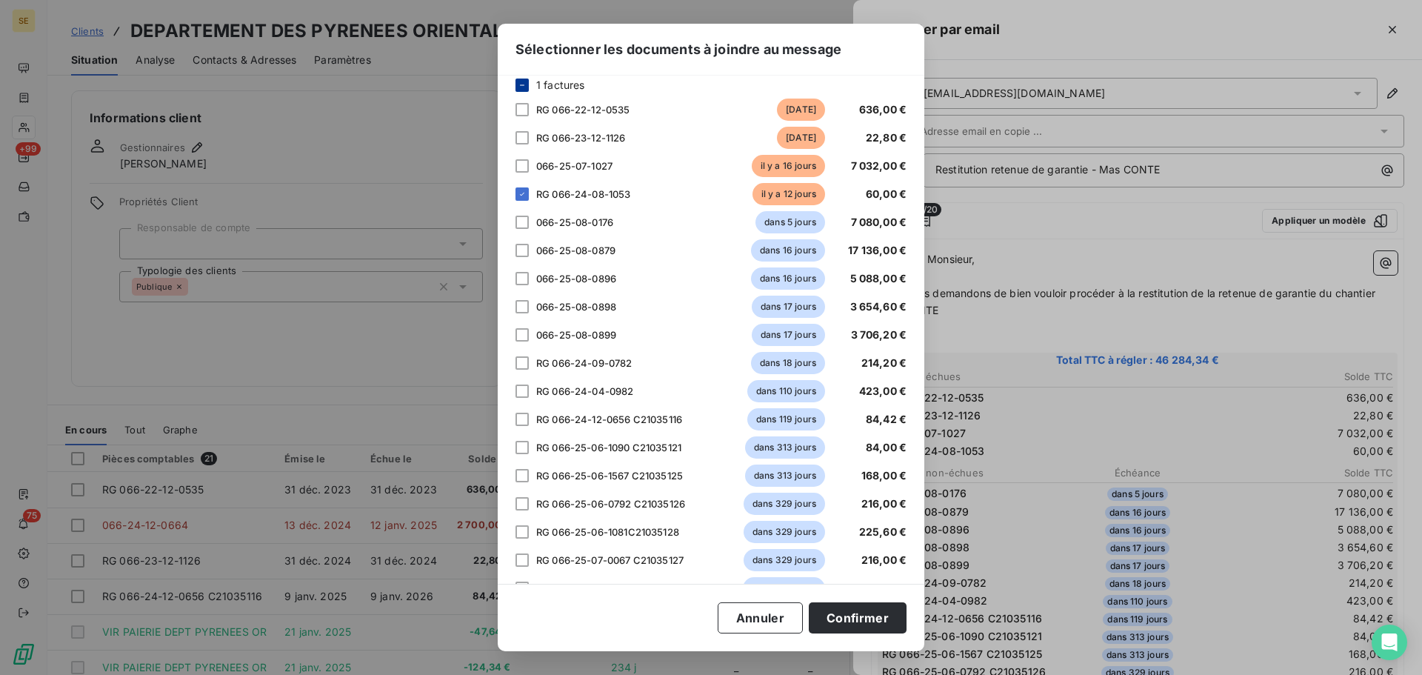
scroll to position [0, 0]
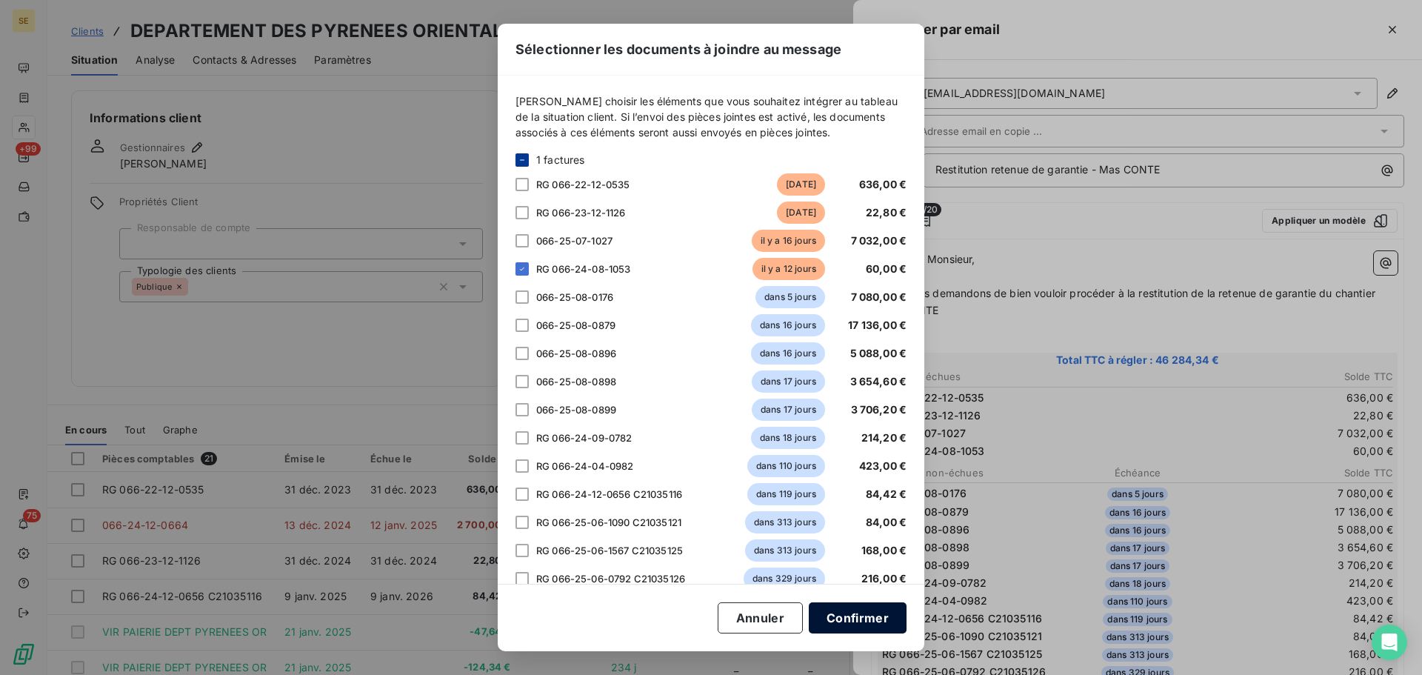
click at [852, 616] on button "Confirmer" at bounding box center [858, 617] width 98 height 31
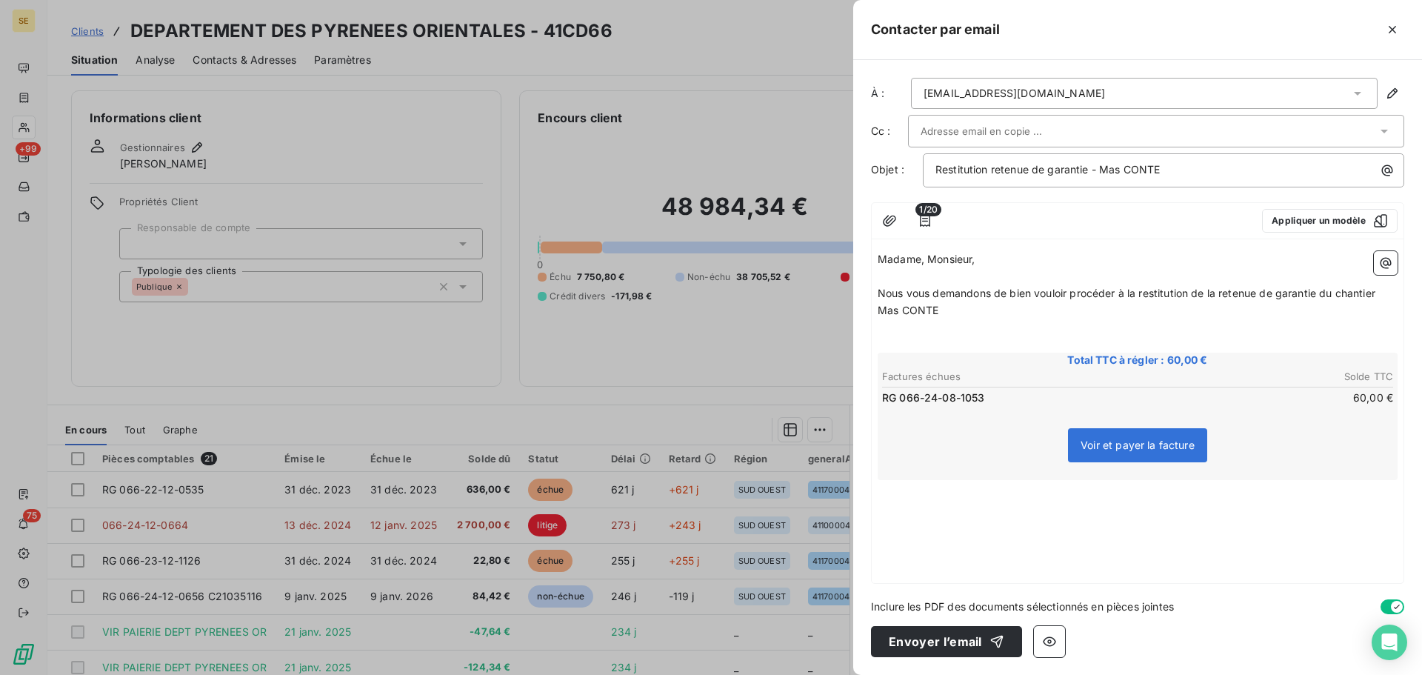
click at [1000, 522] on div "Madame, Monsieur, ﻿ Nous vous demandons de bien vouloir procéder à la restituti…" at bounding box center [1138, 414] width 532 height 338
click at [996, 343] on p "﻿" at bounding box center [1138, 344] width 520 height 17
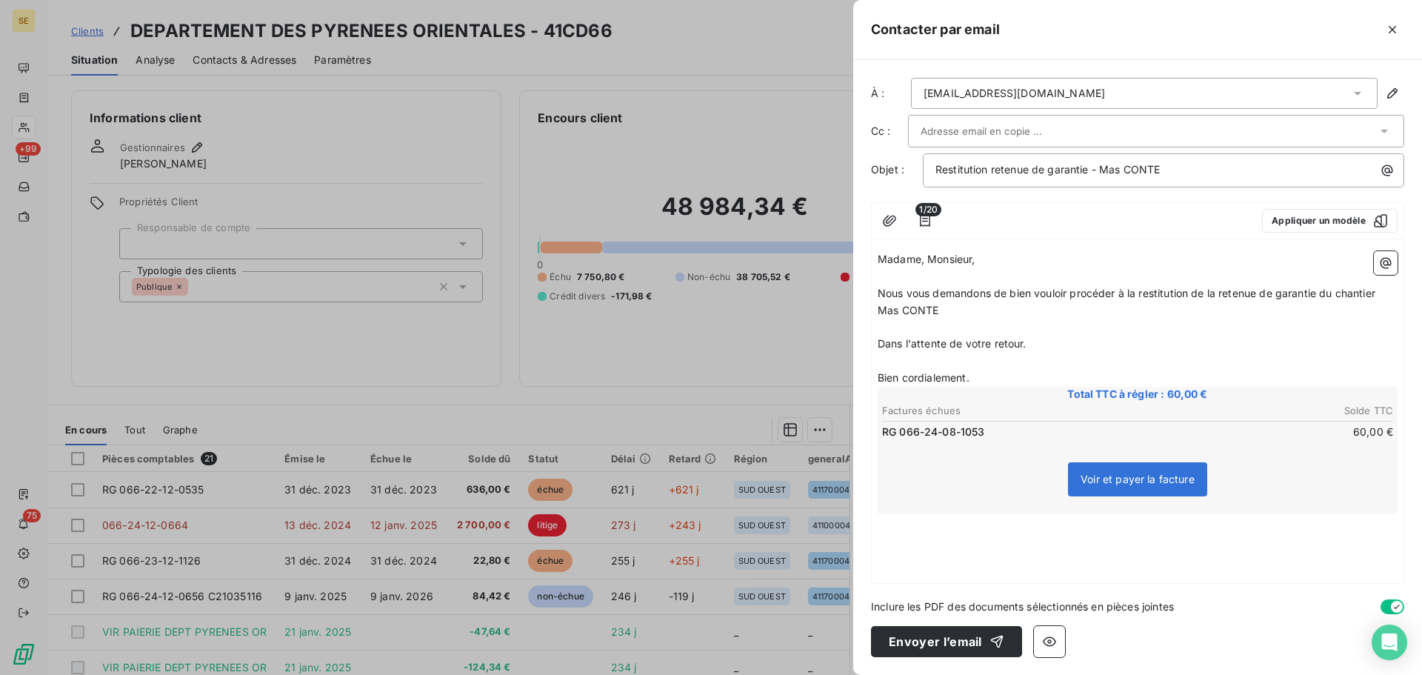
click at [956, 376] on span "Bien cordialement." at bounding box center [924, 377] width 92 height 13
drag, startPoint x: 956, startPoint y: 376, endPoint x: 985, endPoint y: 376, distance: 28.2
click at [986, 376] on p "Bien cordialement." at bounding box center [1138, 378] width 520 height 17
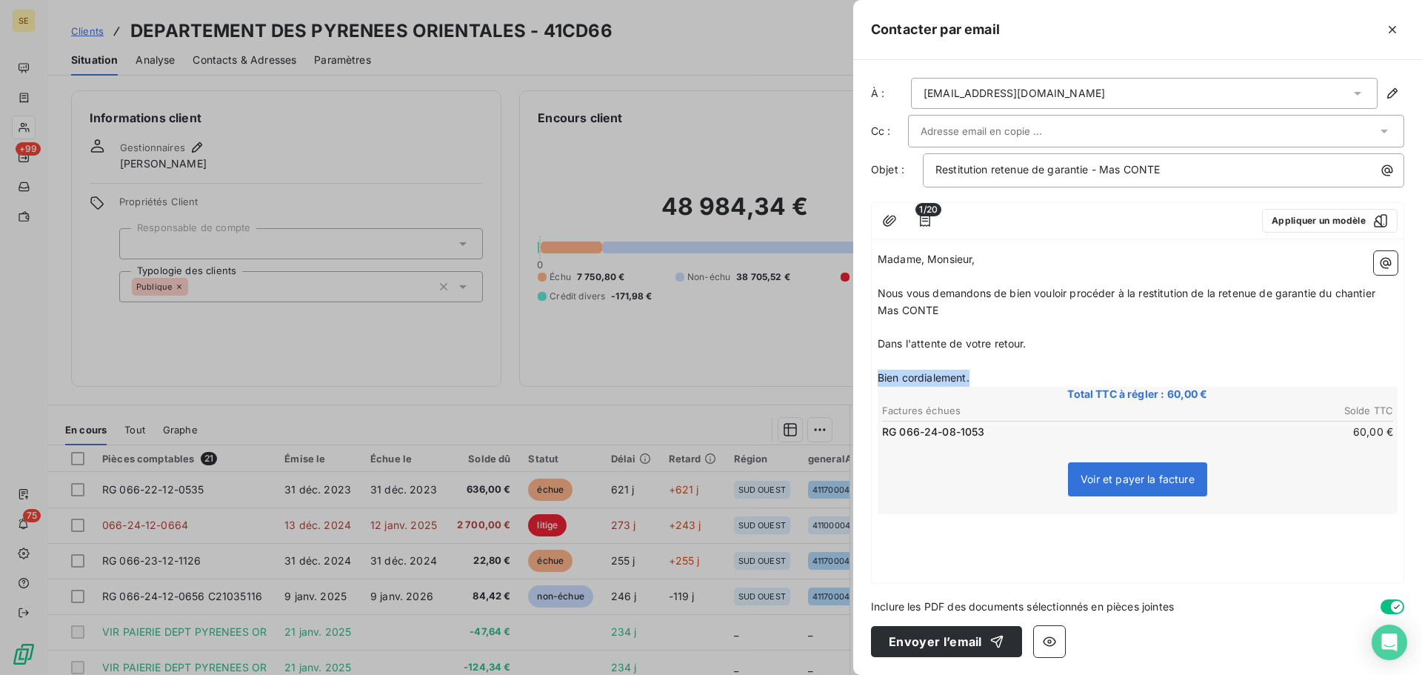
drag, startPoint x: 976, startPoint y: 378, endPoint x: 872, endPoint y: 372, distance: 103.9
click at [869, 371] on div "À : [EMAIL_ADDRESS][DOMAIN_NAME] Cc : Objet : Restitution retenue de garantie -…" at bounding box center [1137, 367] width 569 height 615
click at [934, 540] on div "Madame, Monsieur, ﻿ Nous vous demandons de bien vouloir procéder à la restituti…" at bounding box center [1138, 414] width 532 height 338
click at [942, 379] on p "﻿" at bounding box center [1138, 378] width 520 height 17
click at [945, 579] on div "Madame, Monsieur, ﻿ Nous vous demandons de bien vouloir procéder à la restituti…" at bounding box center [1138, 414] width 532 height 338
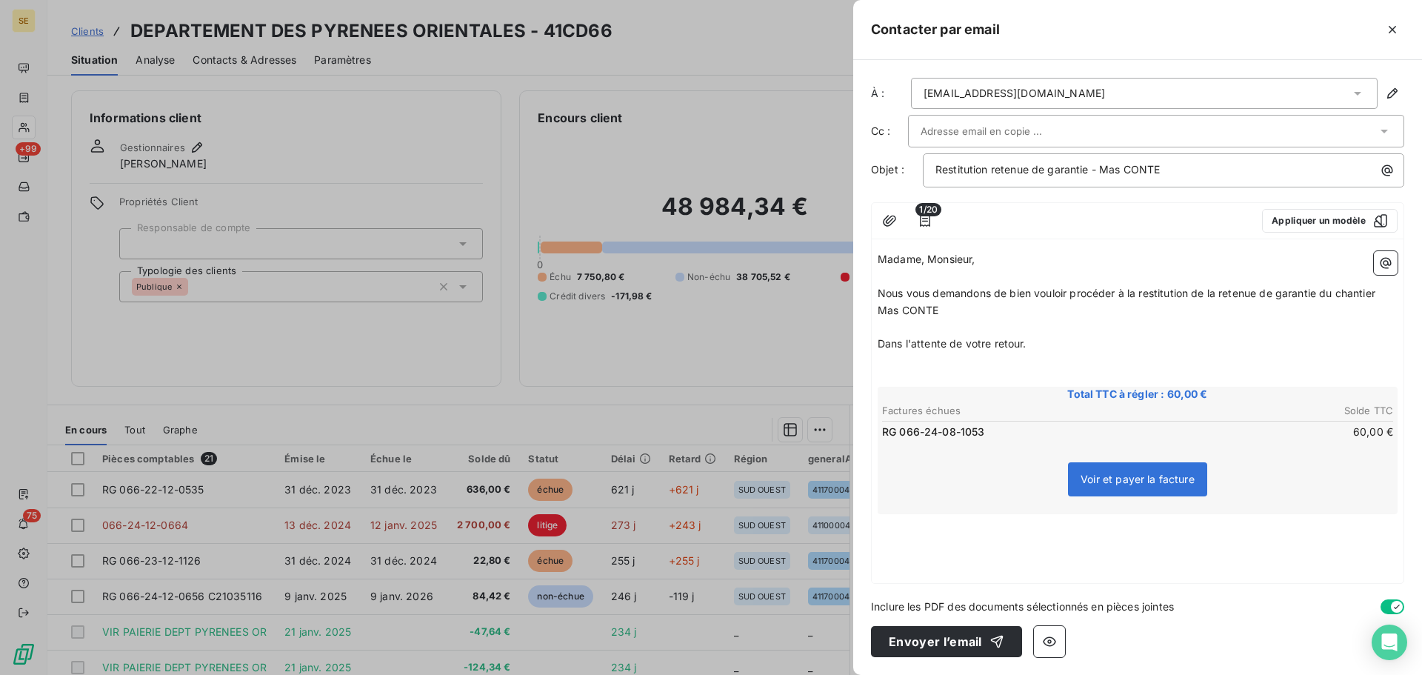
click at [951, 478] on div "Voir et payer la facture" at bounding box center [1138, 482] width 516 height 64
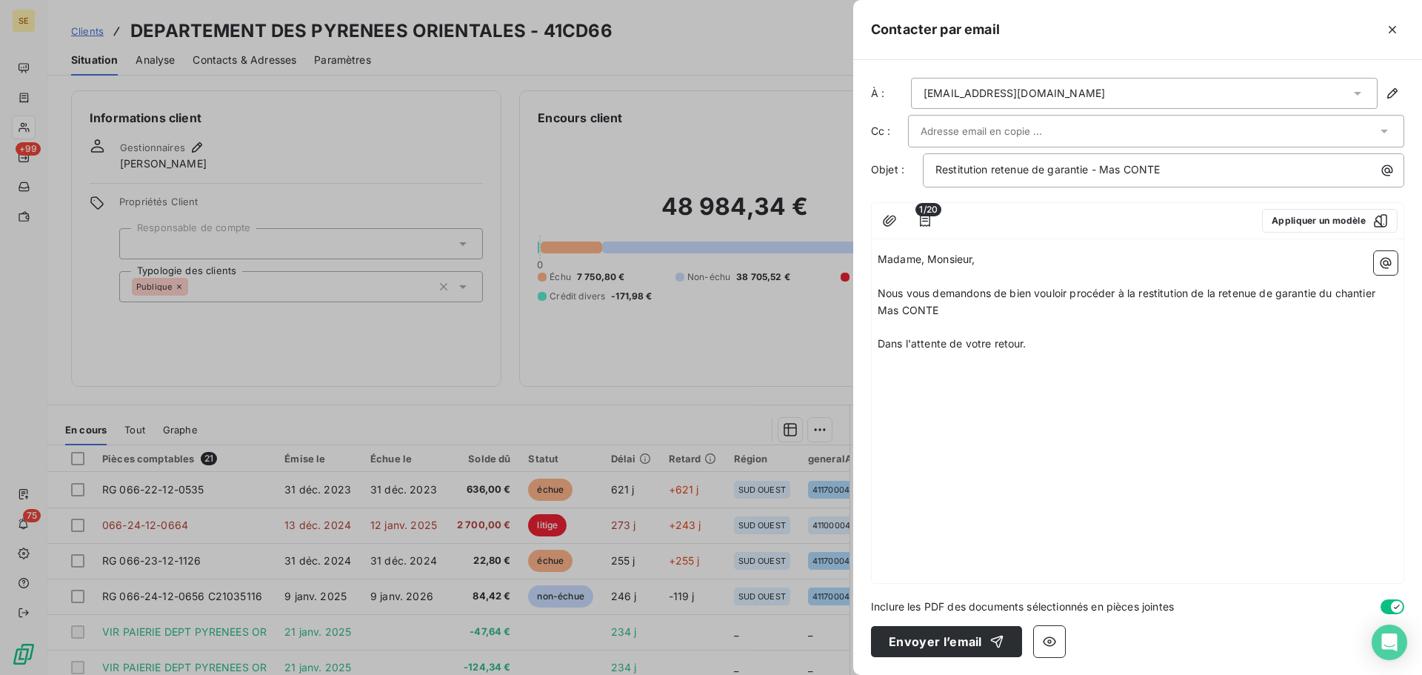
click at [917, 427] on div "Madame, Monsieur, ﻿ Nous vous demandons de bien vouloir procéder à la restituti…" at bounding box center [1138, 414] width 532 height 338
click at [903, 361] on p "﻿" at bounding box center [1138, 361] width 520 height 17
click at [931, 386] on p "﻿" at bounding box center [1138, 378] width 520 height 17
click at [1382, 264] on icon "button" at bounding box center [1386, 263] width 15 height 15
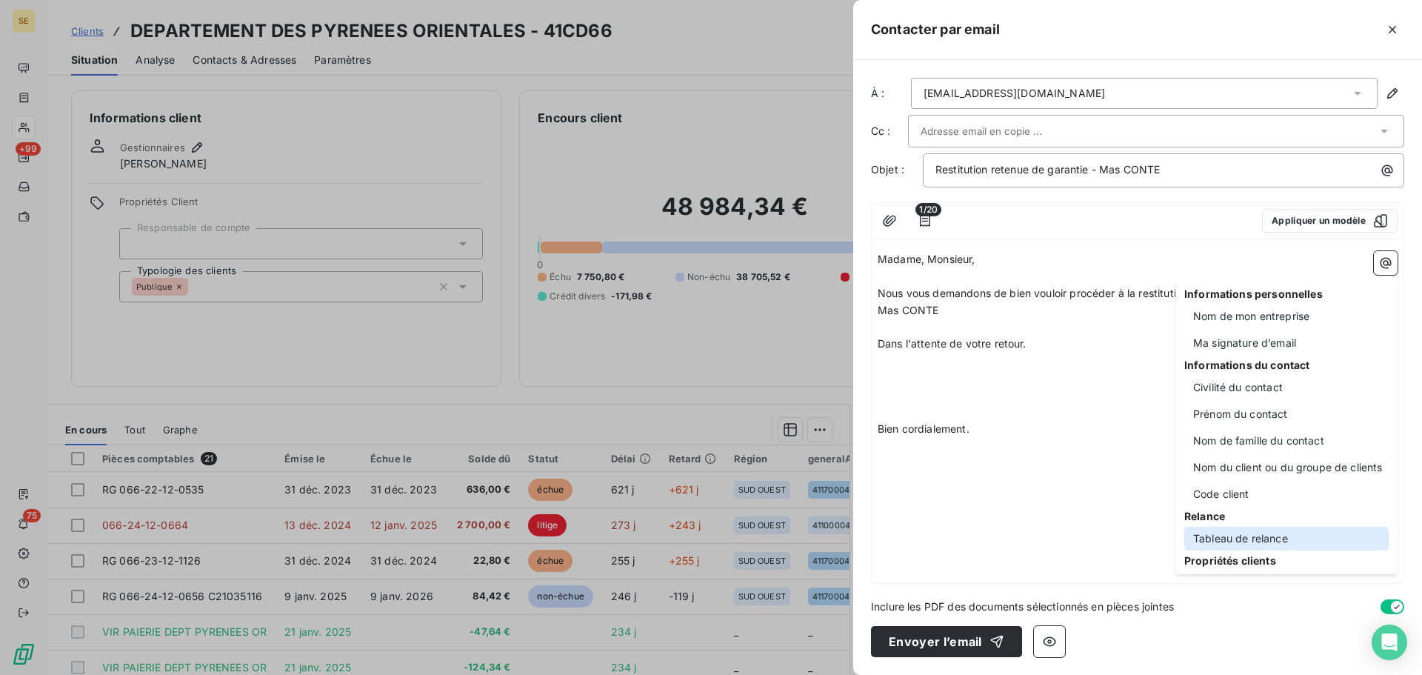
click at [1267, 538] on div "Tableau de relance" at bounding box center [1287, 539] width 204 height 24
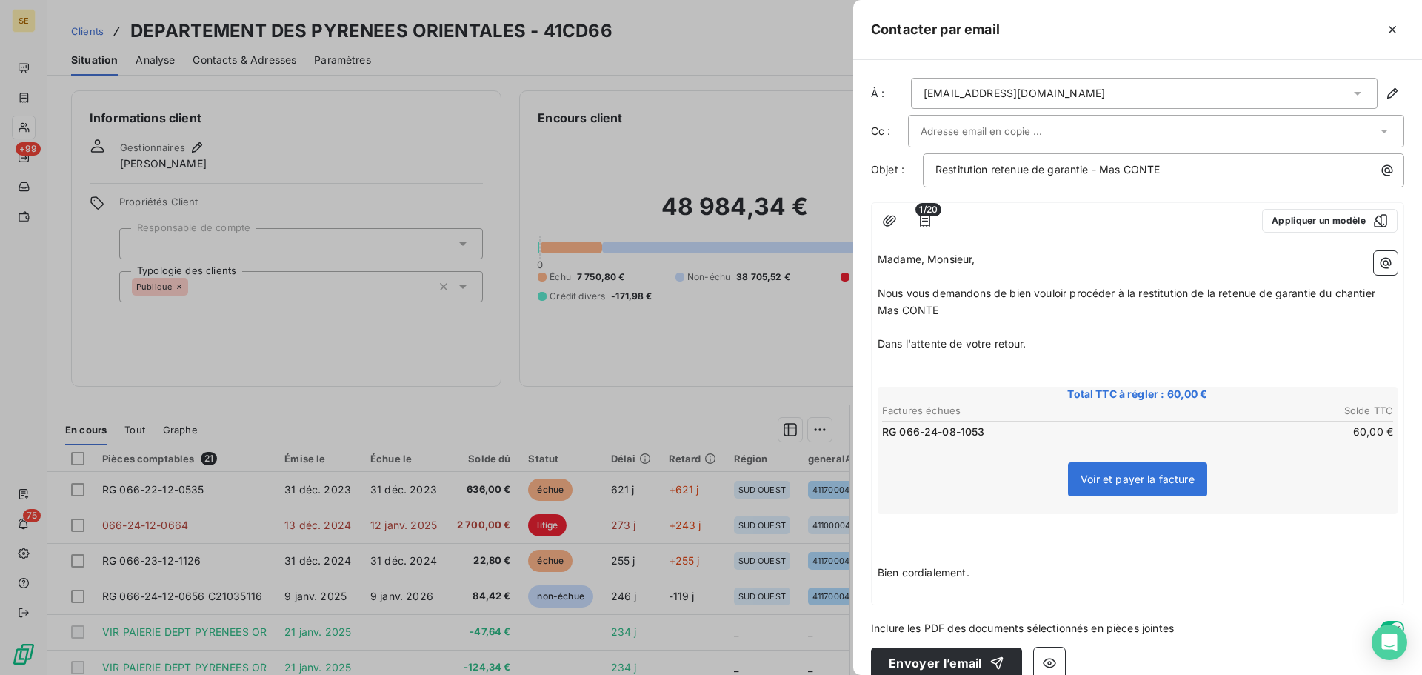
click at [965, 365] on p "﻿" at bounding box center [1138, 361] width 520 height 17
drag, startPoint x: 989, startPoint y: 339, endPoint x: 900, endPoint y: 334, distance: 89.1
click at [900, 334] on div "Madame, Monsieur, ﻿ Nous vous demandons de bien vouloir procéder à la restituti…" at bounding box center [1138, 424] width 520 height 347
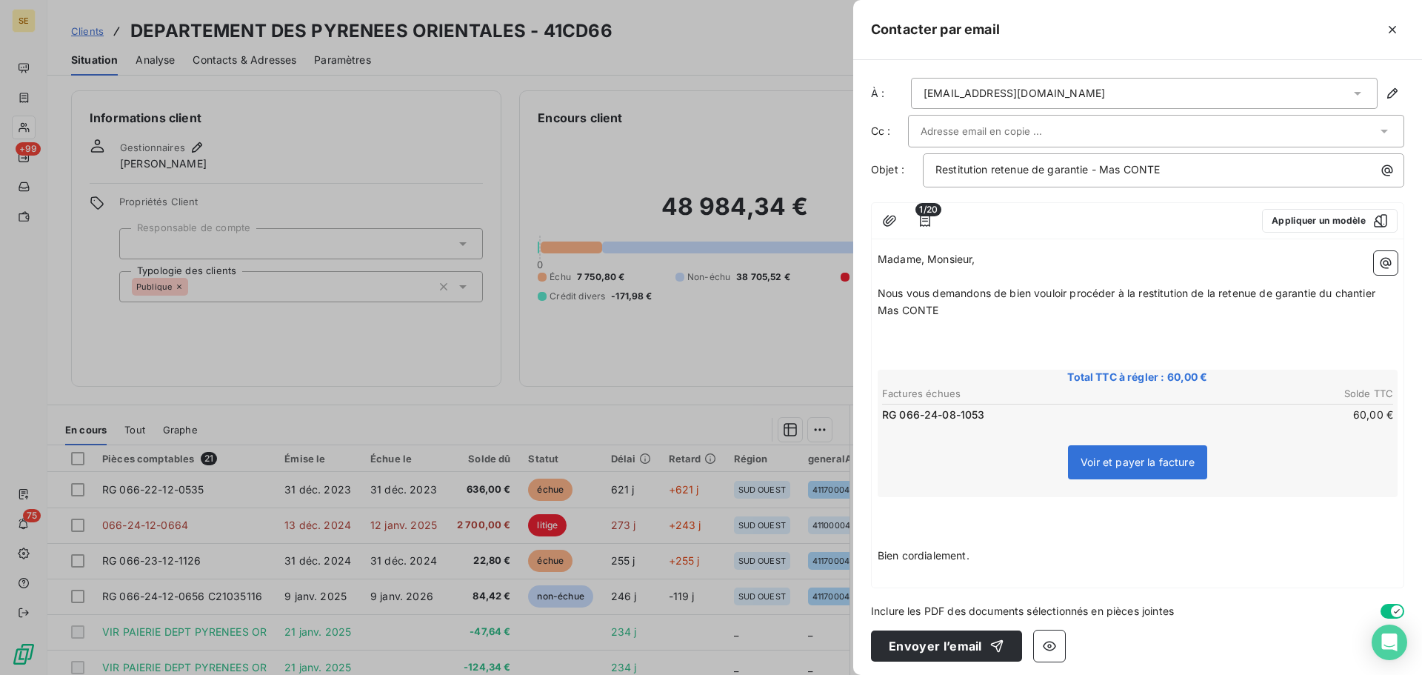
click at [937, 527] on p "﻿" at bounding box center [1138, 522] width 520 height 17
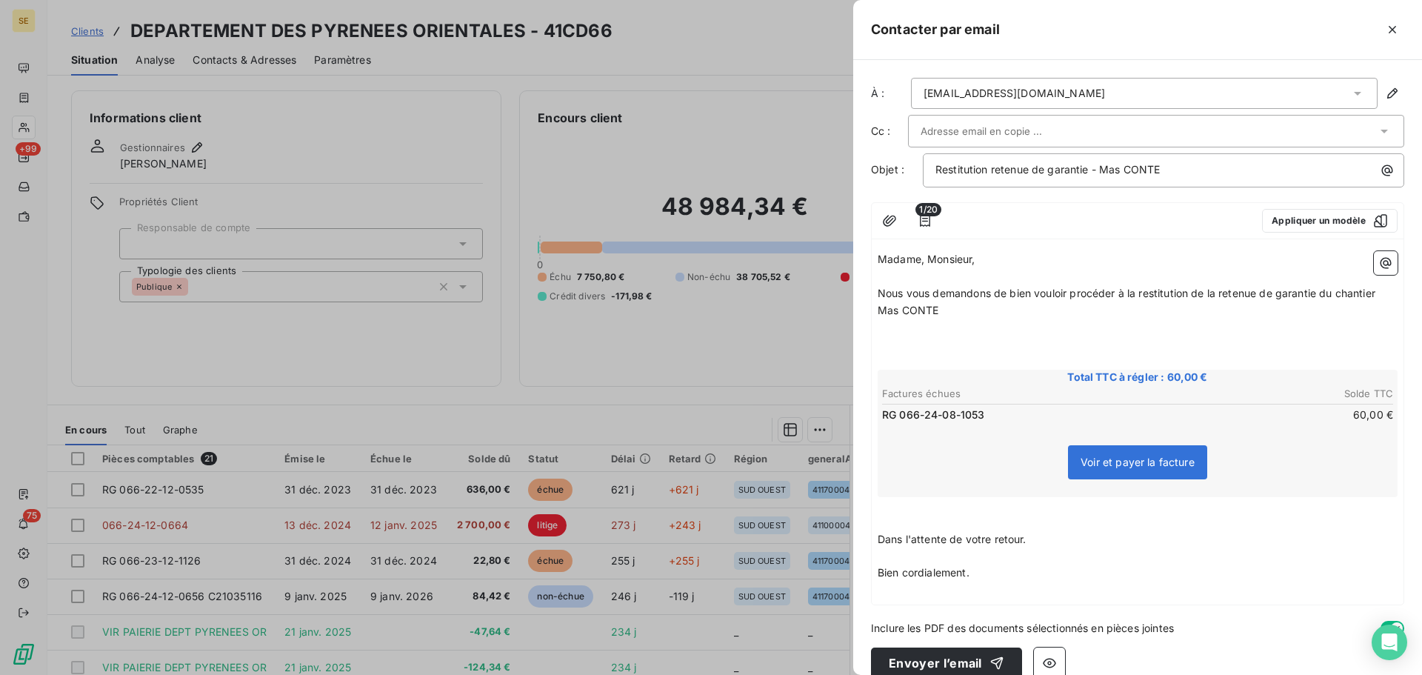
scroll to position [21, 0]
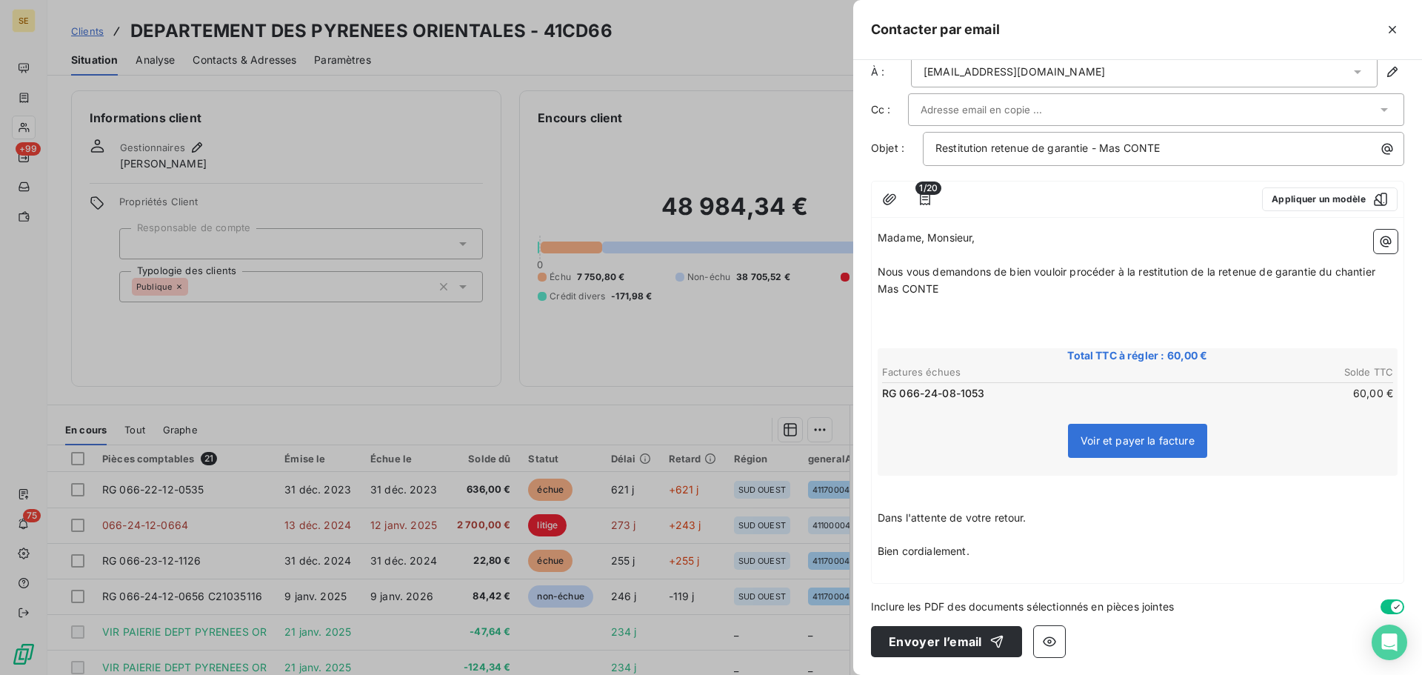
click at [919, 568] on p "﻿" at bounding box center [1138, 568] width 520 height 17
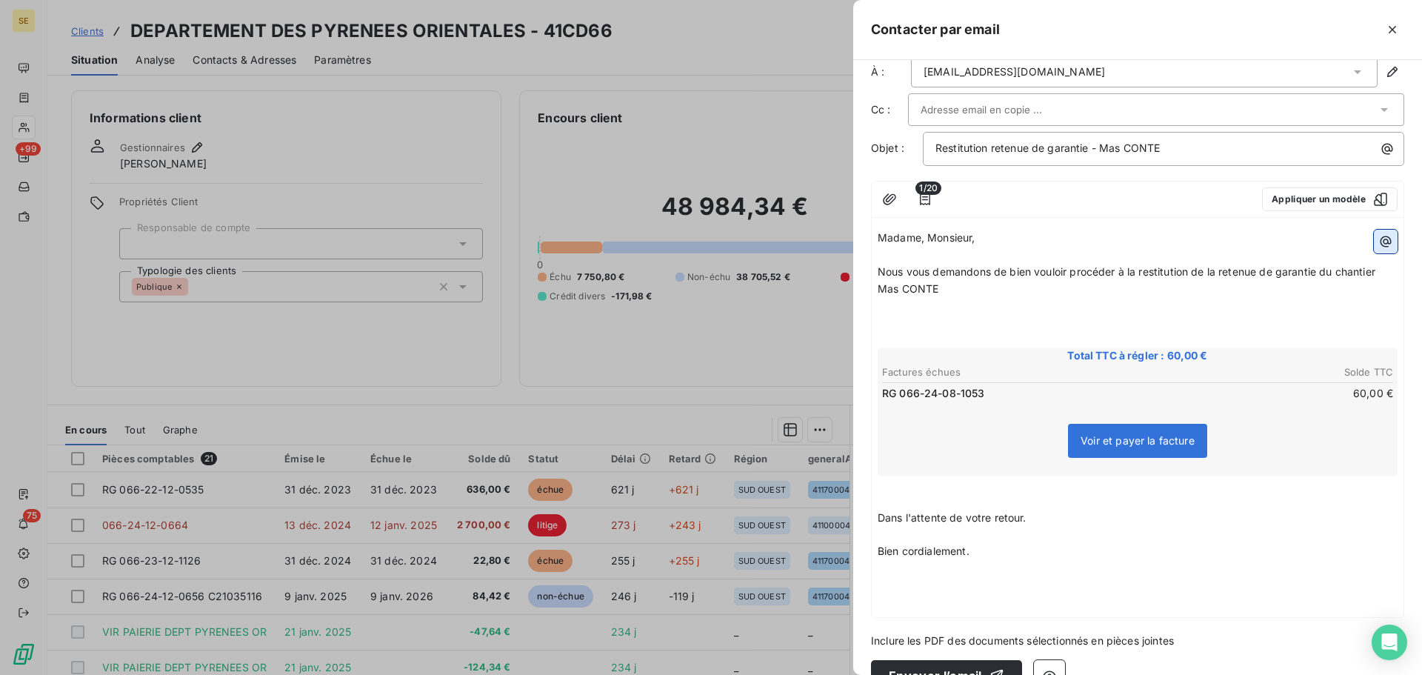
click at [1379, 246] on icon "button" at bounding box center [1386, 241] width 15 height 15
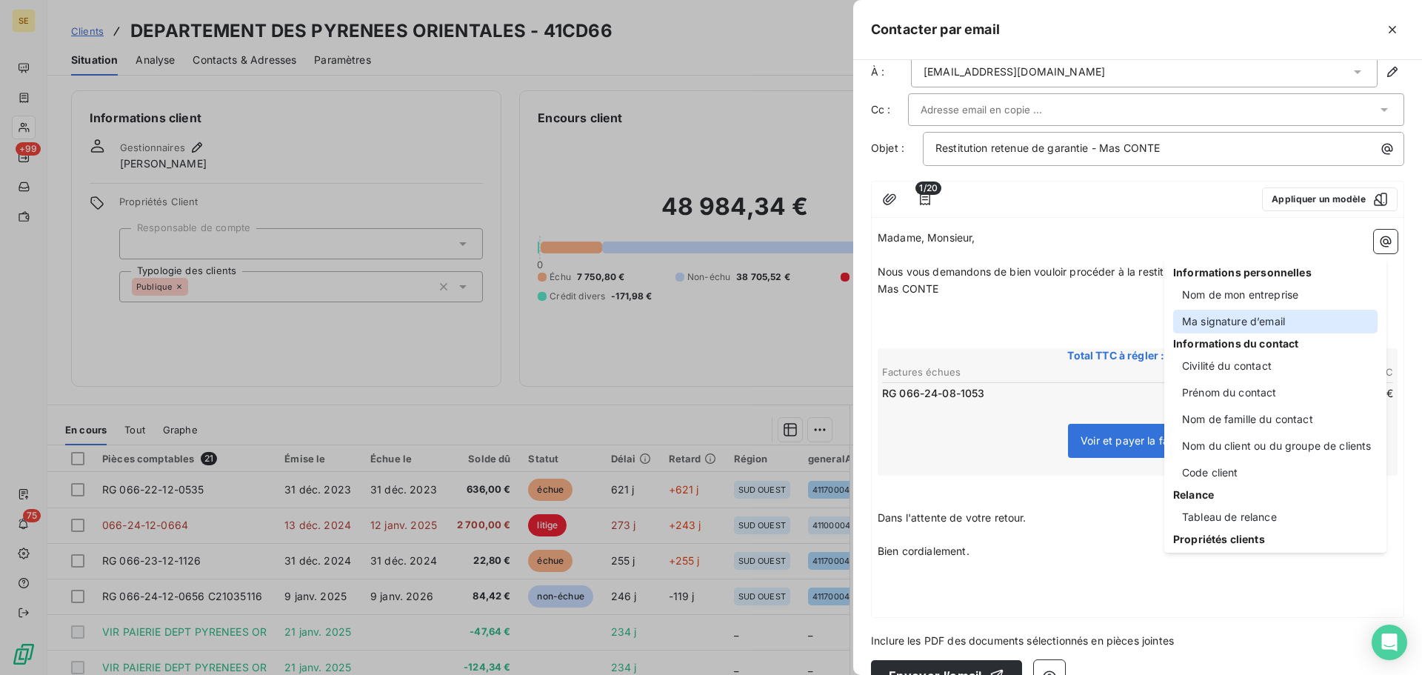
click at [1262, 322] on div "Ma signature d’email" at bounding box center [1276, 322] width 204 height 24
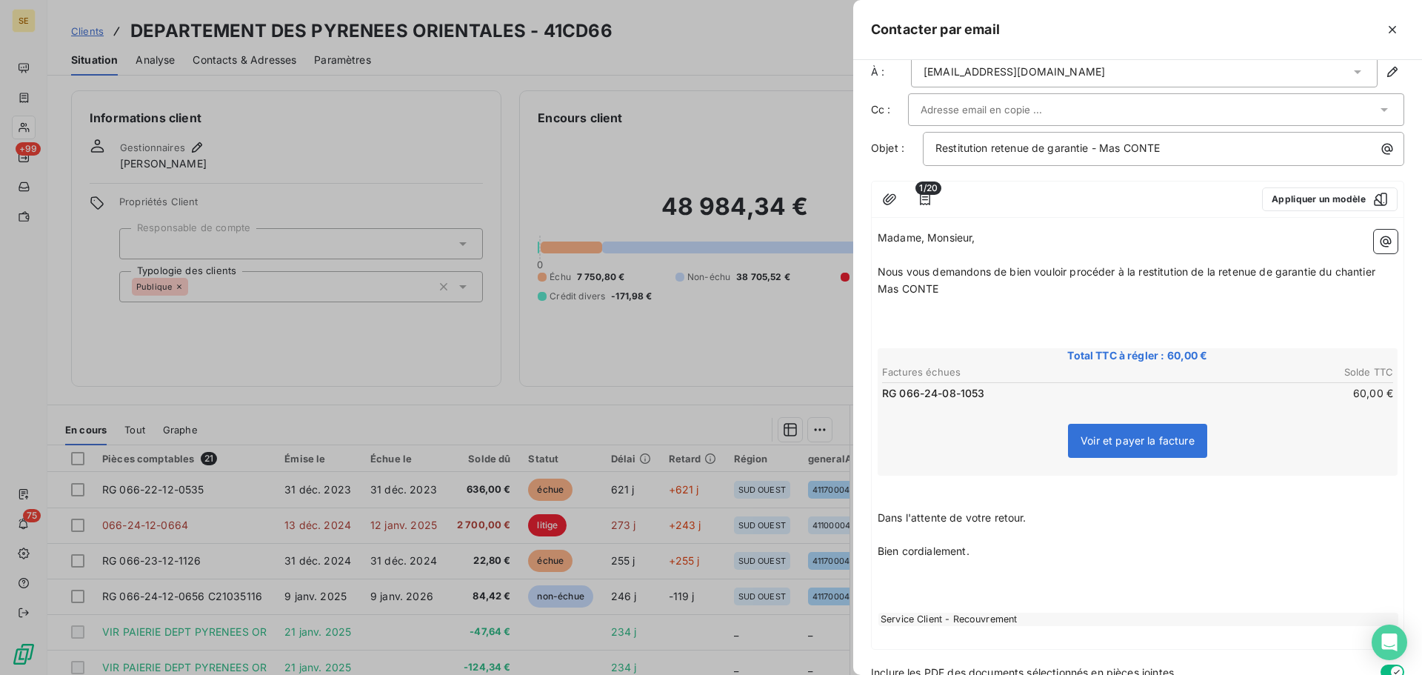
click at [938, 590] on p "﻿" at bounding box center [1138, 585] width 520 height 17
click at [965, 616] on div "Service Client - Recouvrement" at bounding box center [1139, 619] width 520 height 13
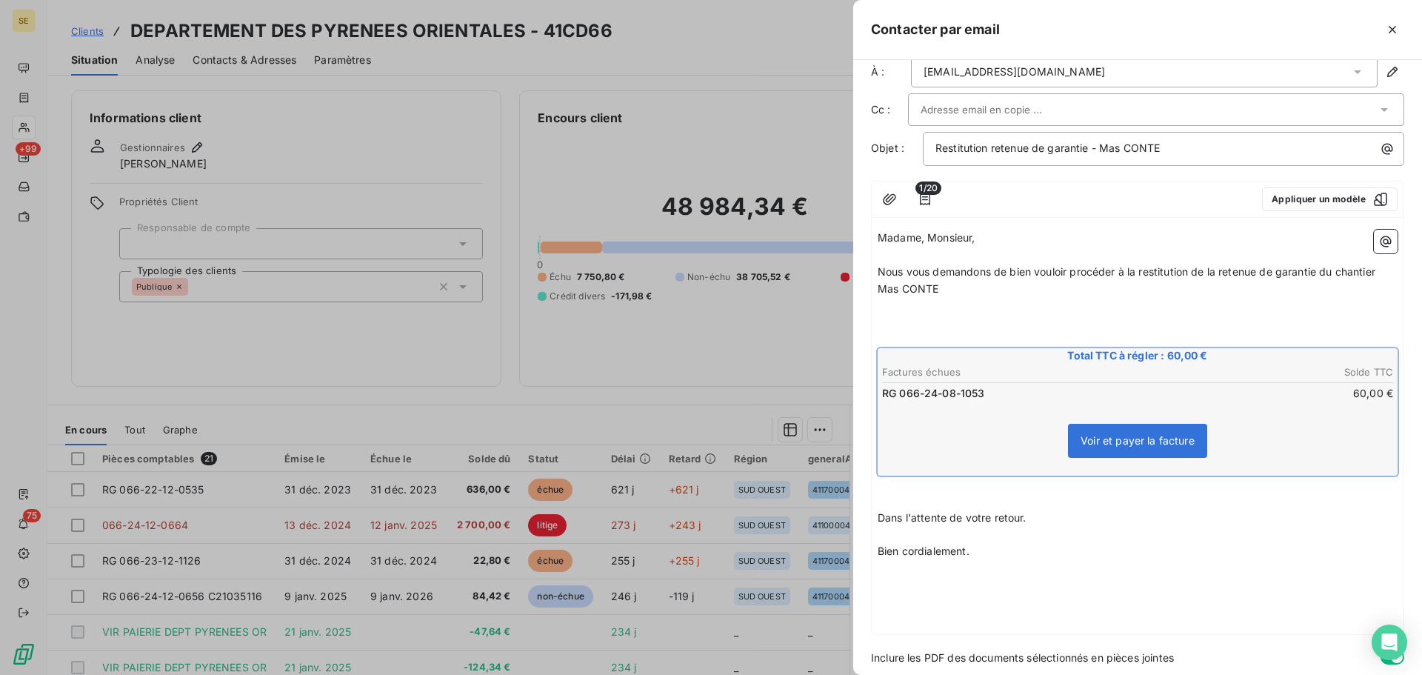
drag, startPoint x: 991, startPoint y: 553, endPoint x: 879, endPoint y: 232, distance: 339.5
click at [879, 232] on div "Madame, Monsieur, ﻿ Nous vous demandons de bien vouloir procéder à la restituti…" at bounding box center [1138, 429] width 520 height 399
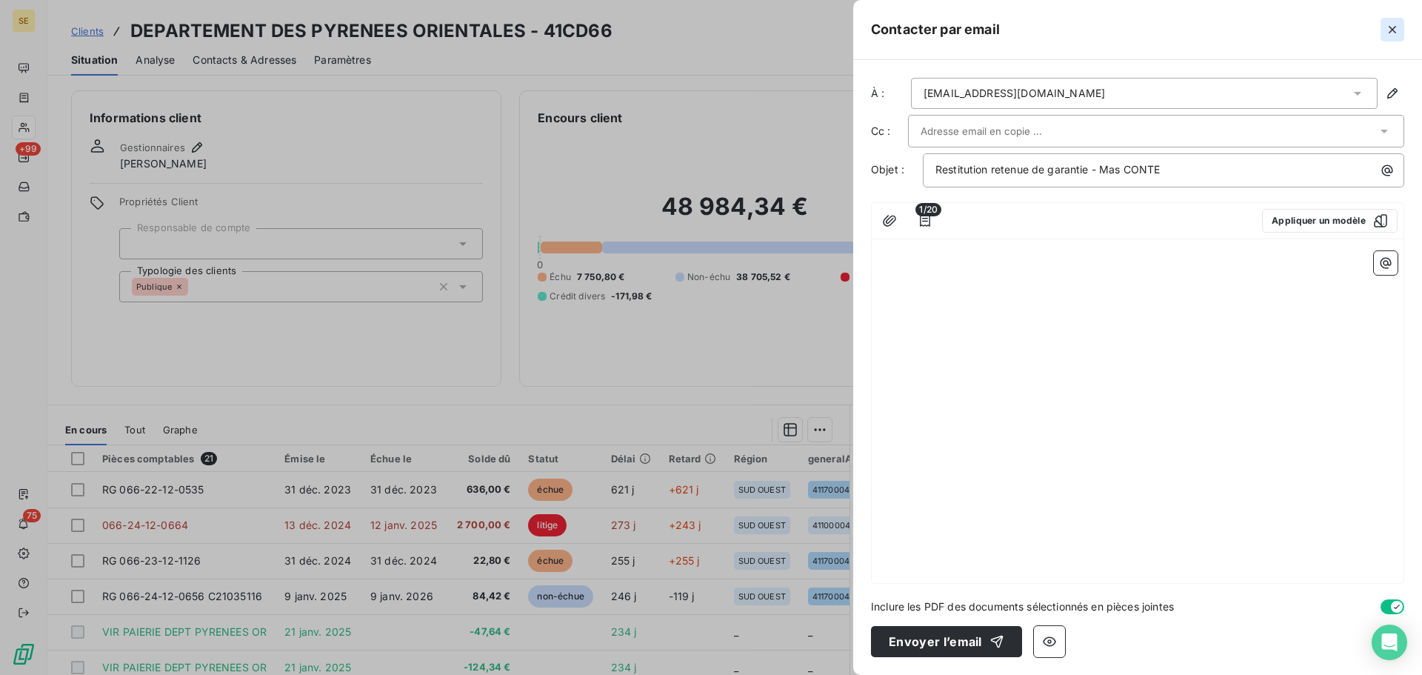
click at [1394, 33] on icon "button" at bounding box center [1392, 29] width 15 height 15
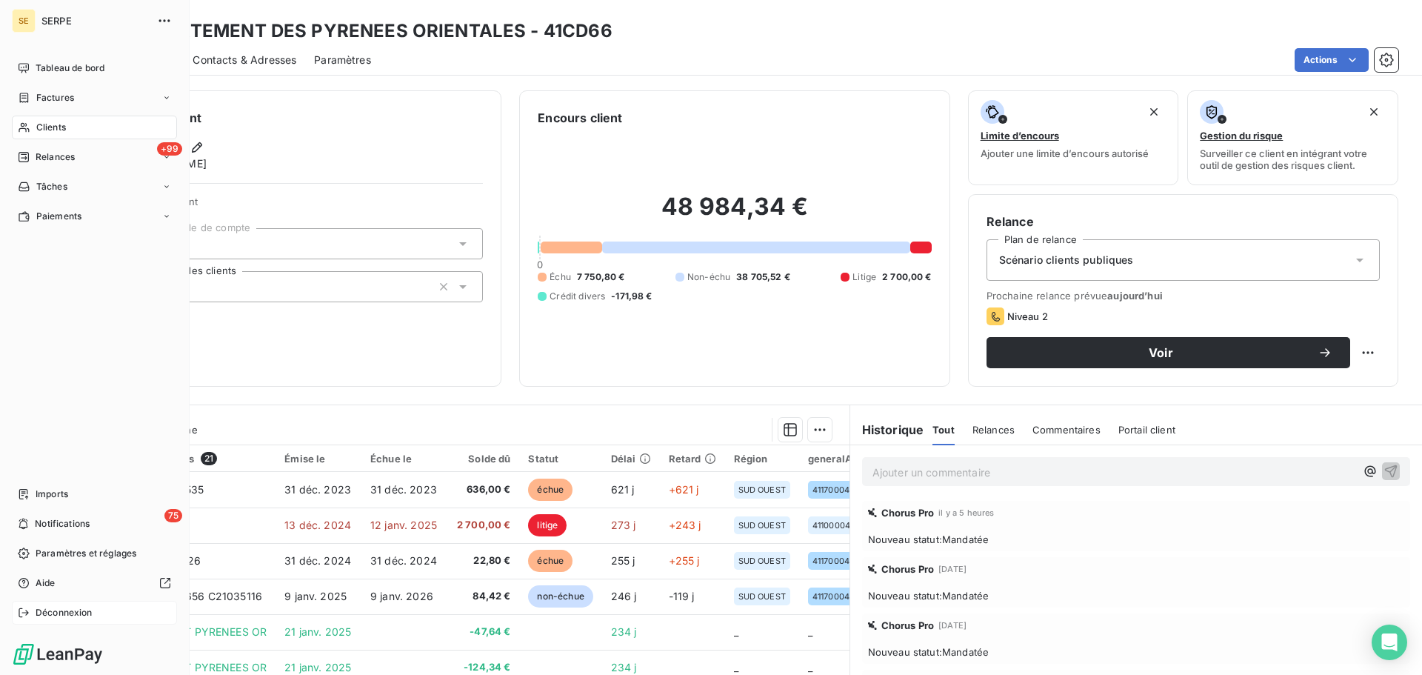
click at [49, 608] on span "Déconnexion" at bounding box center [64, 612] width 57 height 13
